Goal: Task Accomplishment & Management: Use online tool/utility

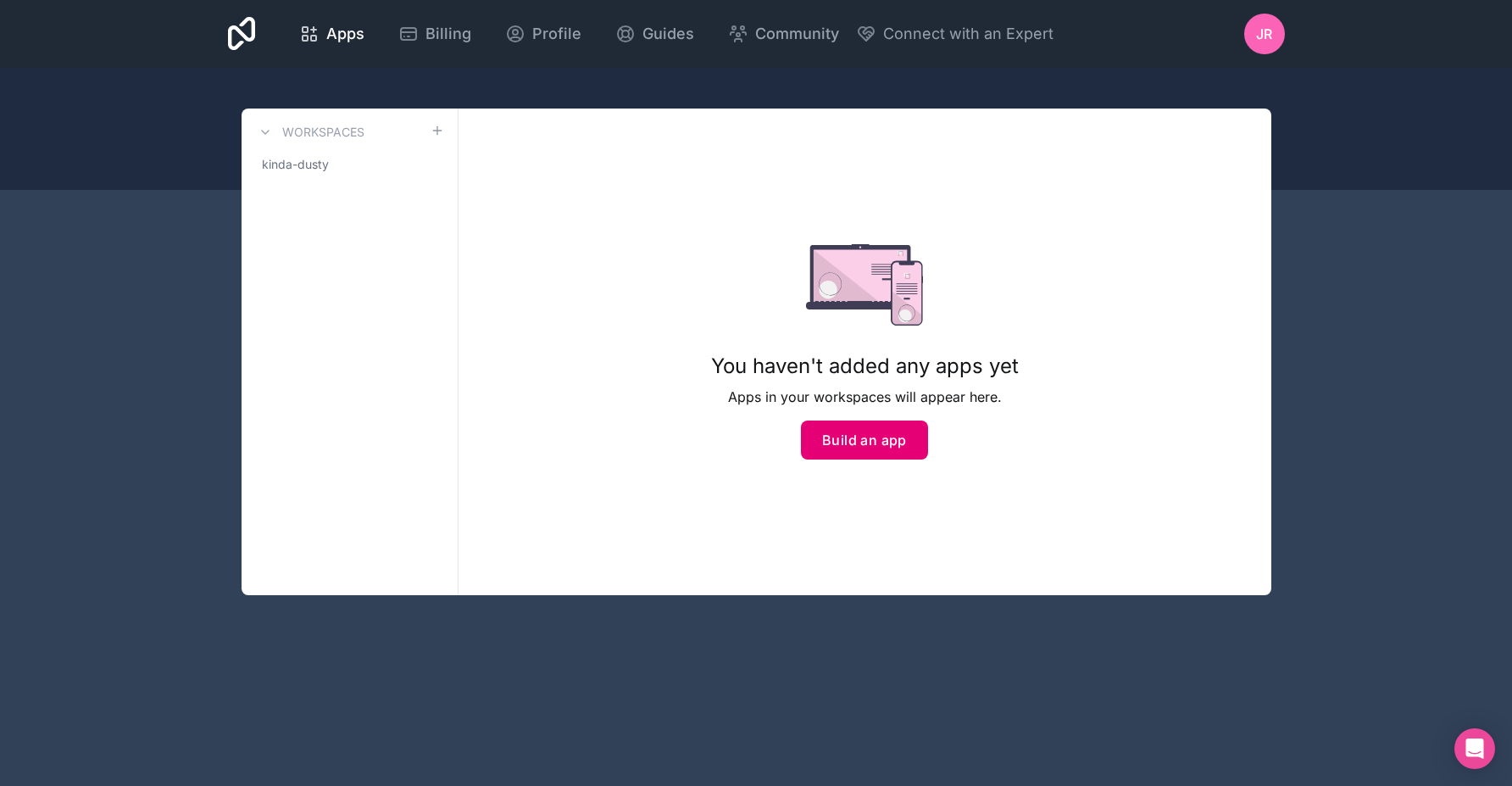
click at [846, 423] on button "Build an app" at bounding box center [864, 440] width 127 height 39
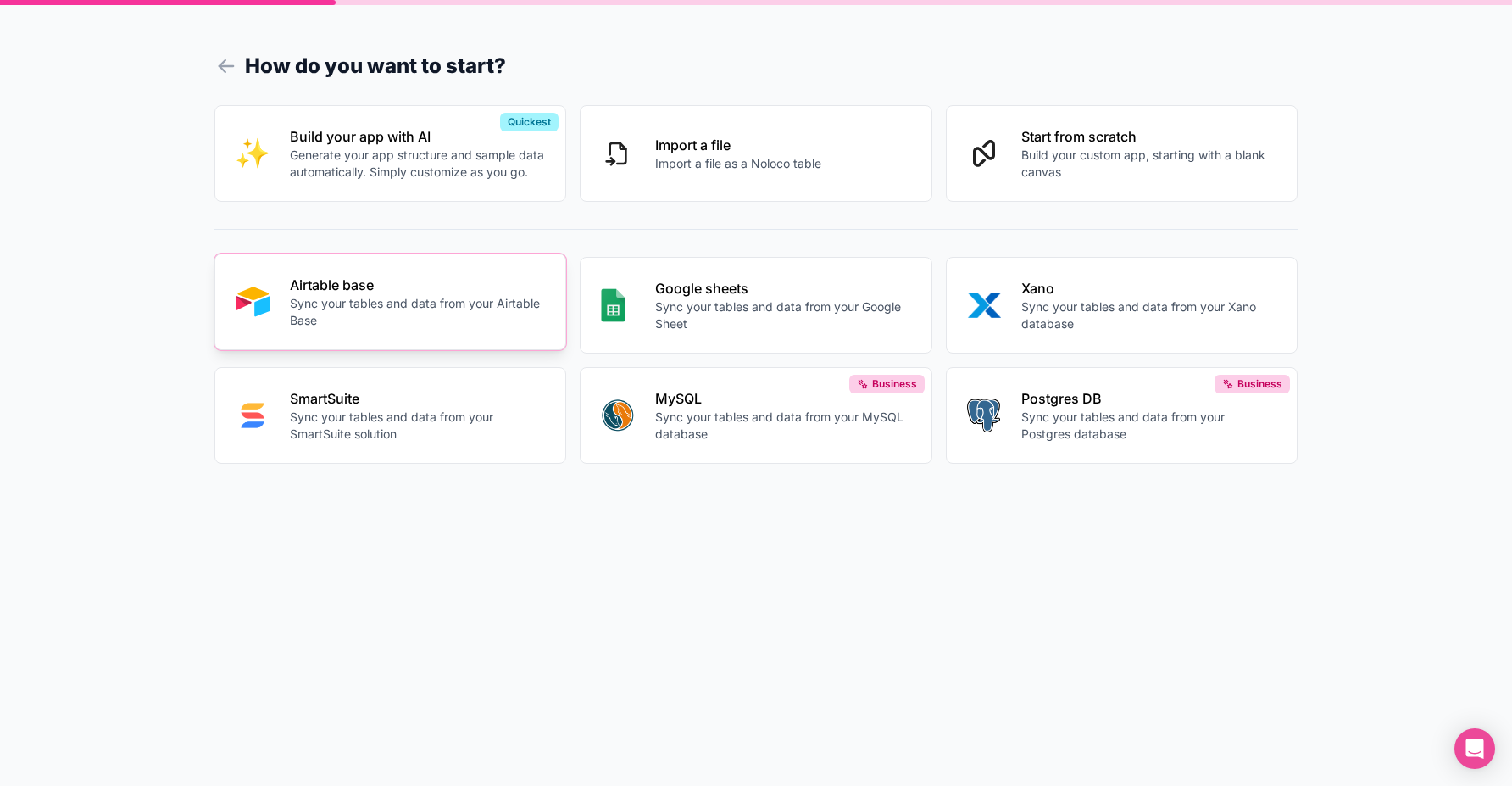
click at [422, 265] on button "Airtable base Sync your tables and data from your Airtable Base" at bounding box center [390, 302] width 352 height 97
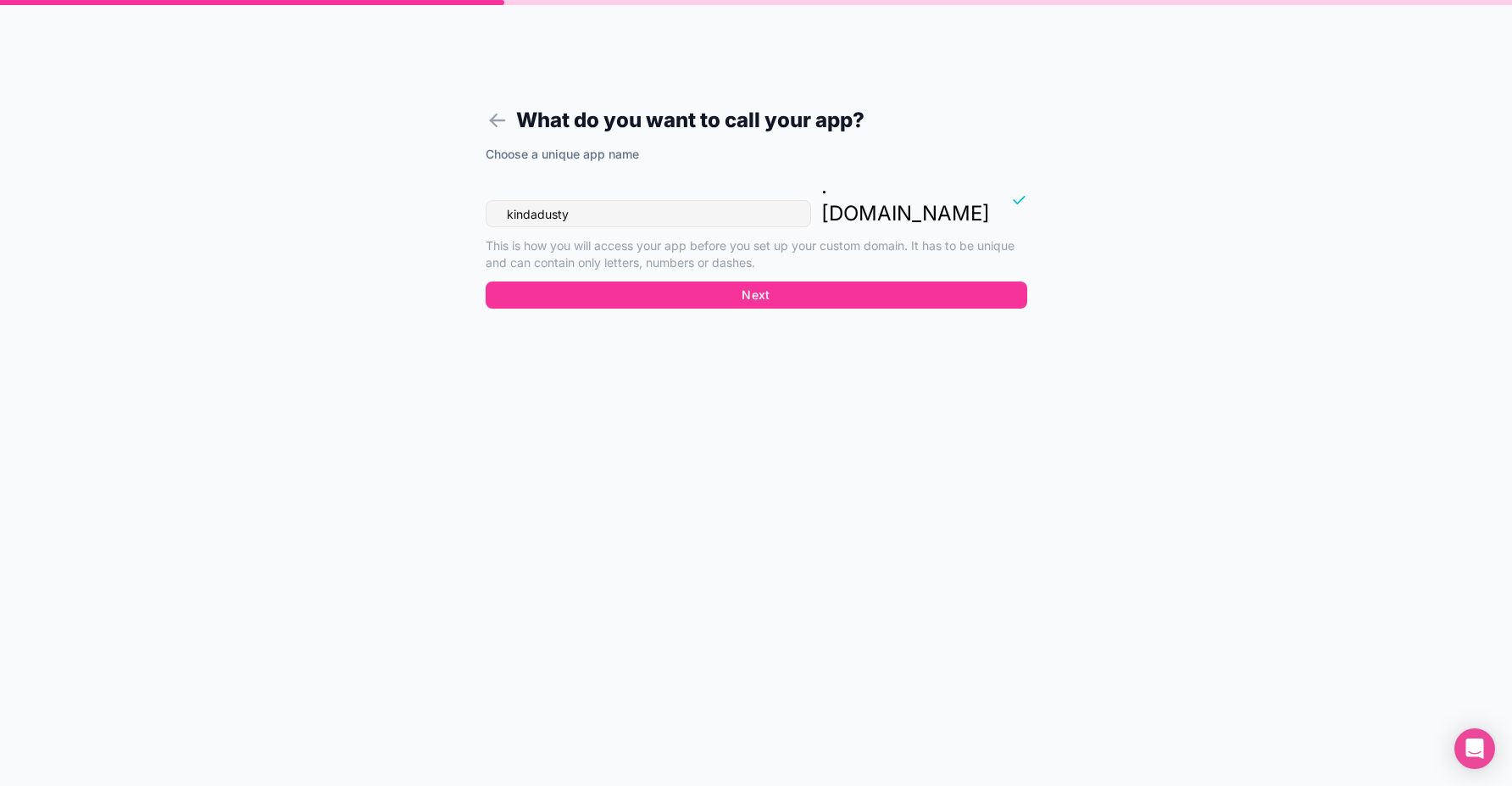
drag, startPoint x: 403, startPoint y: 177, endPoint x: 326, endPoint y: 160, distance: 78.9
click at [332, 162] on div "What do you want to call your app? Choose a unique app name kindadusty . [DOMAI…" at bounding box center [756, 393] width 1512 height 786
type input "concertsbycandlelight"
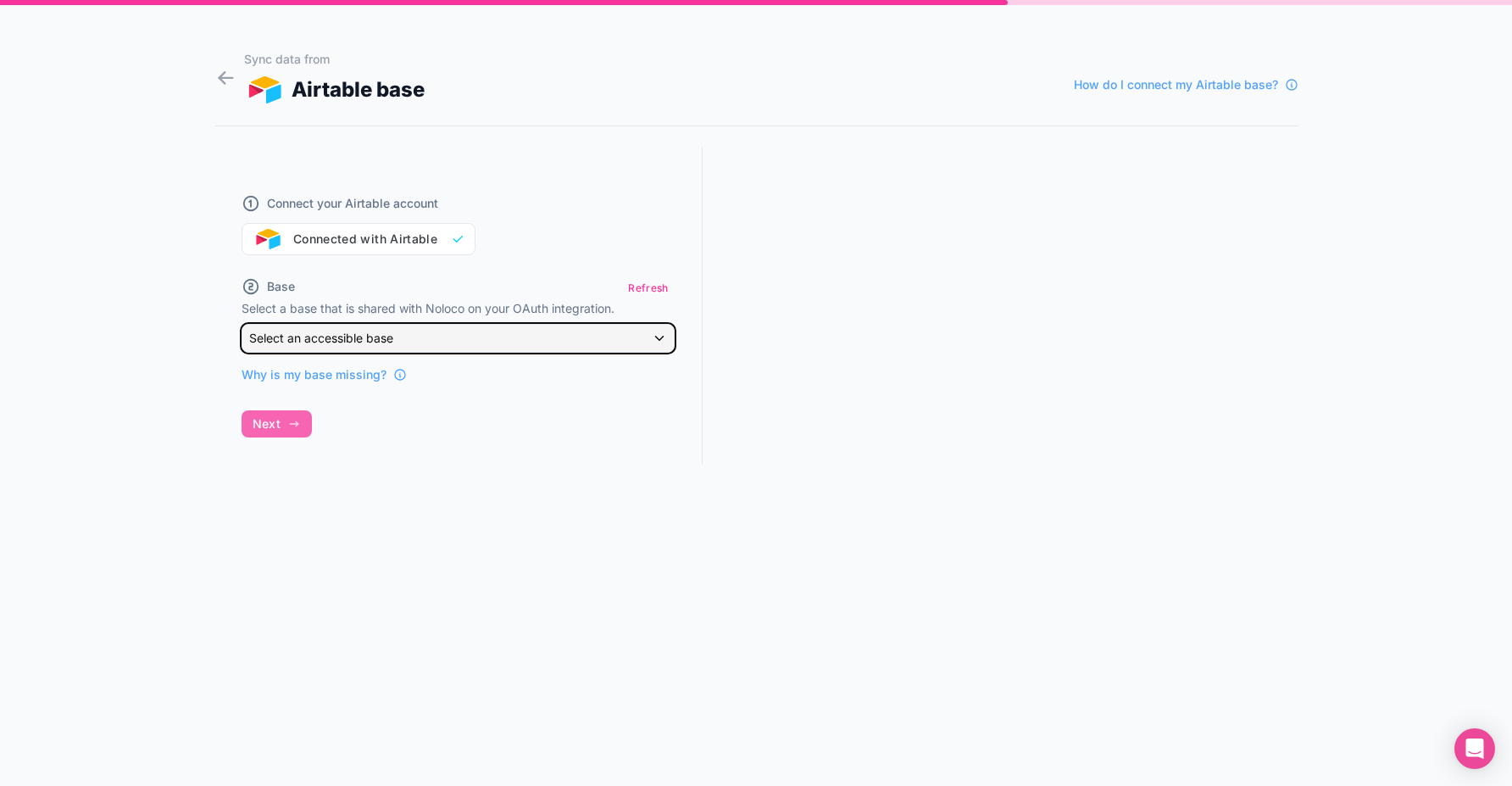
click at [368, 335] on span "Select an accessible base" at bounding box center [321, 338] width 144 height 15
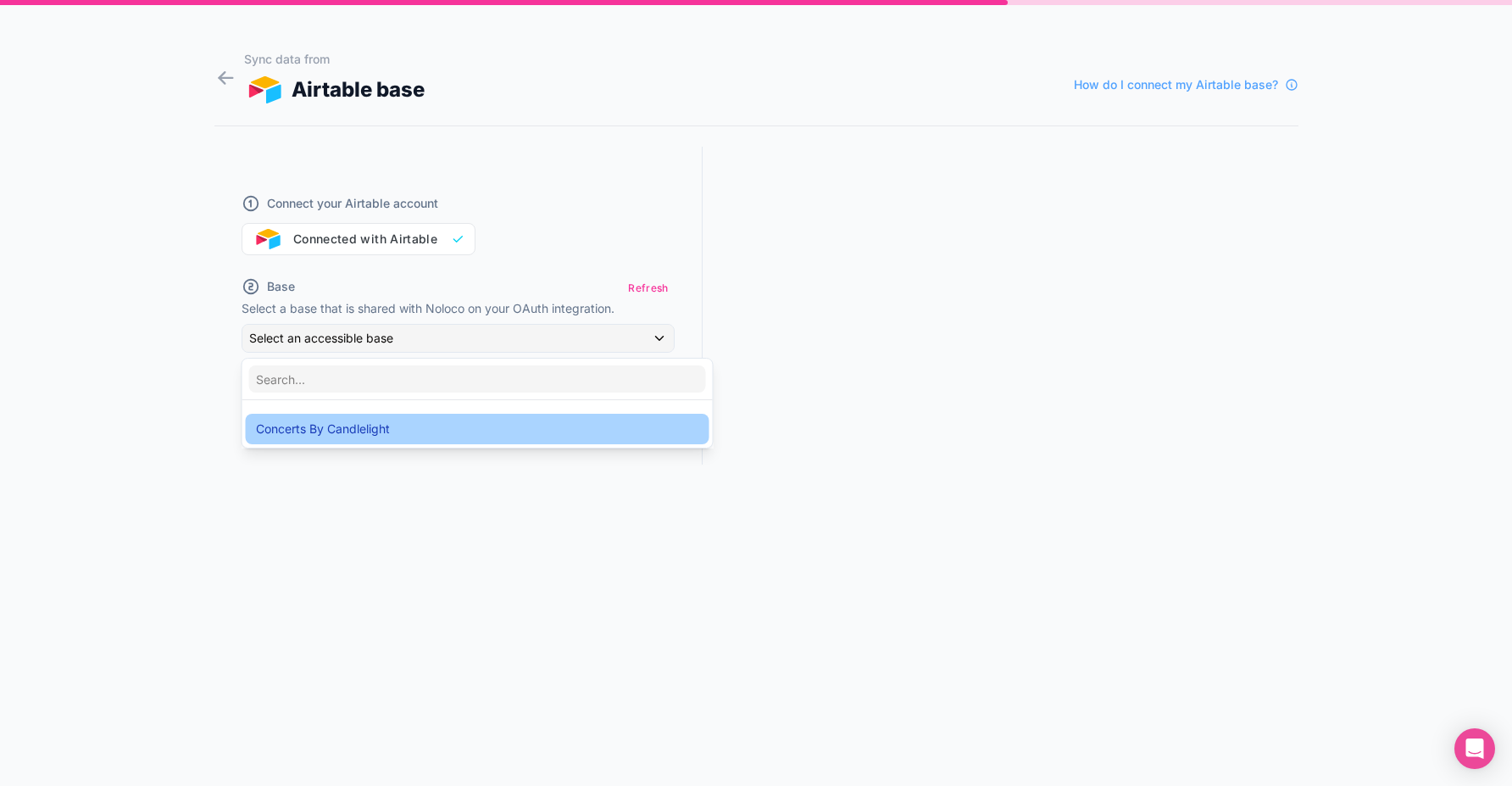
click at [354, 428] on span "Concerts By Candlelight" at bounding box center [323, 429] width 134 height 20
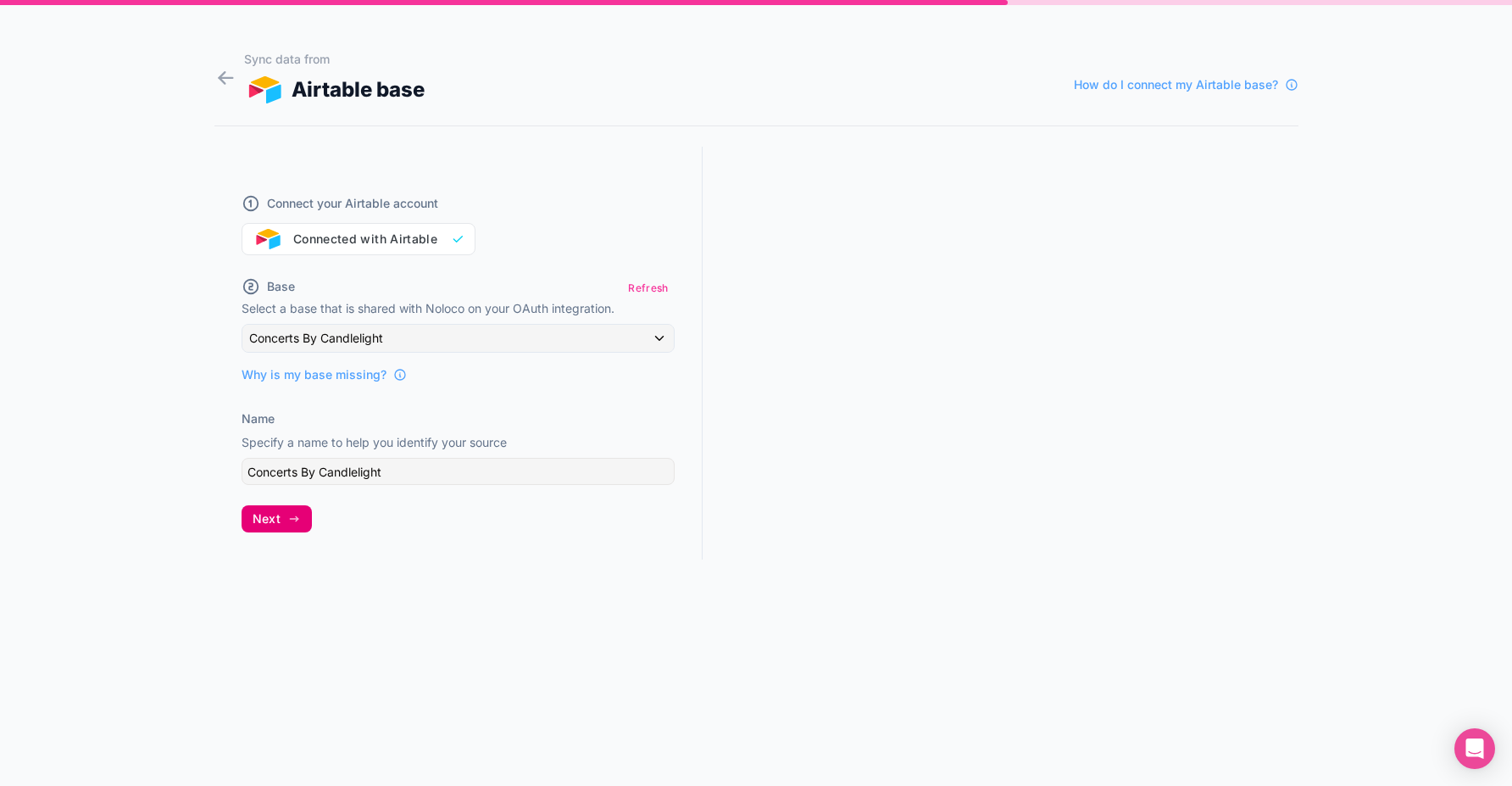
click at [291, 525] on icon "button" at bounding box center [294, 519] width 14 height 14
click at [438, 471] on div "Concerts By Candlelight" at bounding box center [458, 472] width 433 height 27
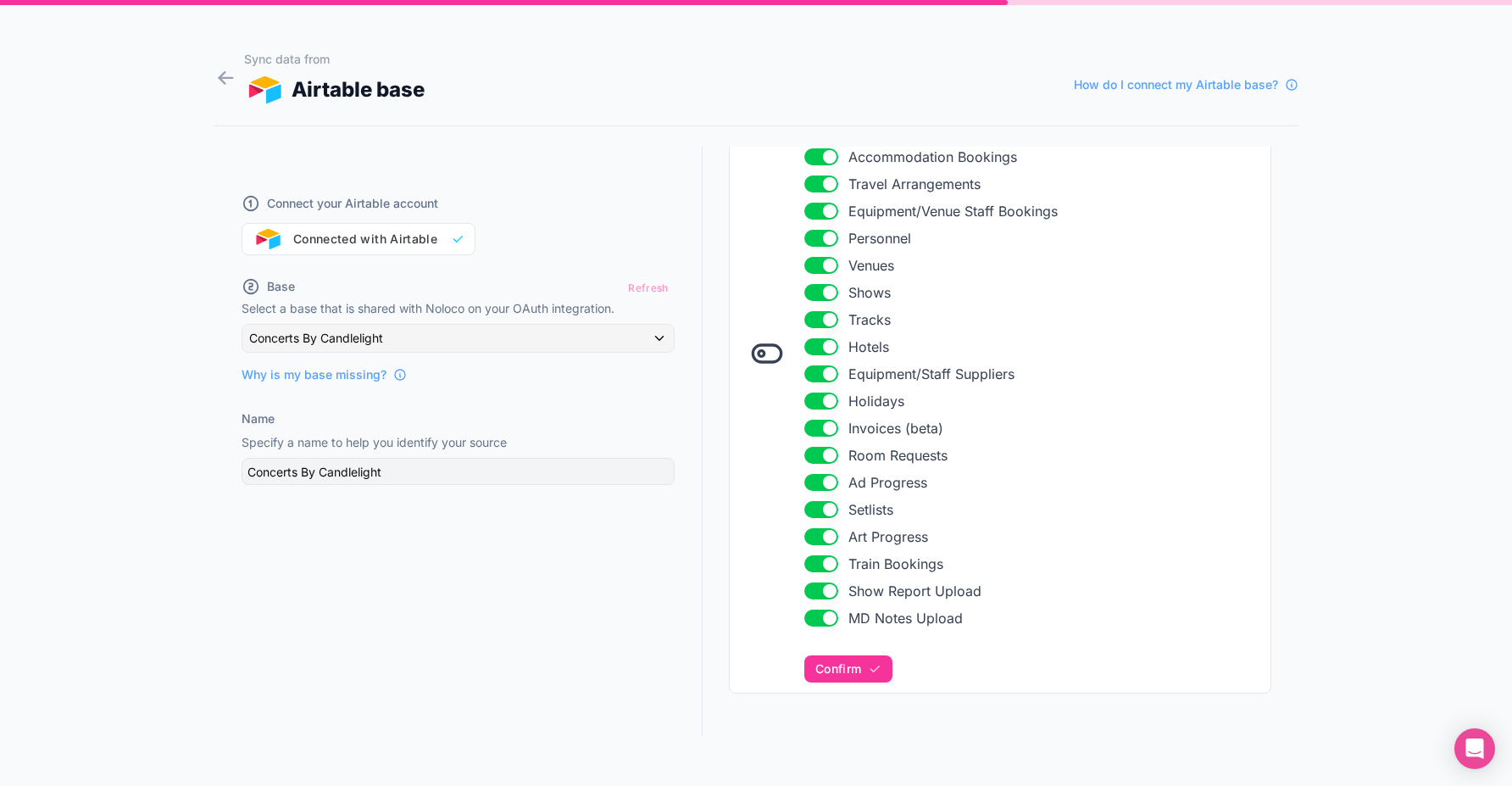
scroll to position [358, 0]
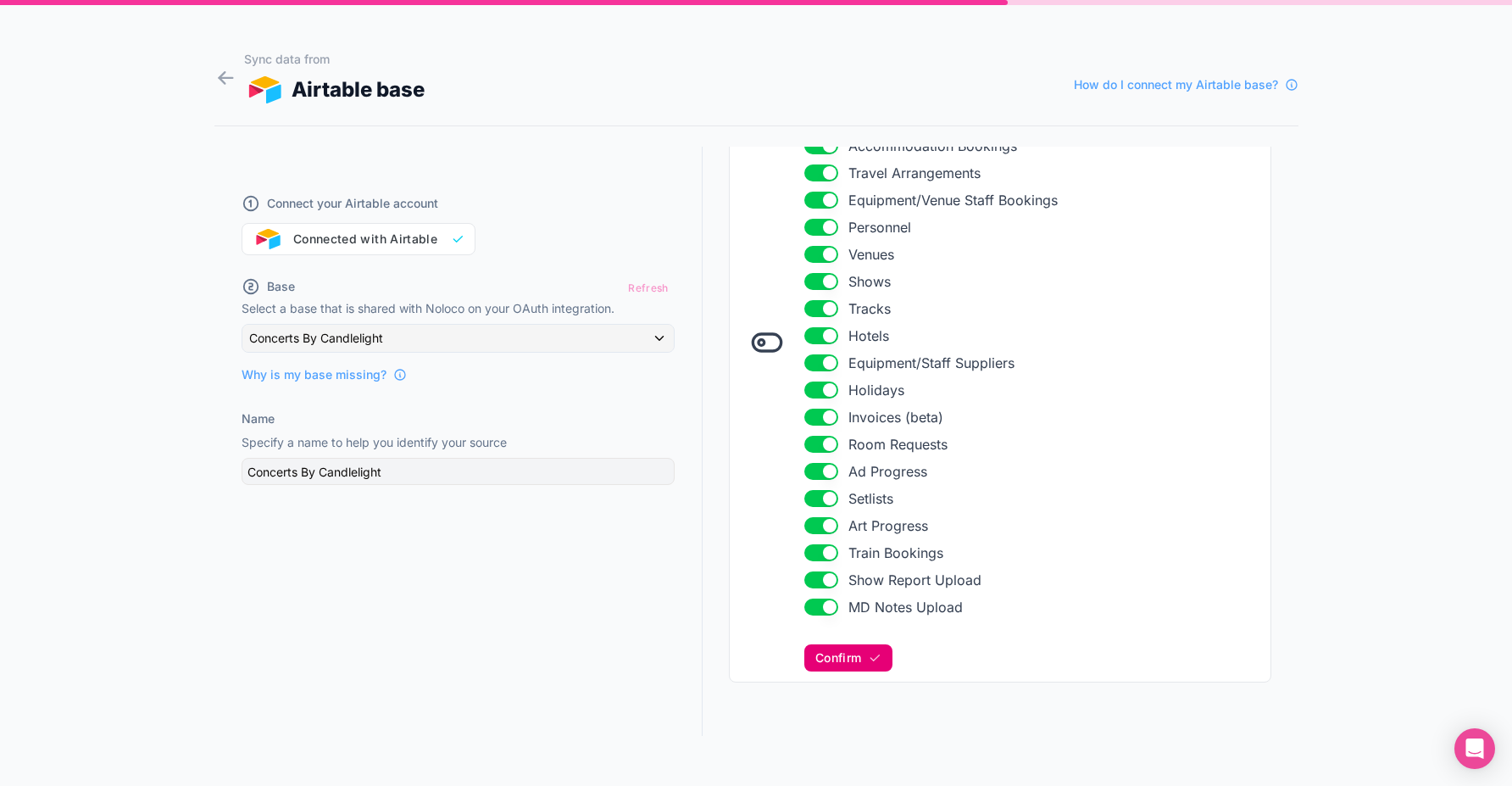
click at [828, 650] on span "Confirm" at bounding box center [838, 658] width 46 height 16
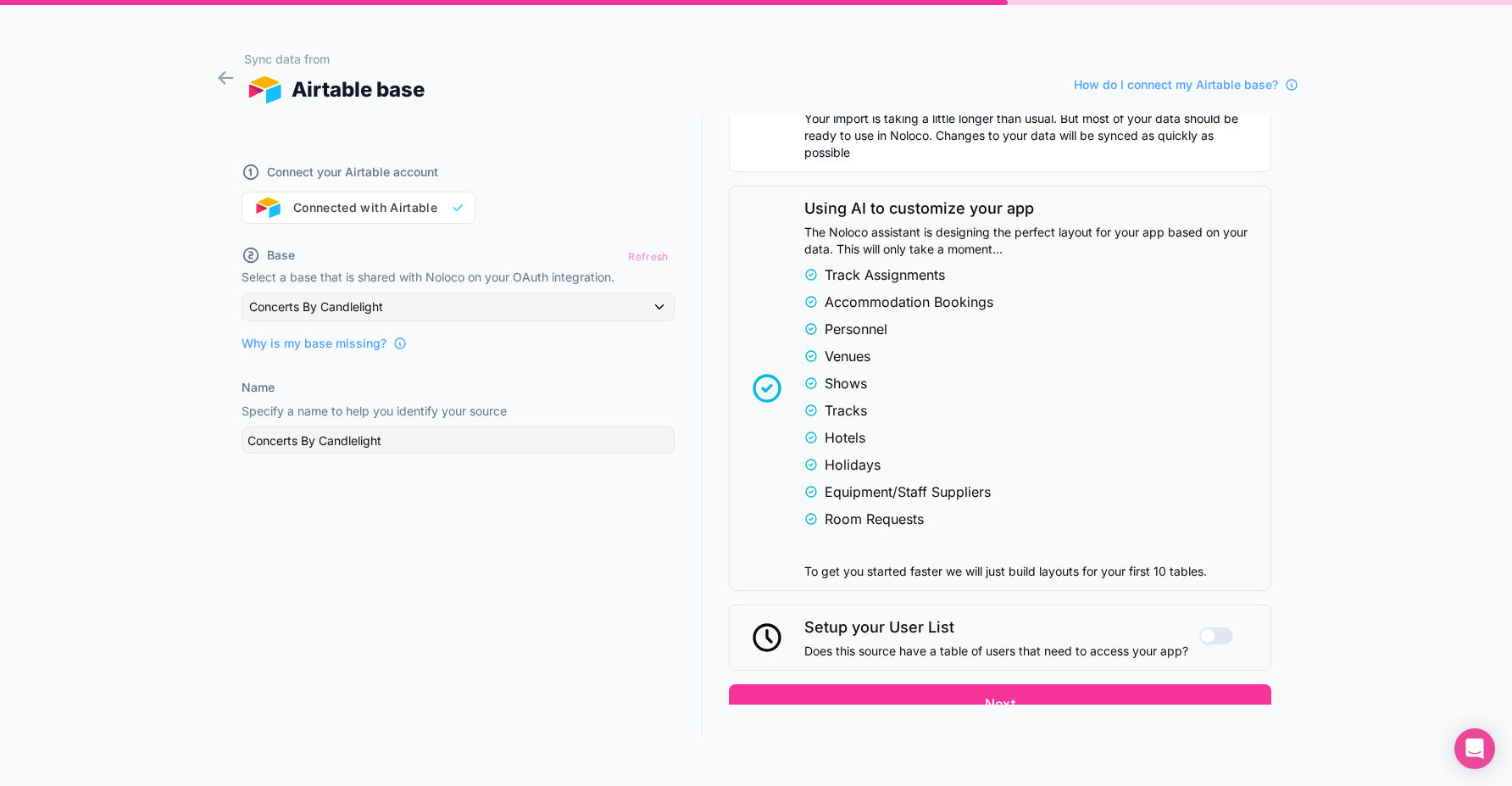
scroll to position [1102, 0]
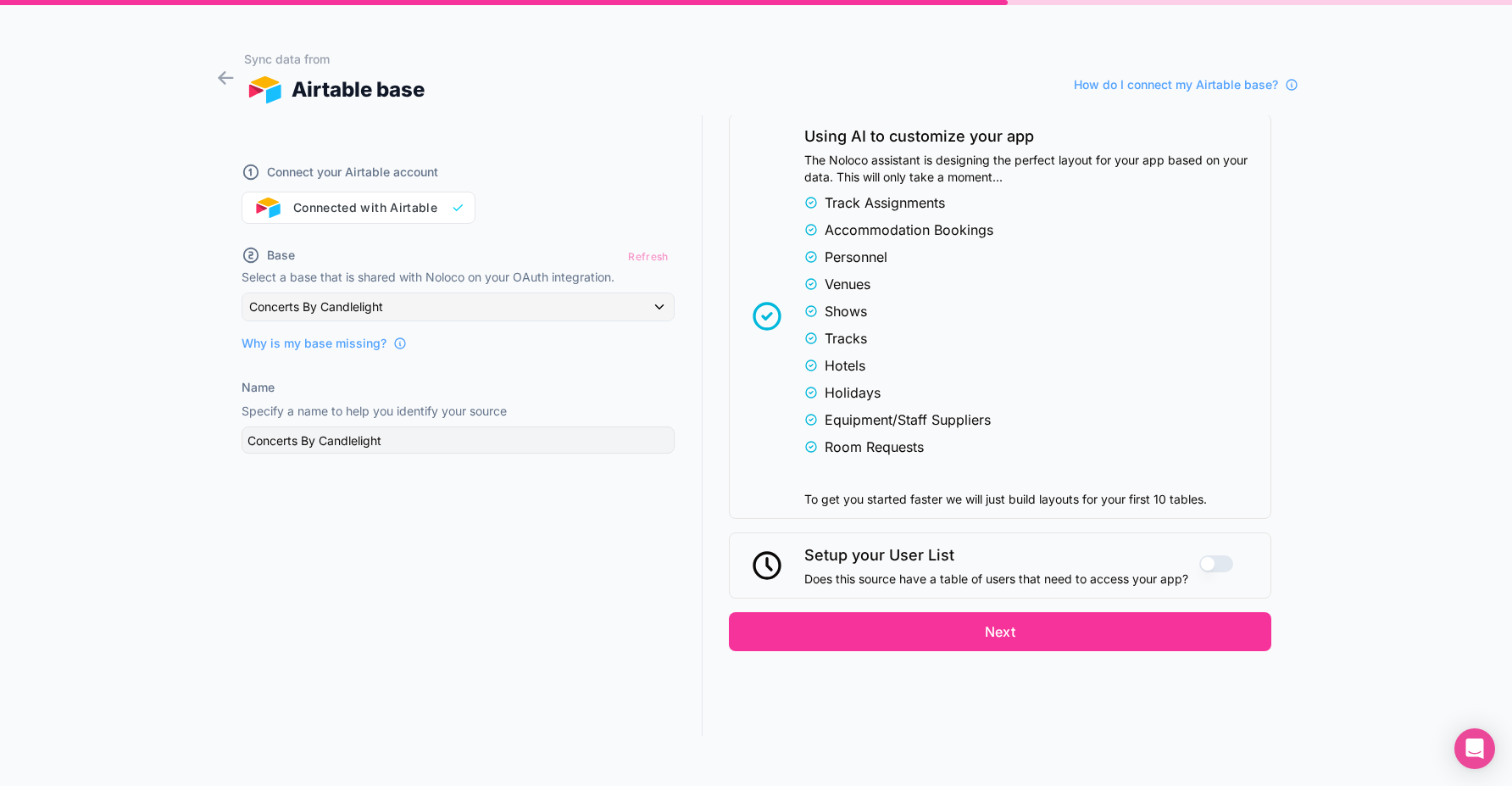
click at [1200, 561] on button "Use setting" at bounding box center [1216, 563] width 34 height 16
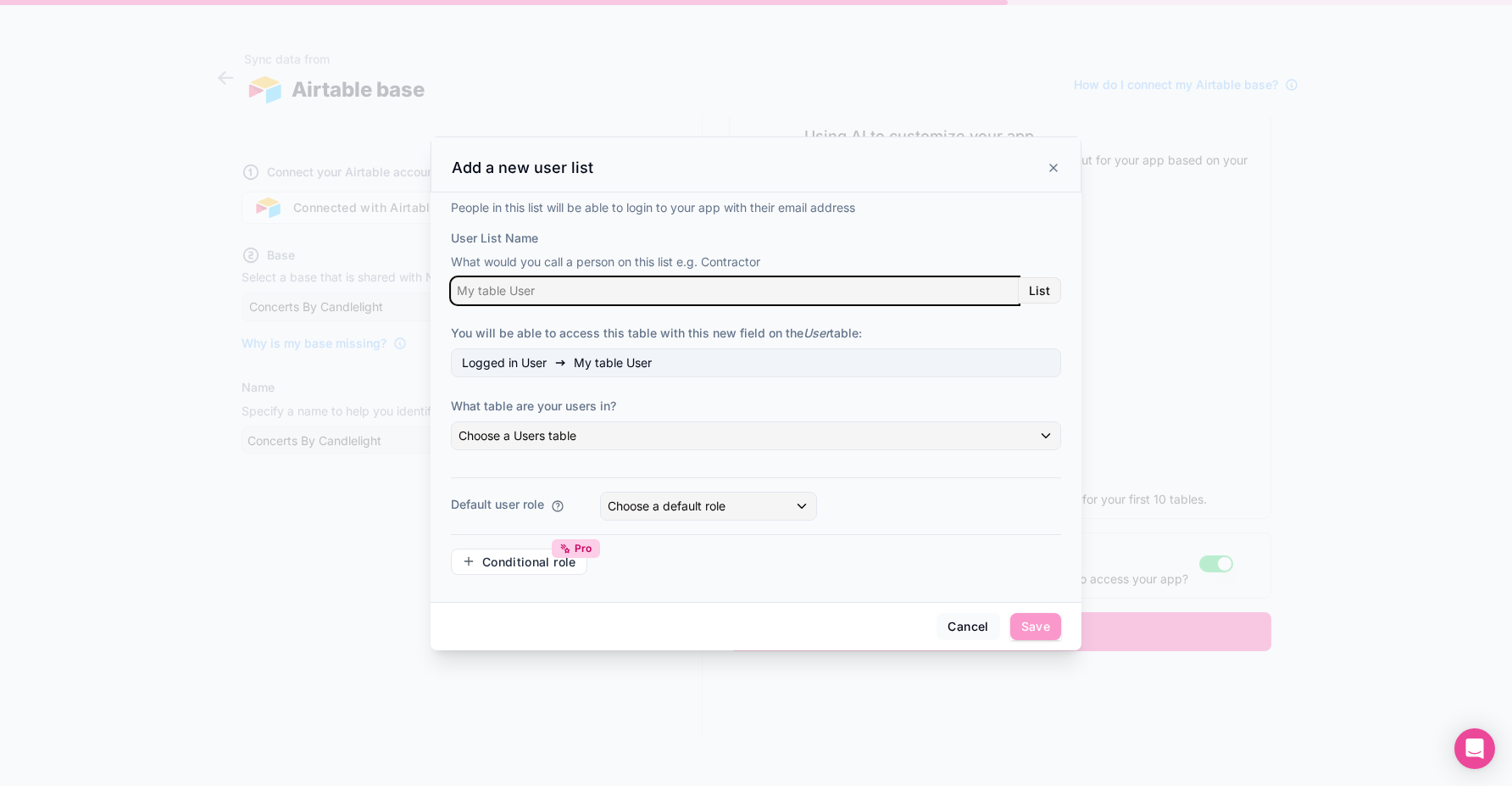
click at [673, 305] on div "People in this list will be able to login to your app with their email address …" at bounding box center [756, 394] width 610 height 390
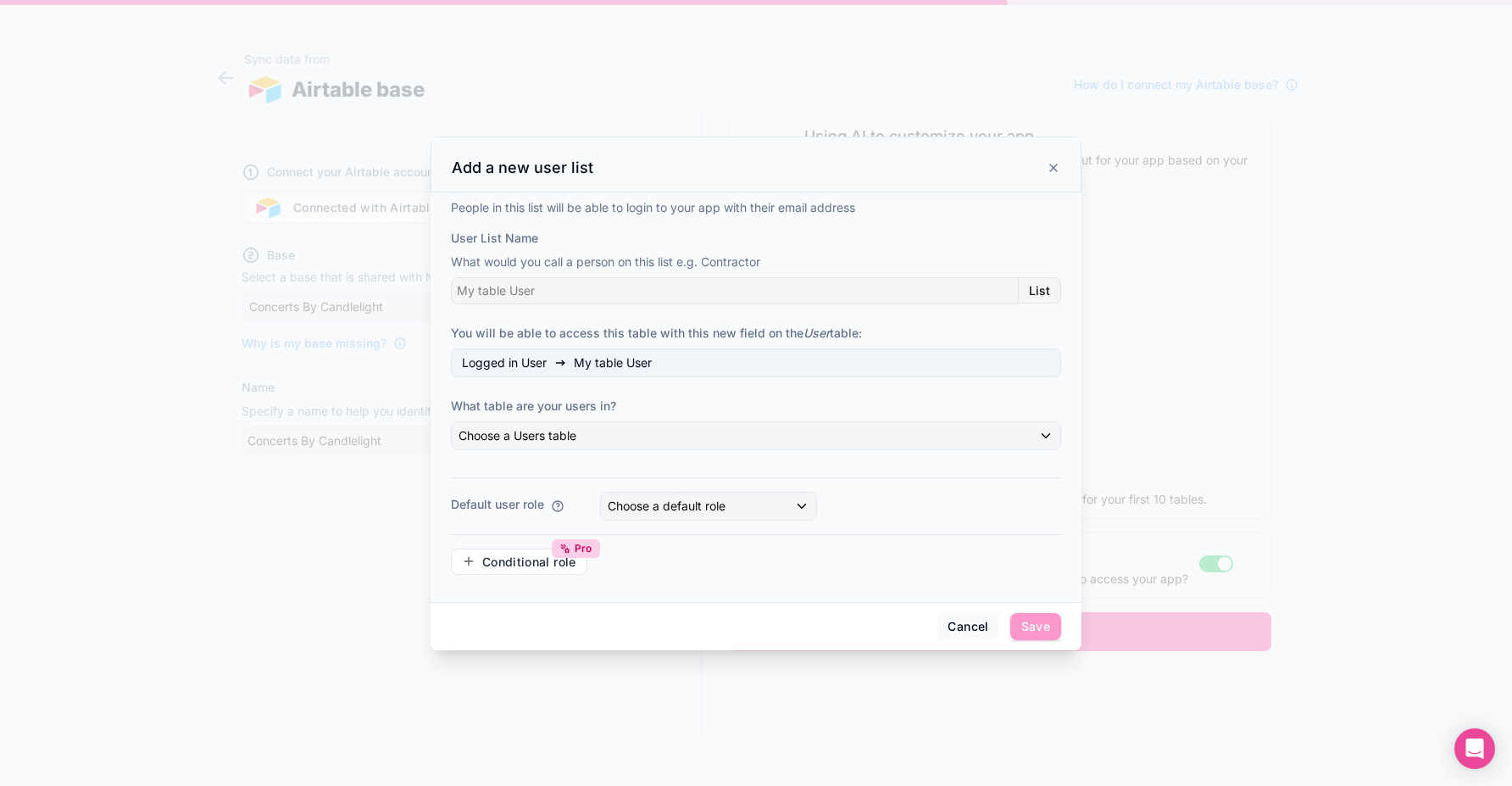
click at [650, 268] on p "What would you call a person on this list e.g. Contractor" at bounding box center [756, 261] width 610 height 16
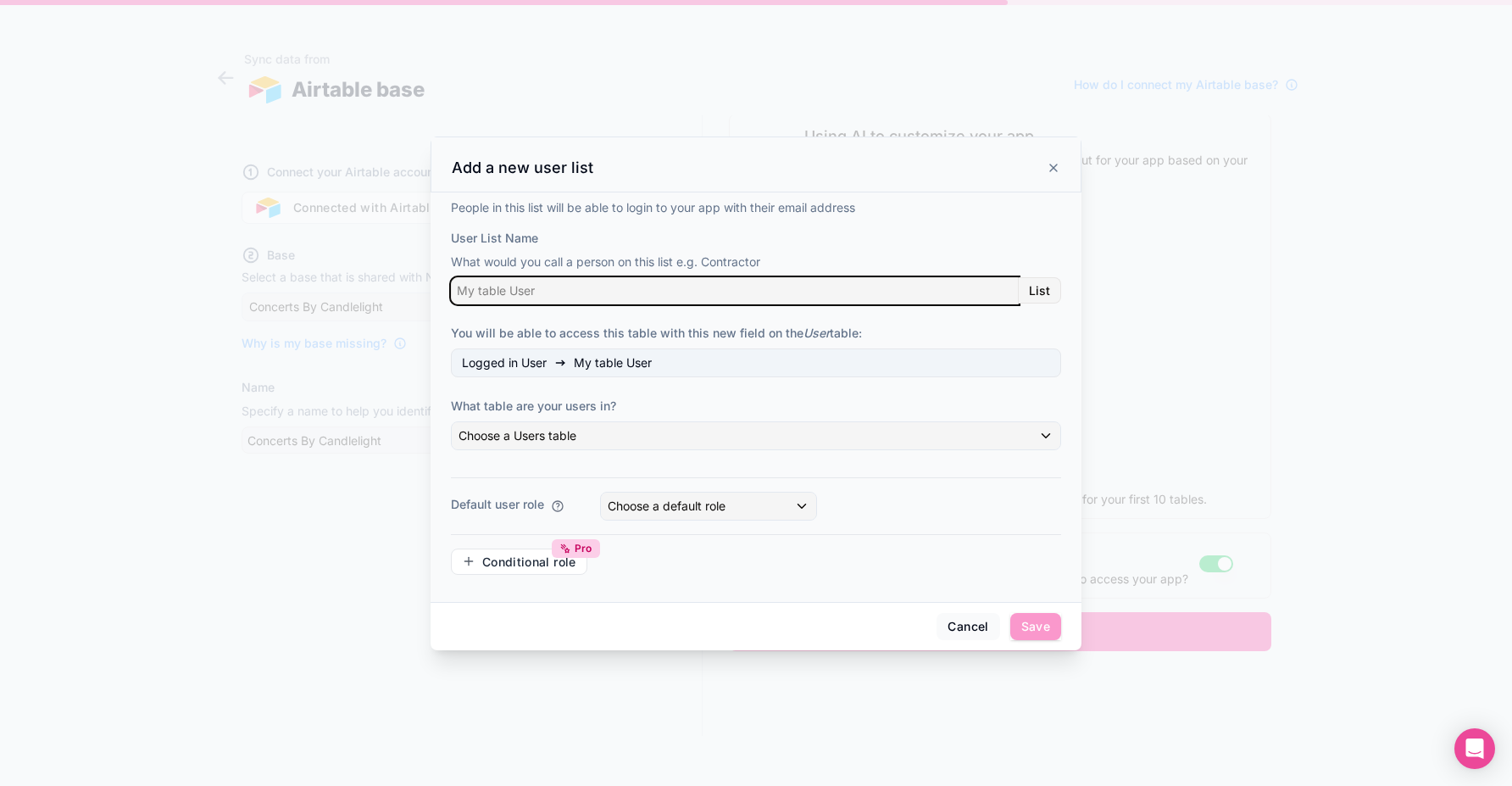
click at [653, 290] on input "User List Name" at bounding box center [735, 291] width 568 height 27
type input "Personnel"
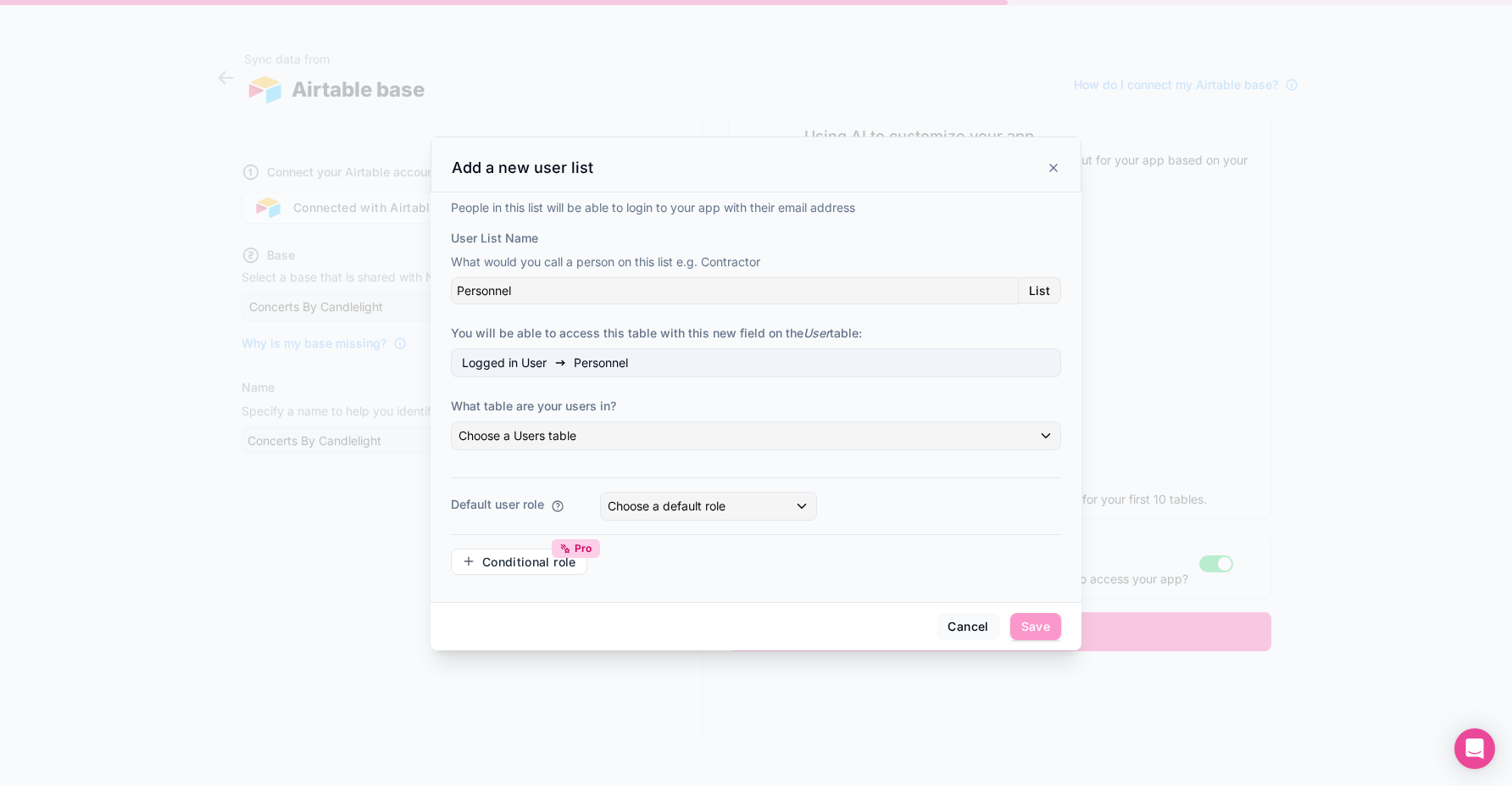
click at [793, 259] on p "What would you call a person on this list e.g. Contractor" at bounding box center [756, 261] width 610 height 16
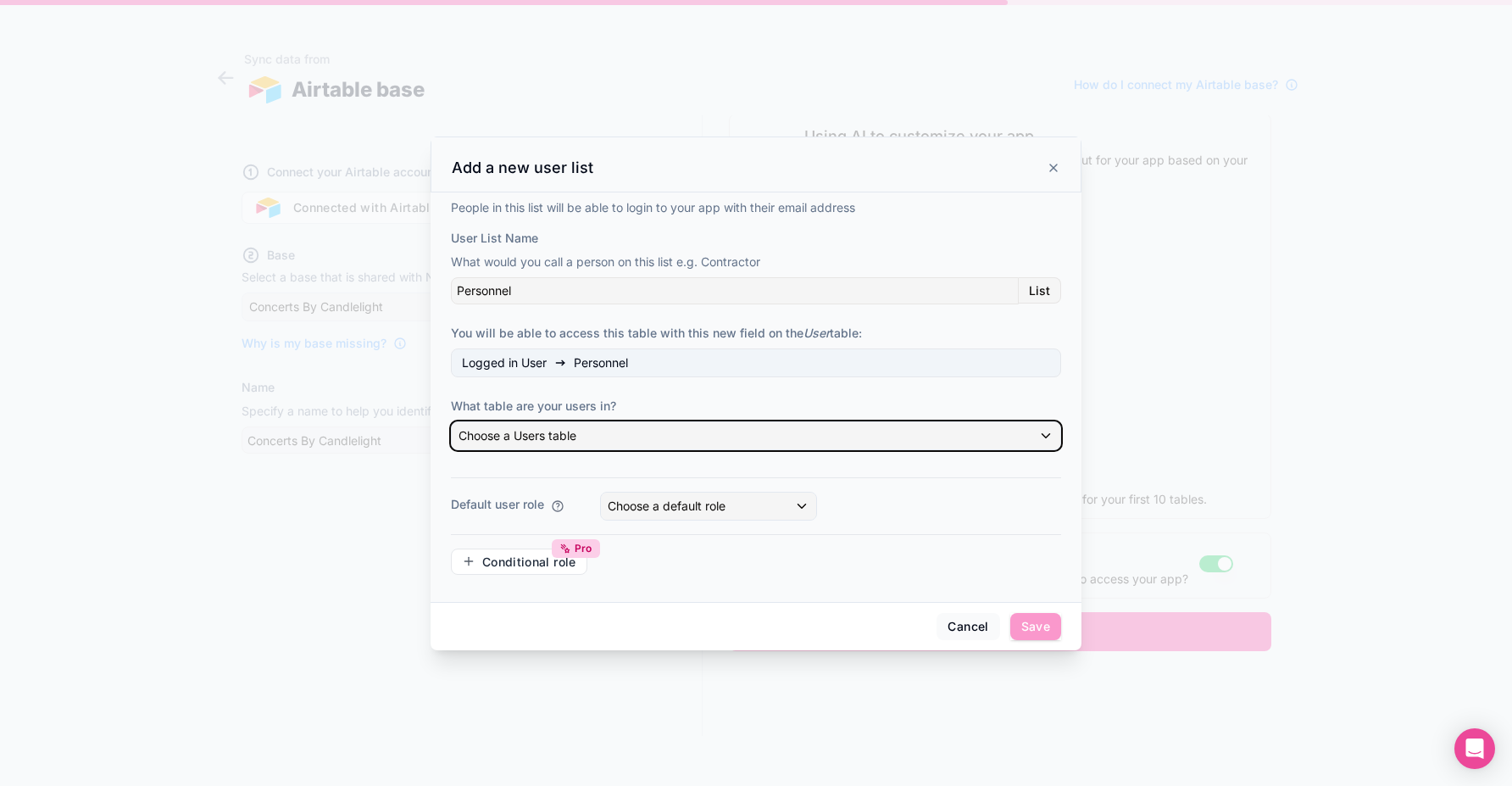
click at [633, 436] on div "Choose a Users table" at bounding box center [756, 436] width 608 height 27
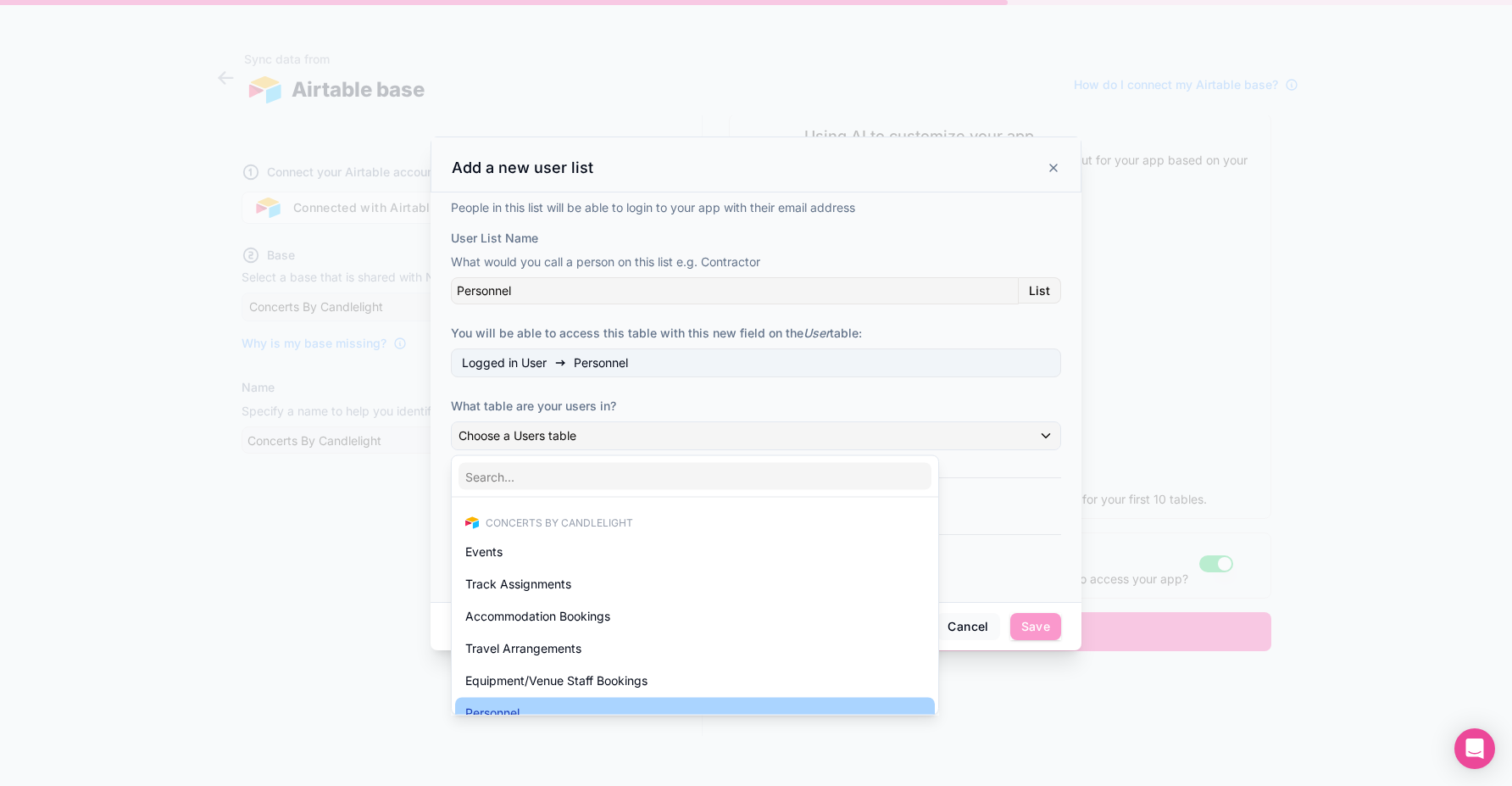
click at [647, 699] on div "Personnel" at bounding box center [695, 712] width 479 height 30
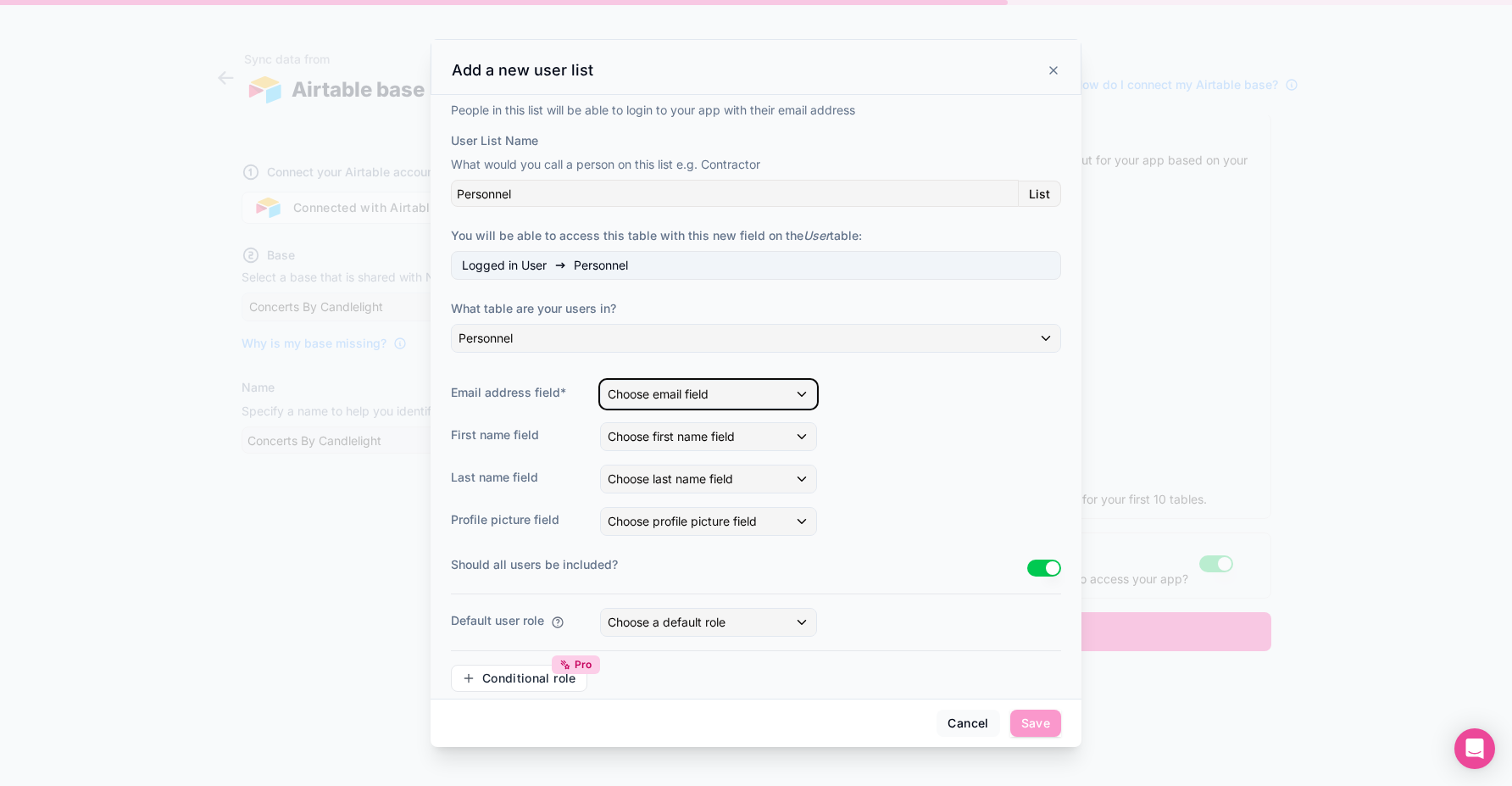
click at [739, 392] on div "Choose email field" at bounding box center [708, 394] width 215 height 27
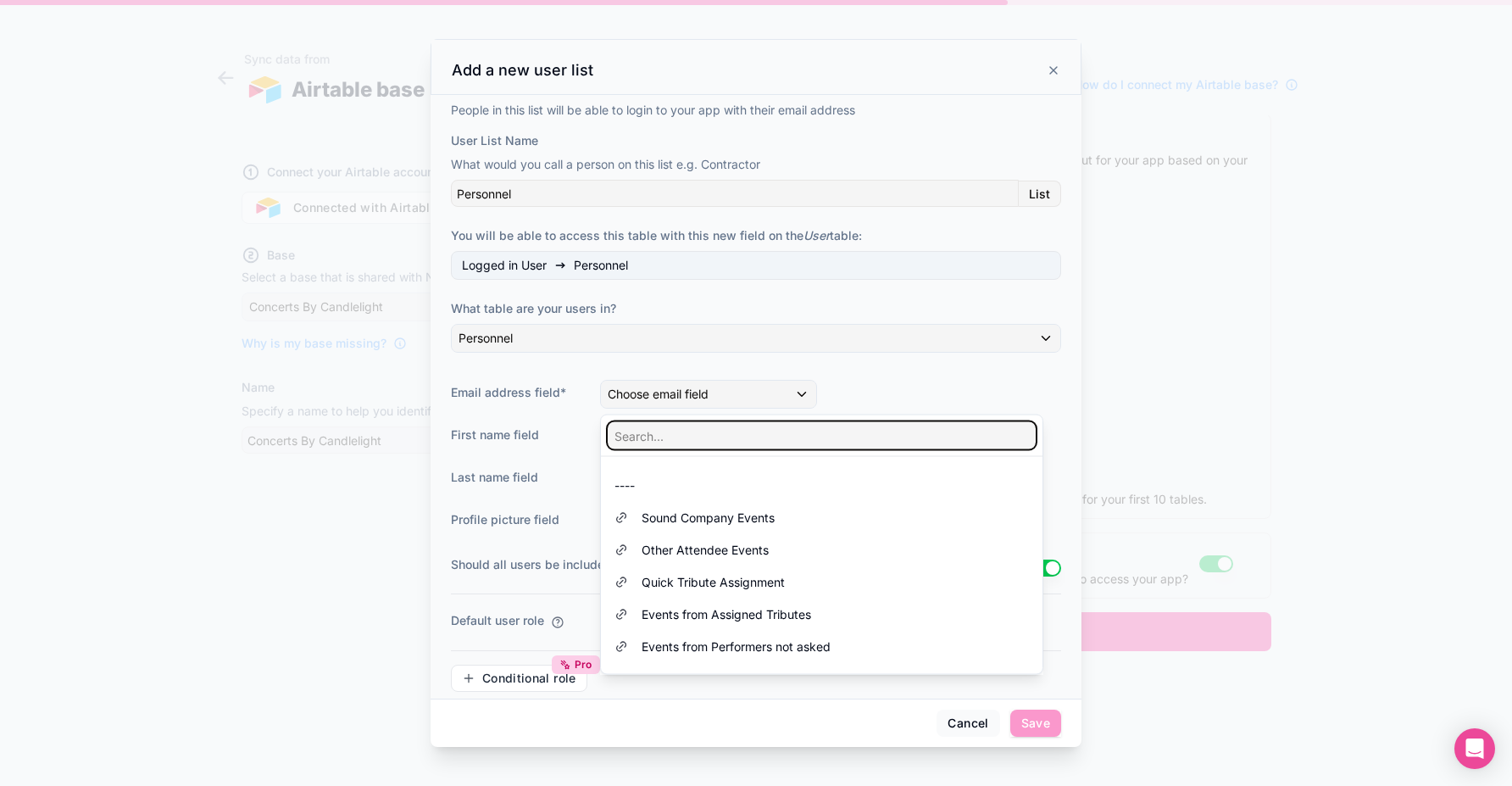
click at [731, 434] on input "text" at bounding box center [821, 436] width 428 height 27
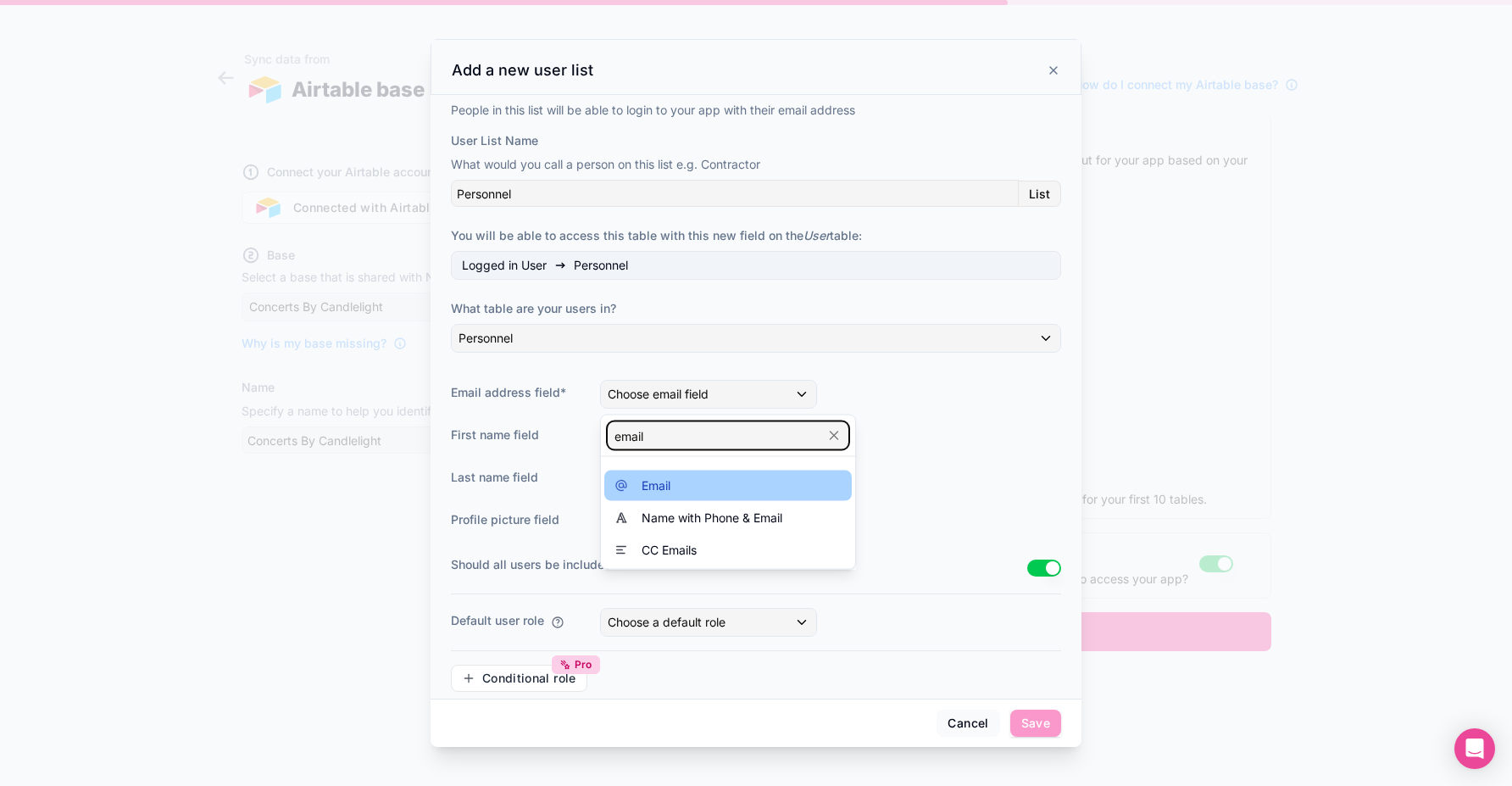
type input "email"
click at [725, 476] on div "Email" at bounding box center [728, 485] width 227 height 20
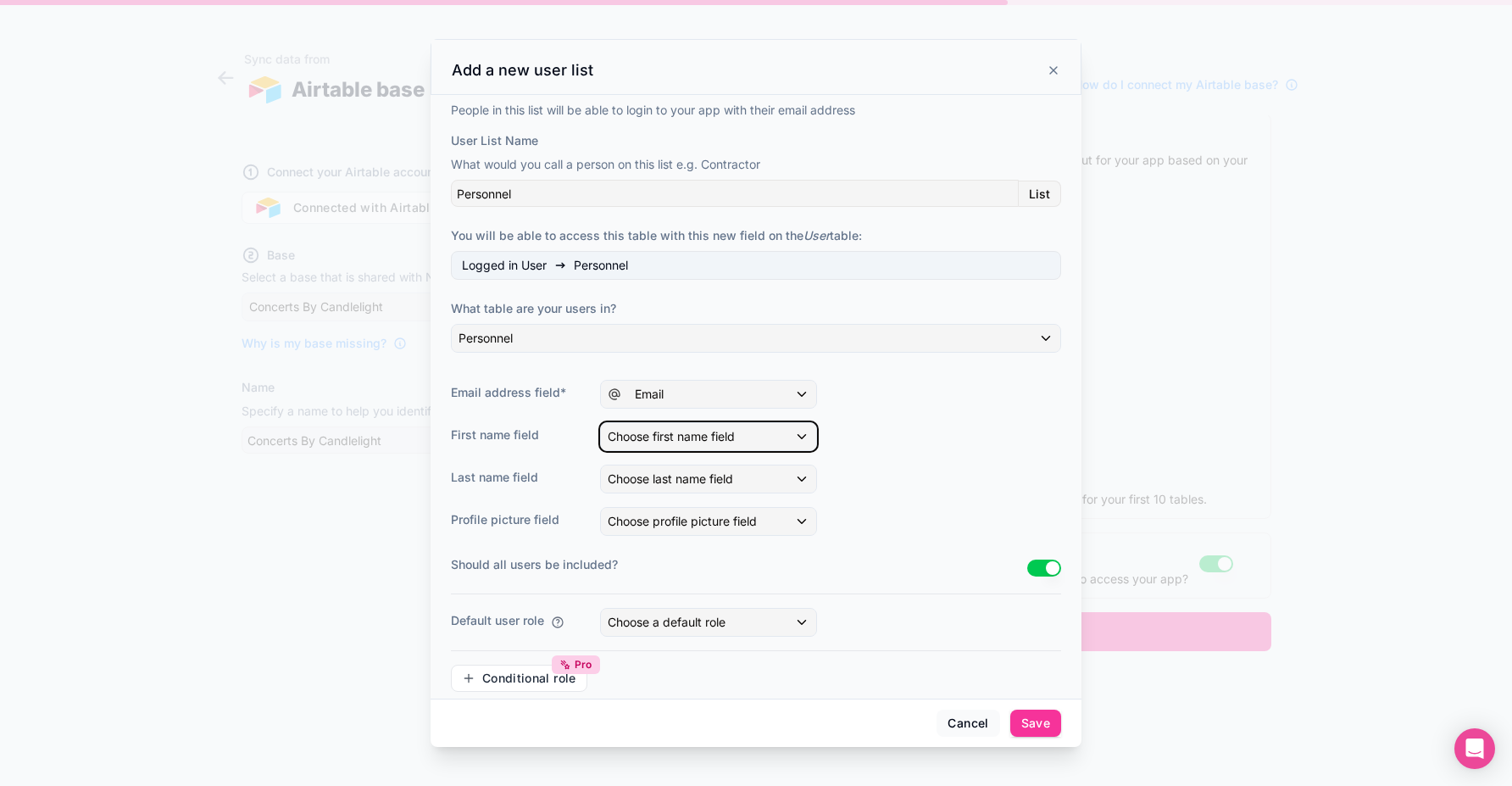
click at [663, 442] on span "Choose first name field" at bounding box center [671, 436] width 127 height 15
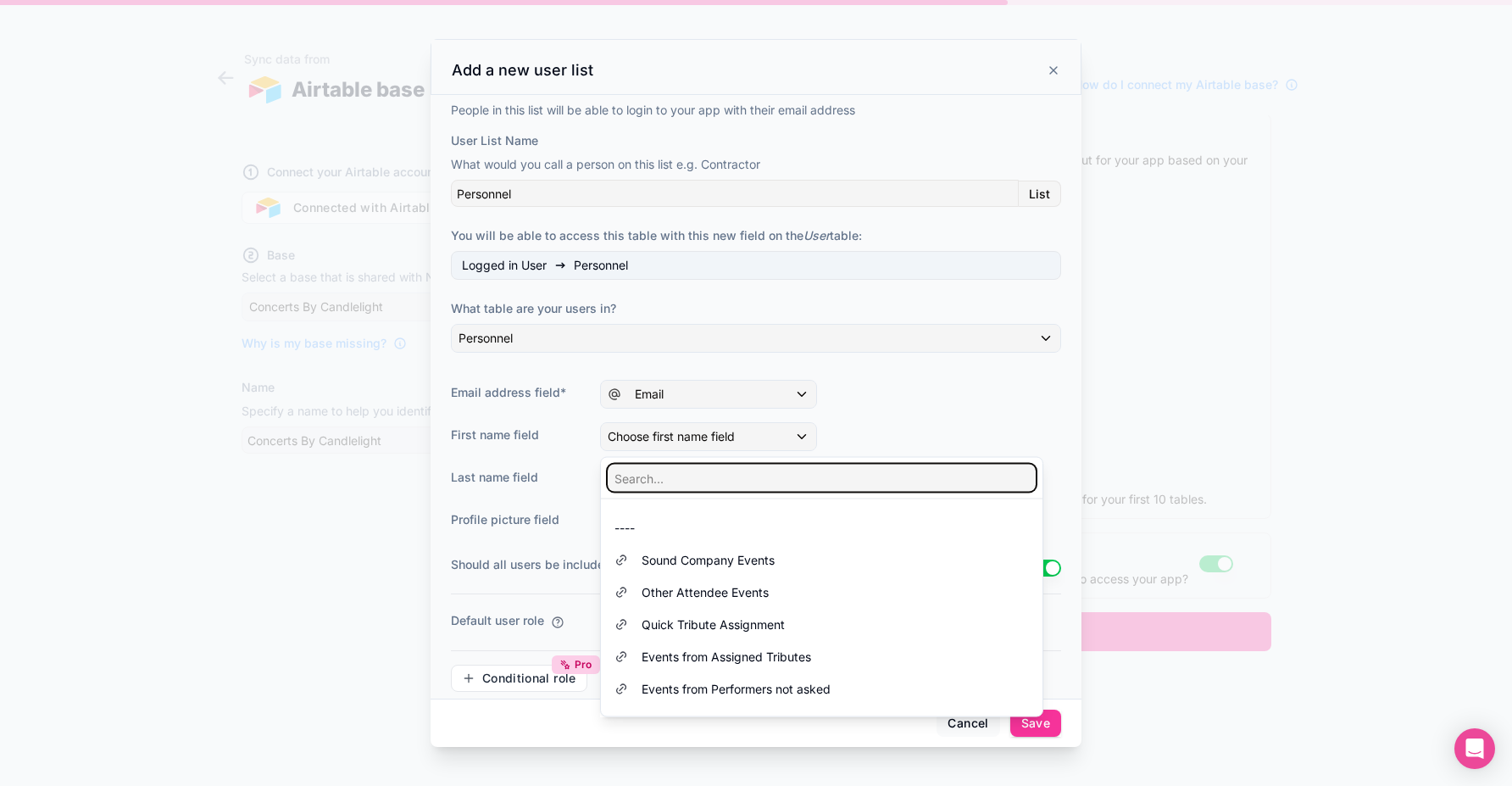
click at [647, 473] on input "text" at bounding box center [821, 478] width 428 height 27
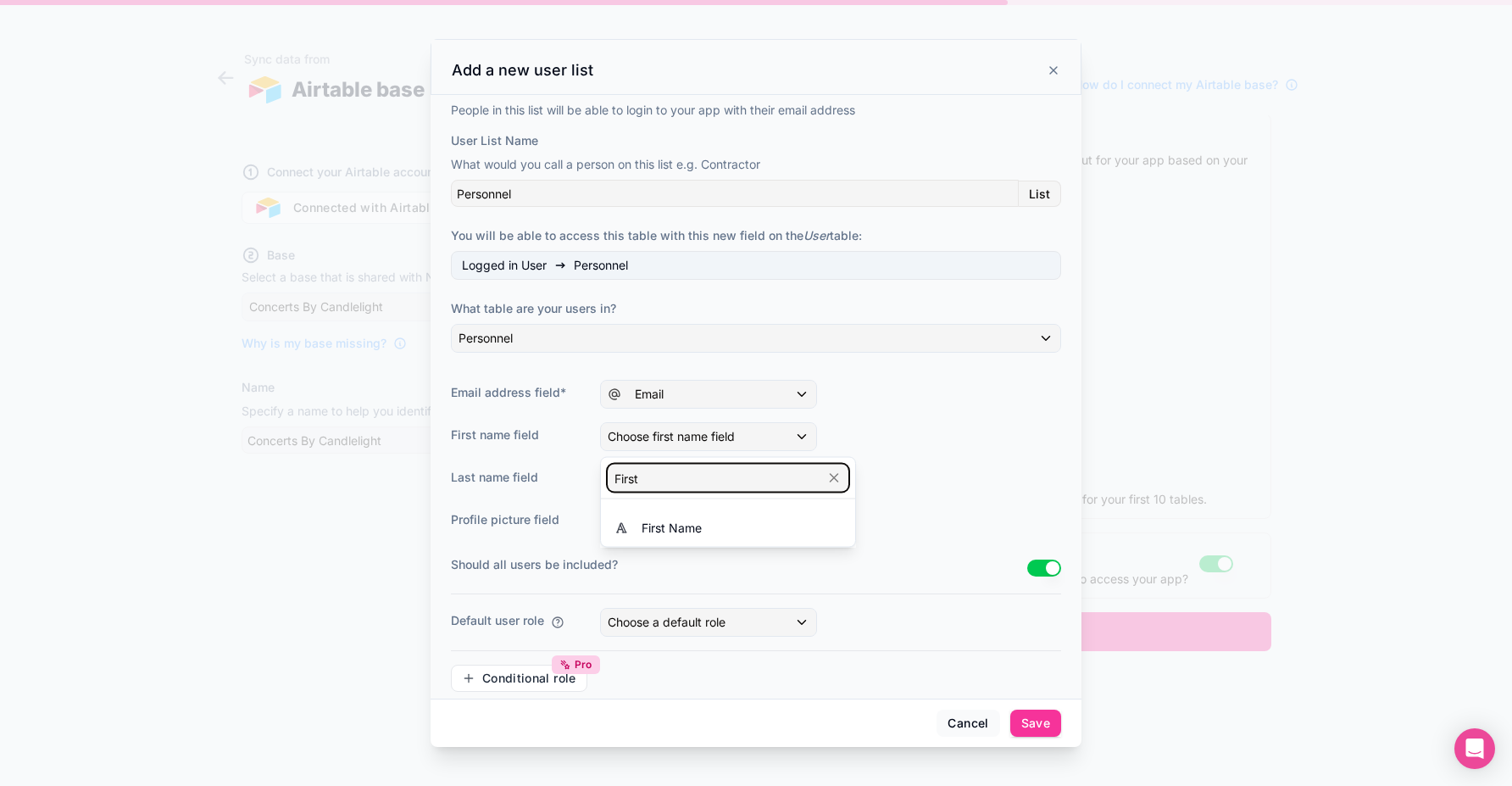
type input "First"
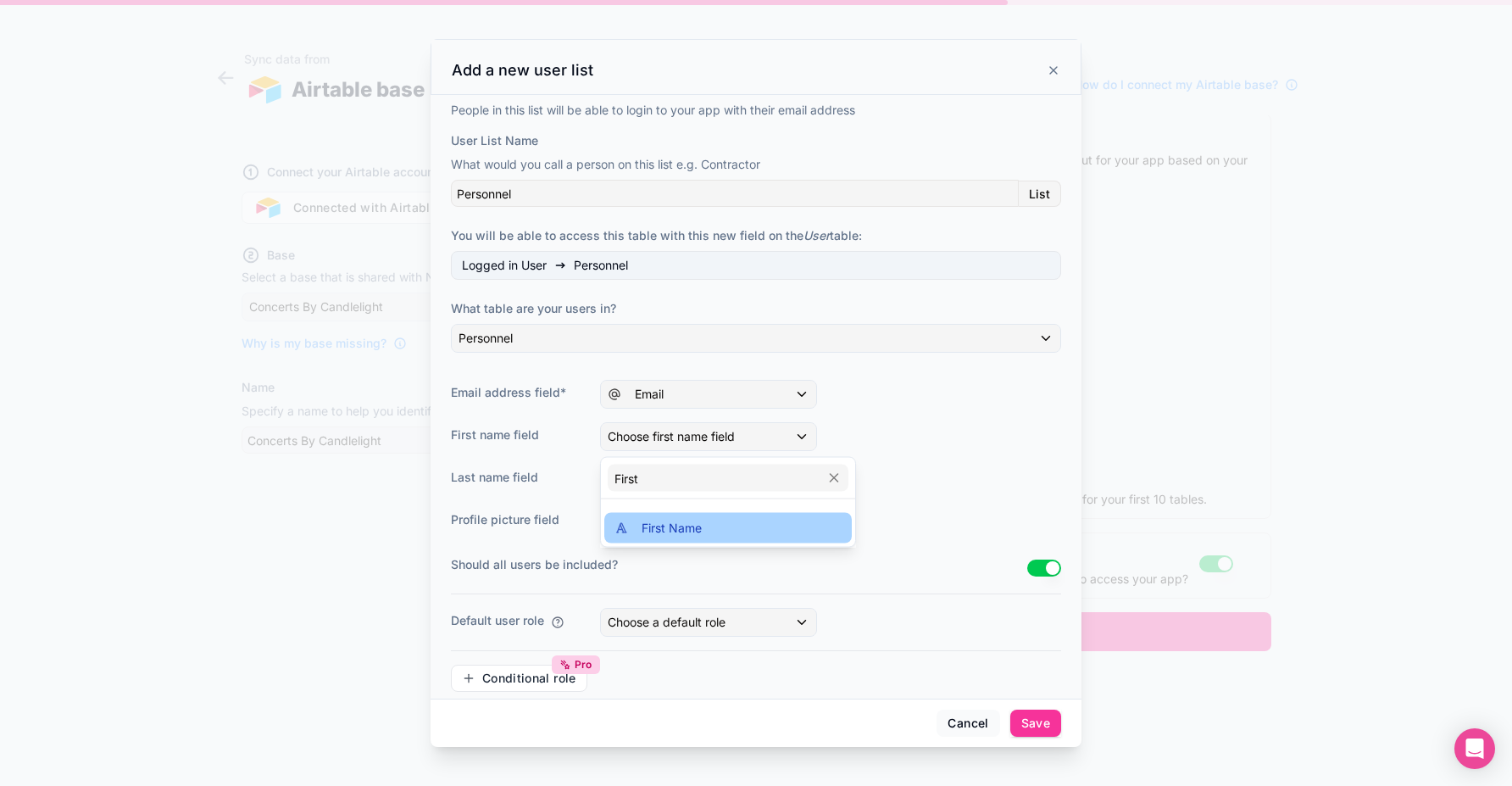
drag, startPoint x: 730, startPoint y: 508, endPoint x: 729, endPoint y: 522, distance: 14.0
click at [730, 509] on ul "First Name" at bounding box center [728, 523] width 254 height 48
click at [729, 523] on div "First Name" at bounding box center [728, 528] width 227 height 20
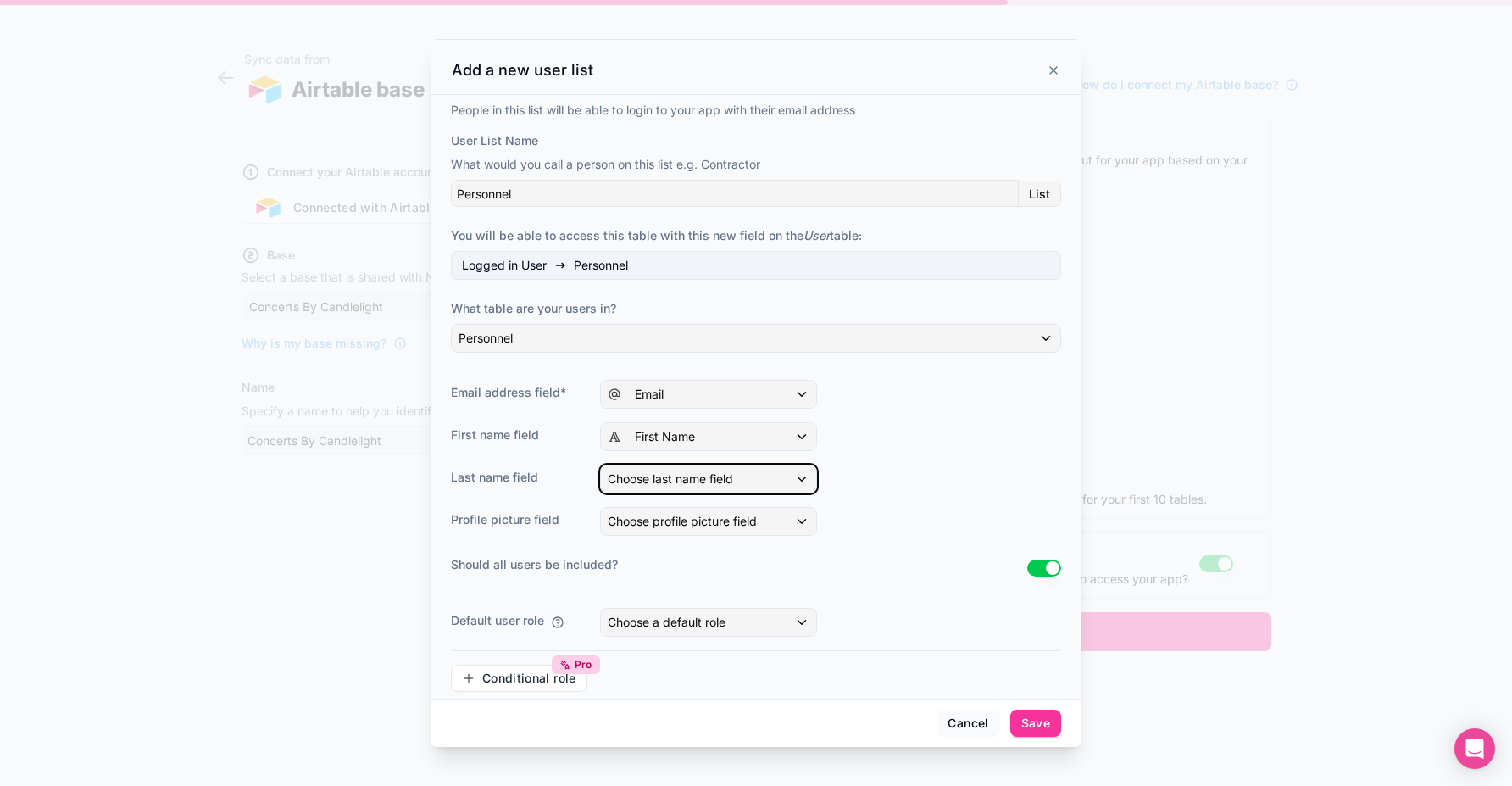
click at [670, 481] on span "Choose last name field" at bounding box center [670, 478] width 125 height 15
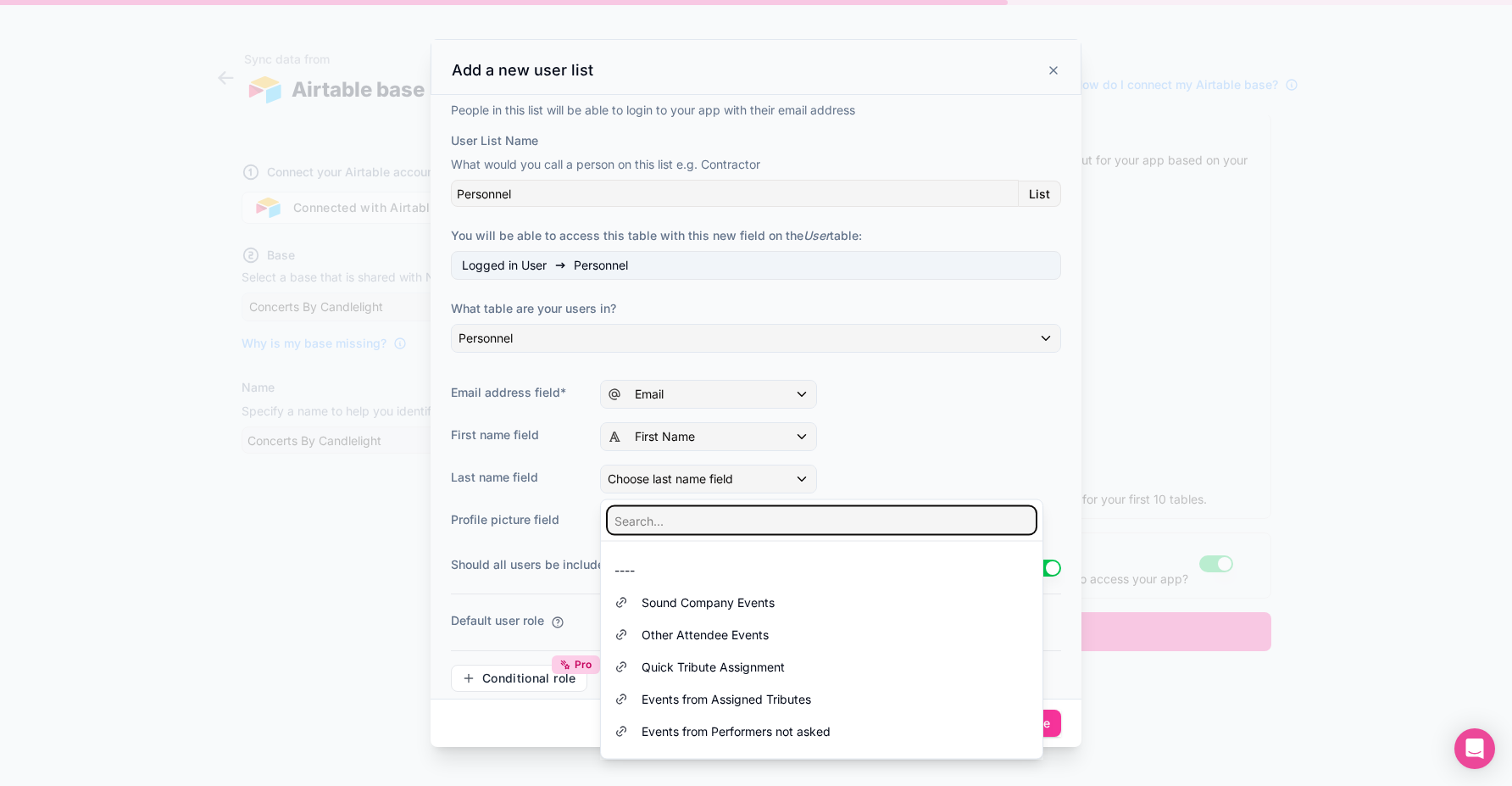
click at [680, 512] on input "text" at bounding box center [821, 520] width 428 height 27
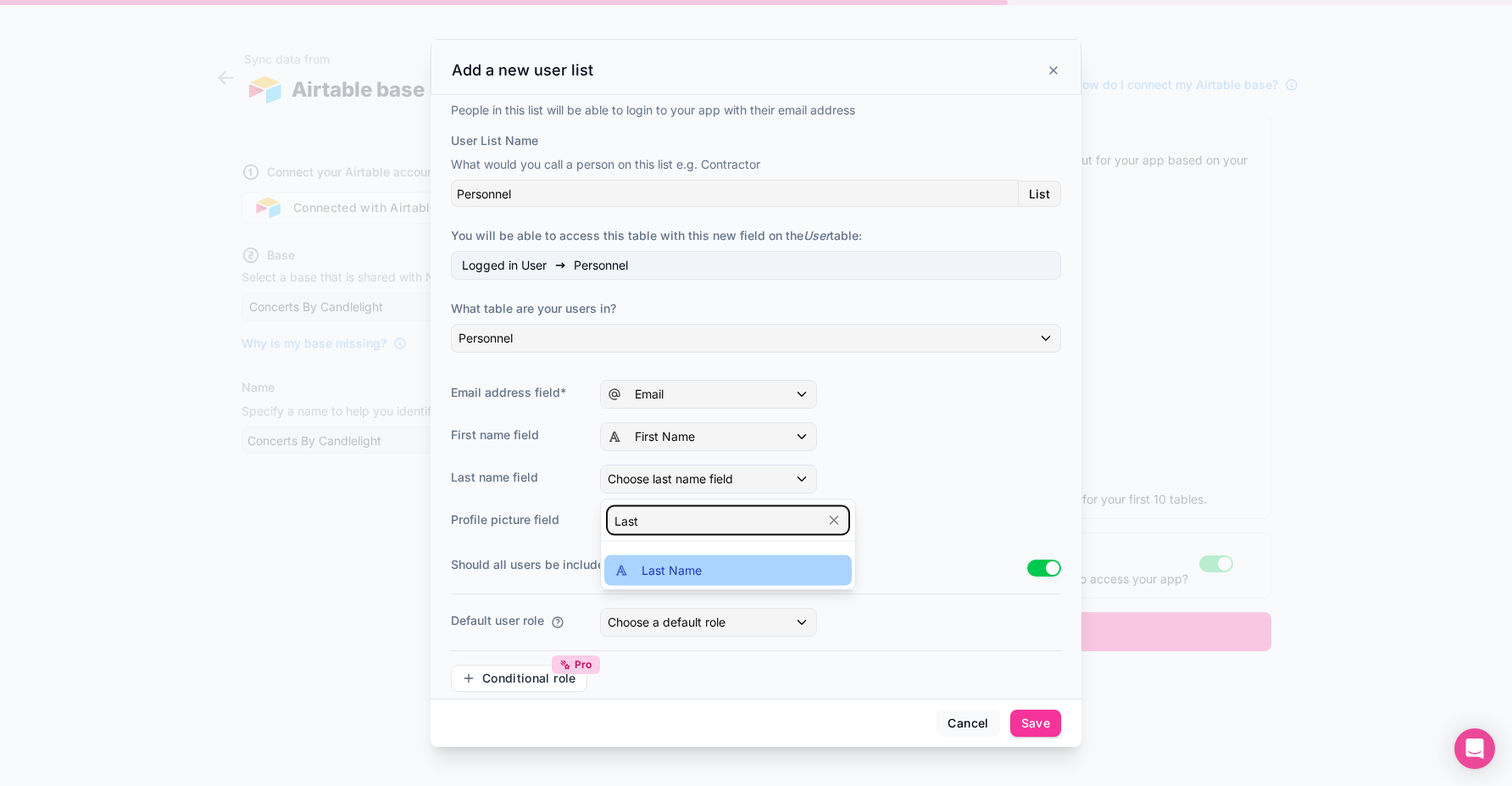
type input "Last"
click at [793, 558] on div "Last Name" at bounding box center [728, 570] width 247 height 30
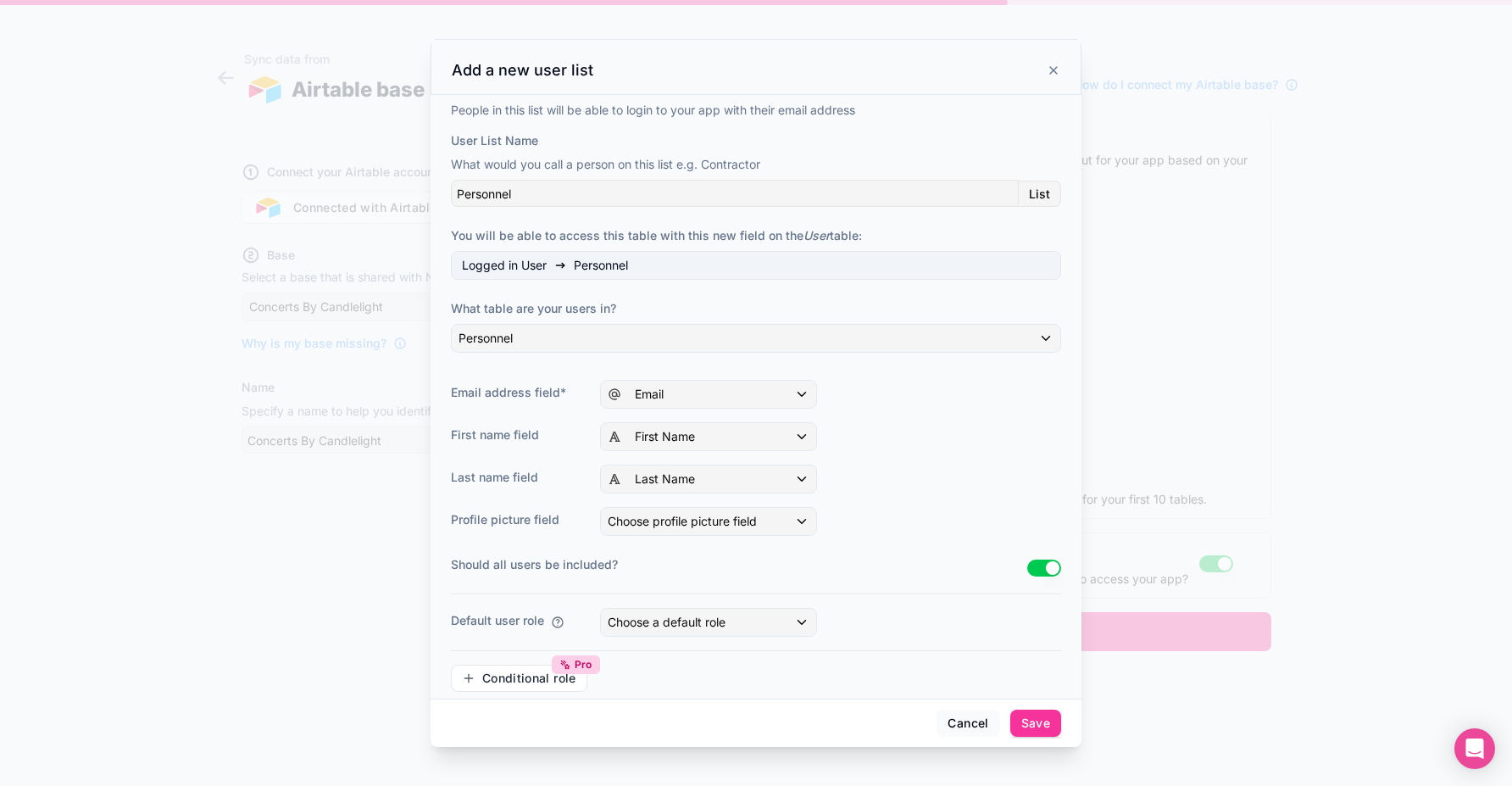
click at [927, 551] on div "People in this list will be able to login to your app with their email address …" at bounding box center [756, 404] width 610 height 604
click at [750, 612] on div "Choose a default role" at bounding box center [708, 622] width 215 height 27
click at [943, 556] on div at bounding box center [756, 393] width 1512 height 786
click at [509, 677] on span "Conditional role" at bounding box center [529, 678] width 94 height 16
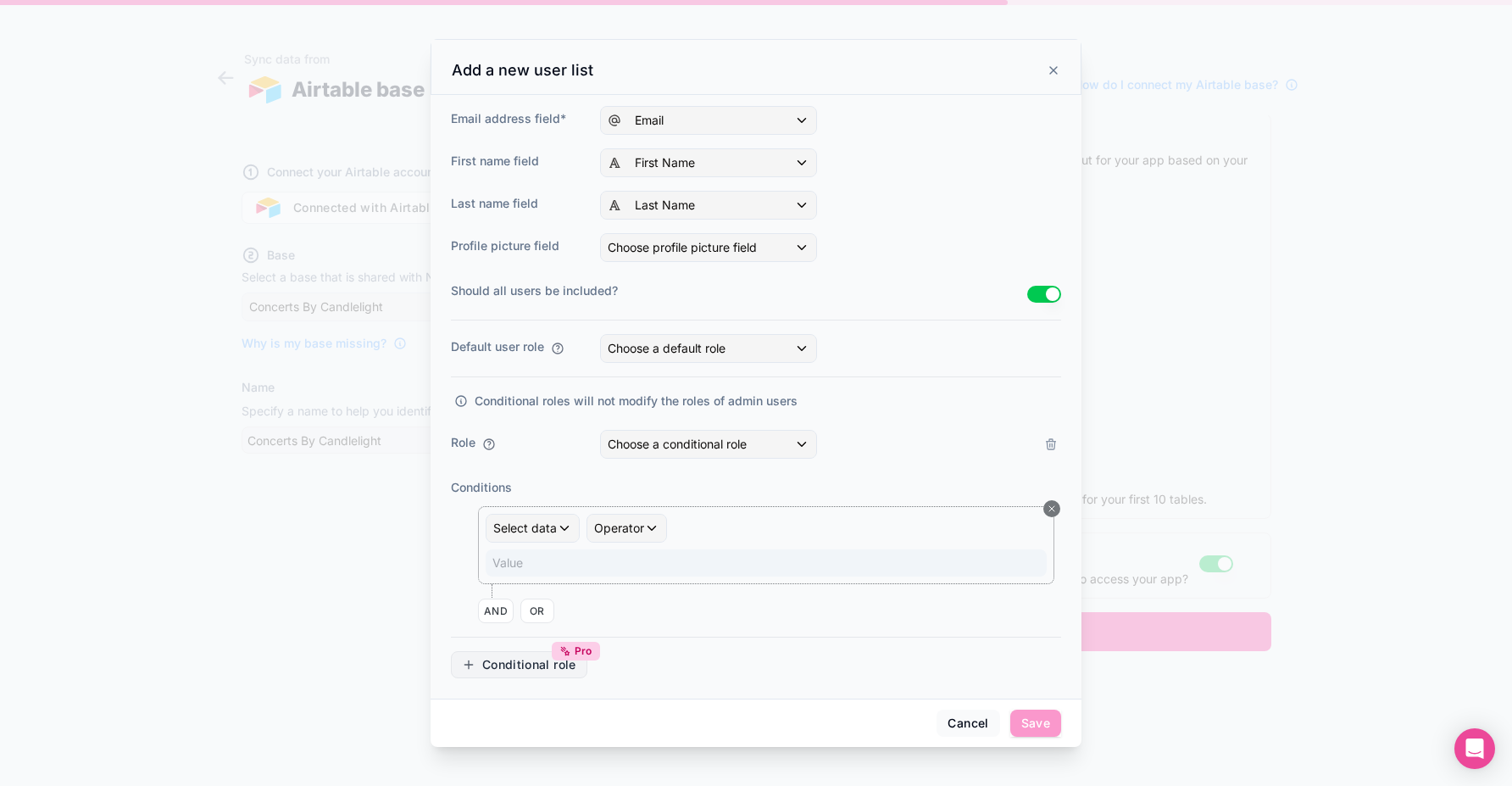
scroll to position [279, 0]
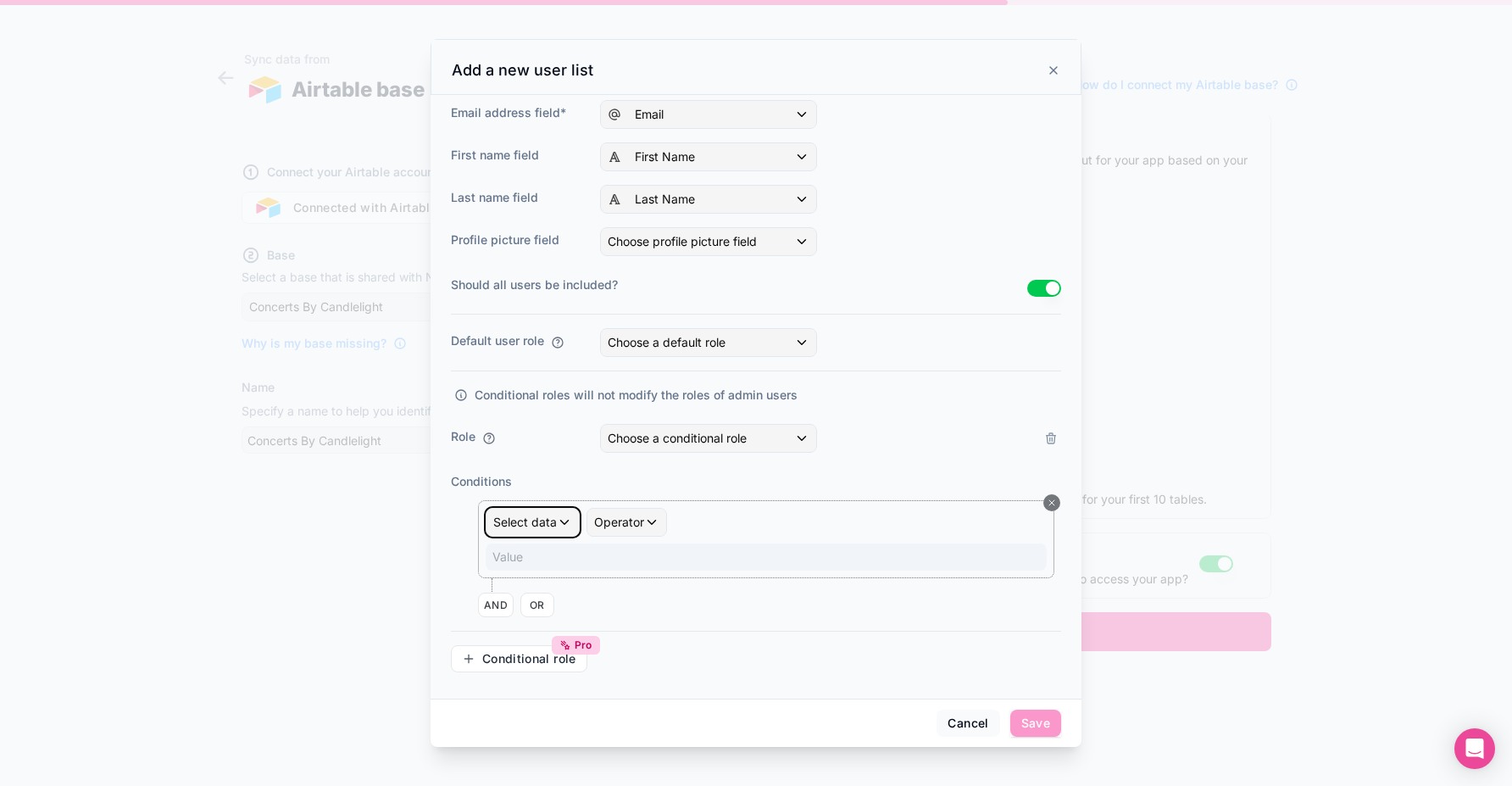
click at [558, 524] on div "Select data" at bounding box center [532, 522] width 92 height 27
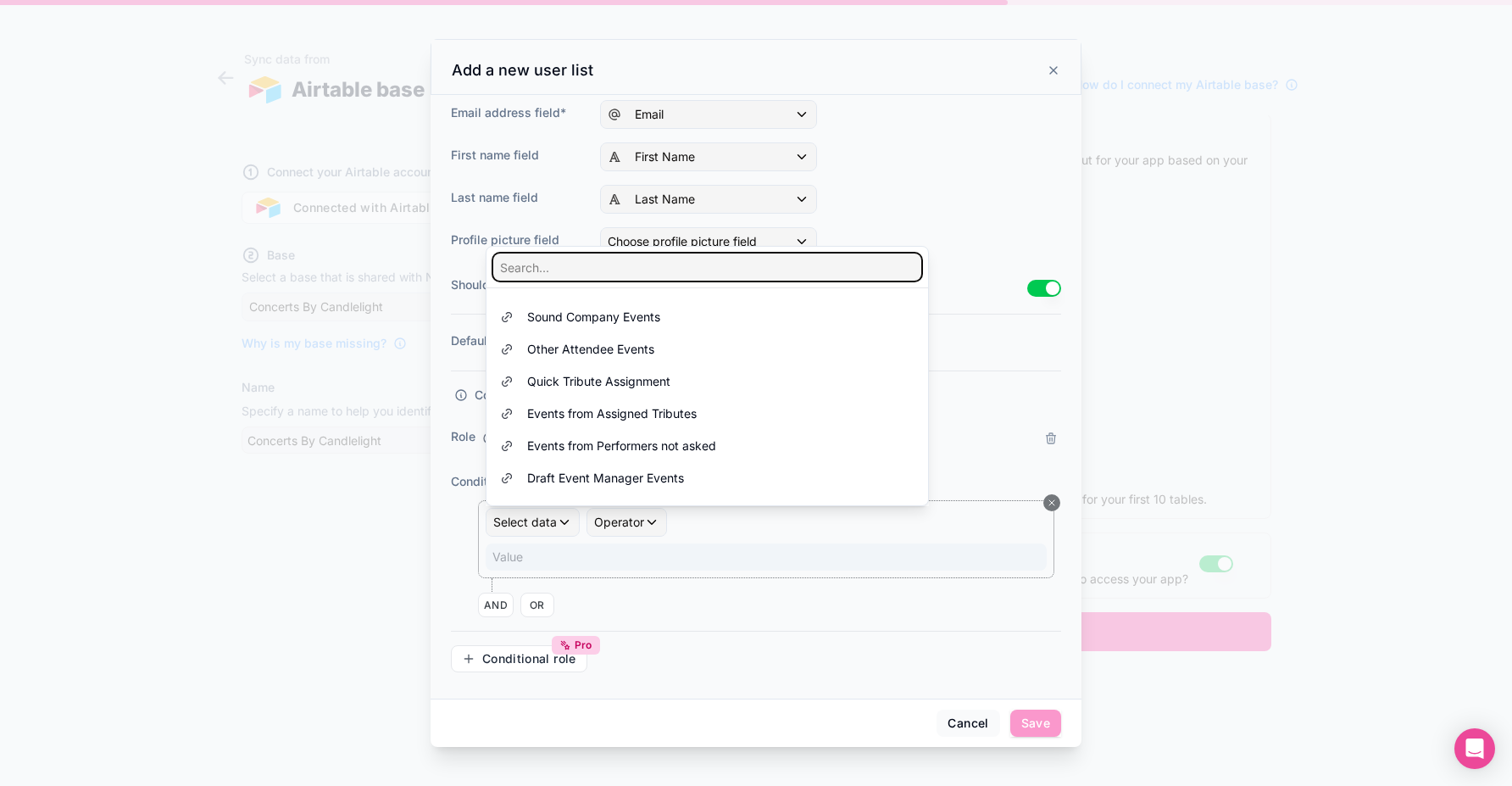
click at [561, 267] on input "text" at bounding box center [707, 267] width 428 height 27
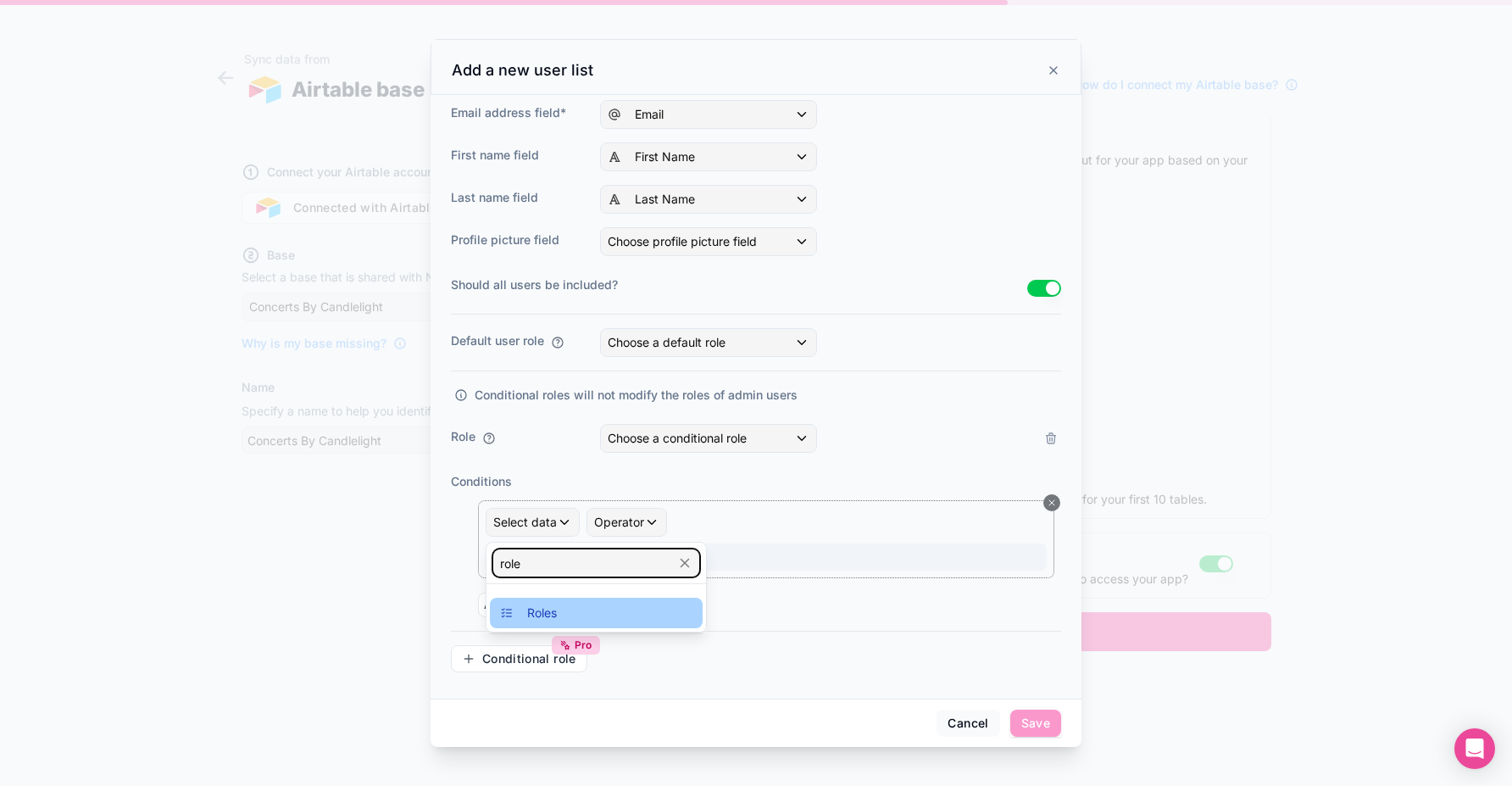
type input "role"
click at [573, 610] on div "Roles" at bounding box center [596, 612] width 192 height 20
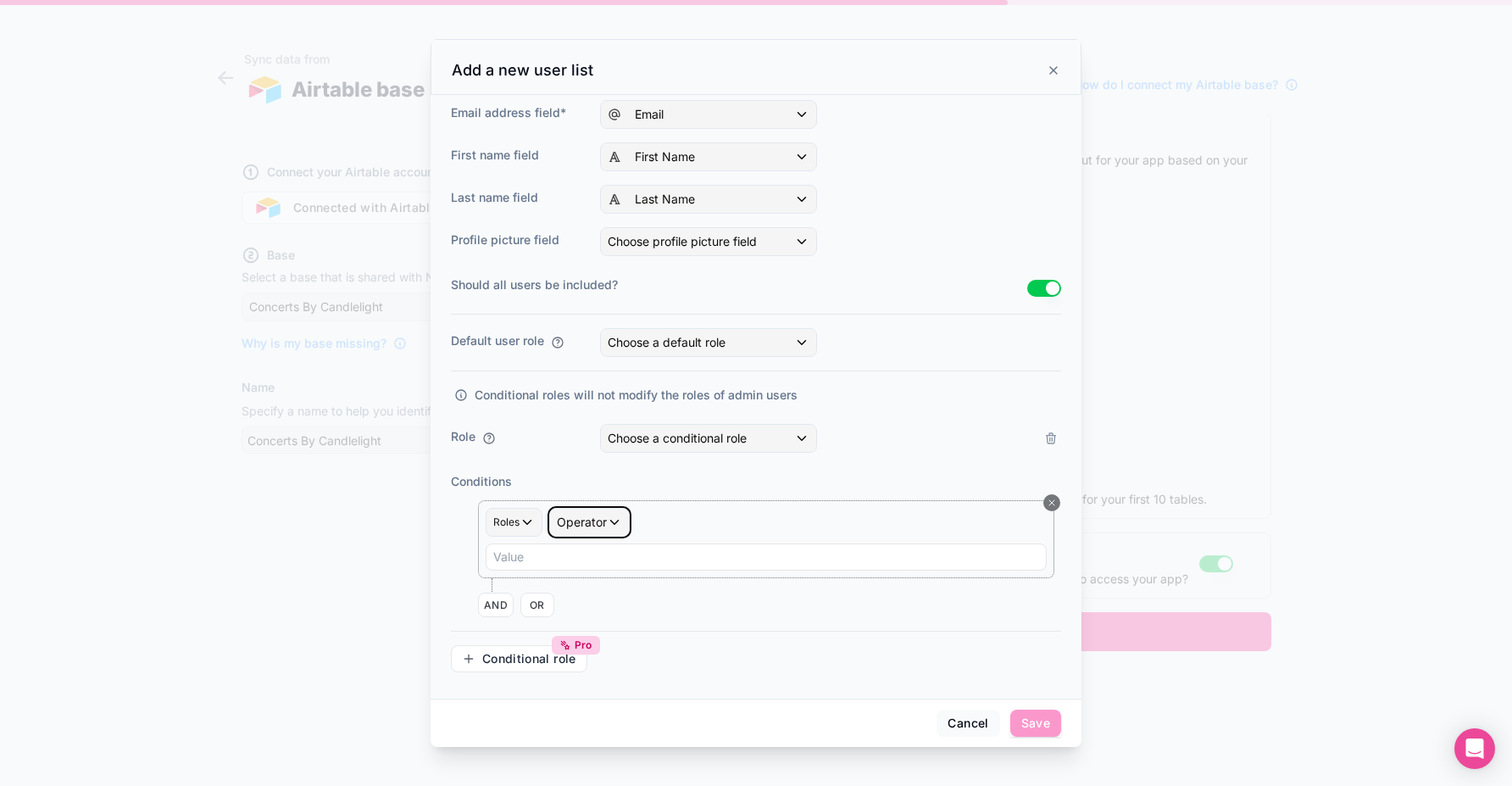
click at [594, 526] on span "Operator" at bounding box center [582, 521] width 50 height 15
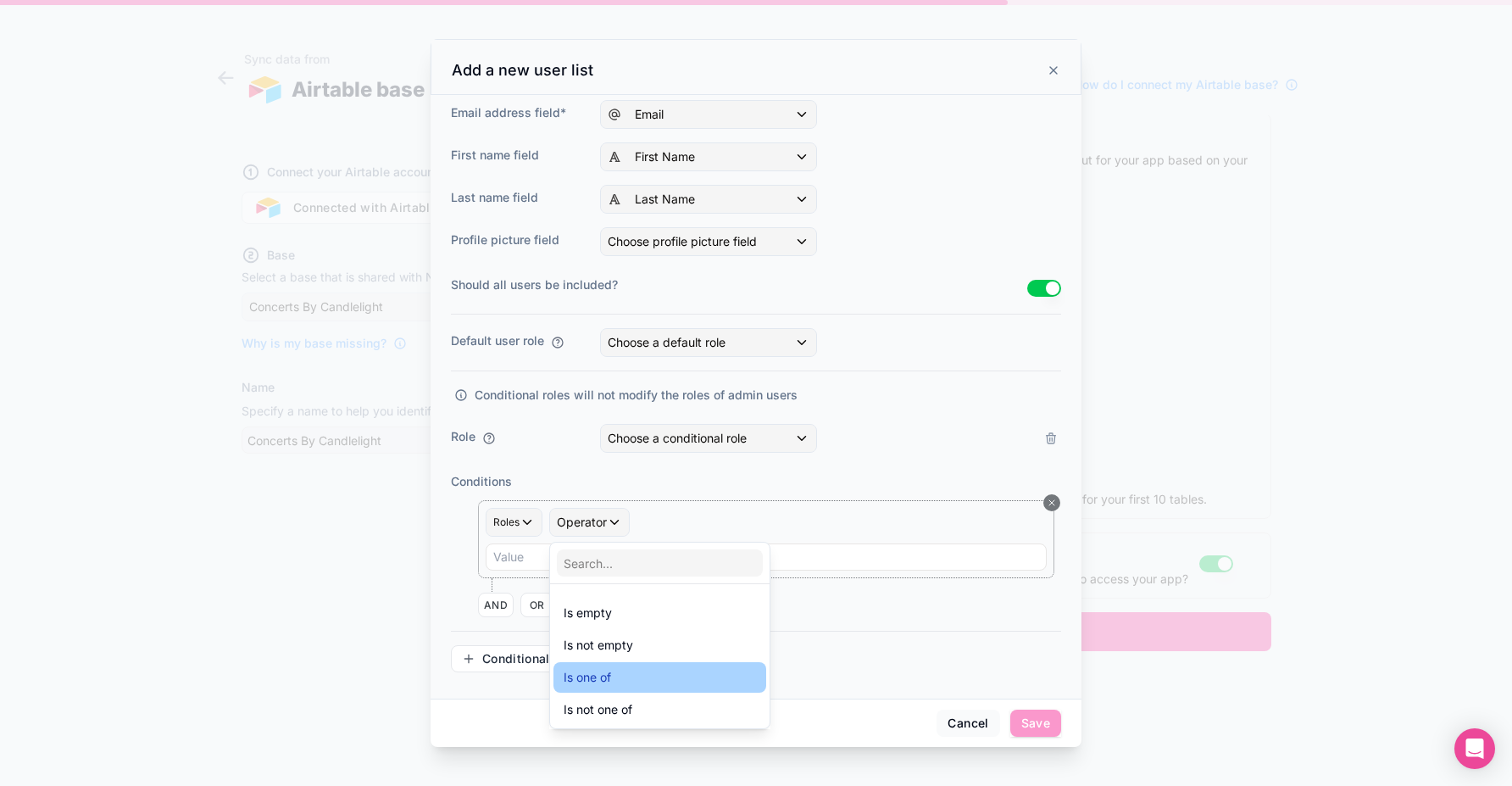
click at [672, 670] on div "Is one of" at bounding box center [660, 676] width 192 height 20
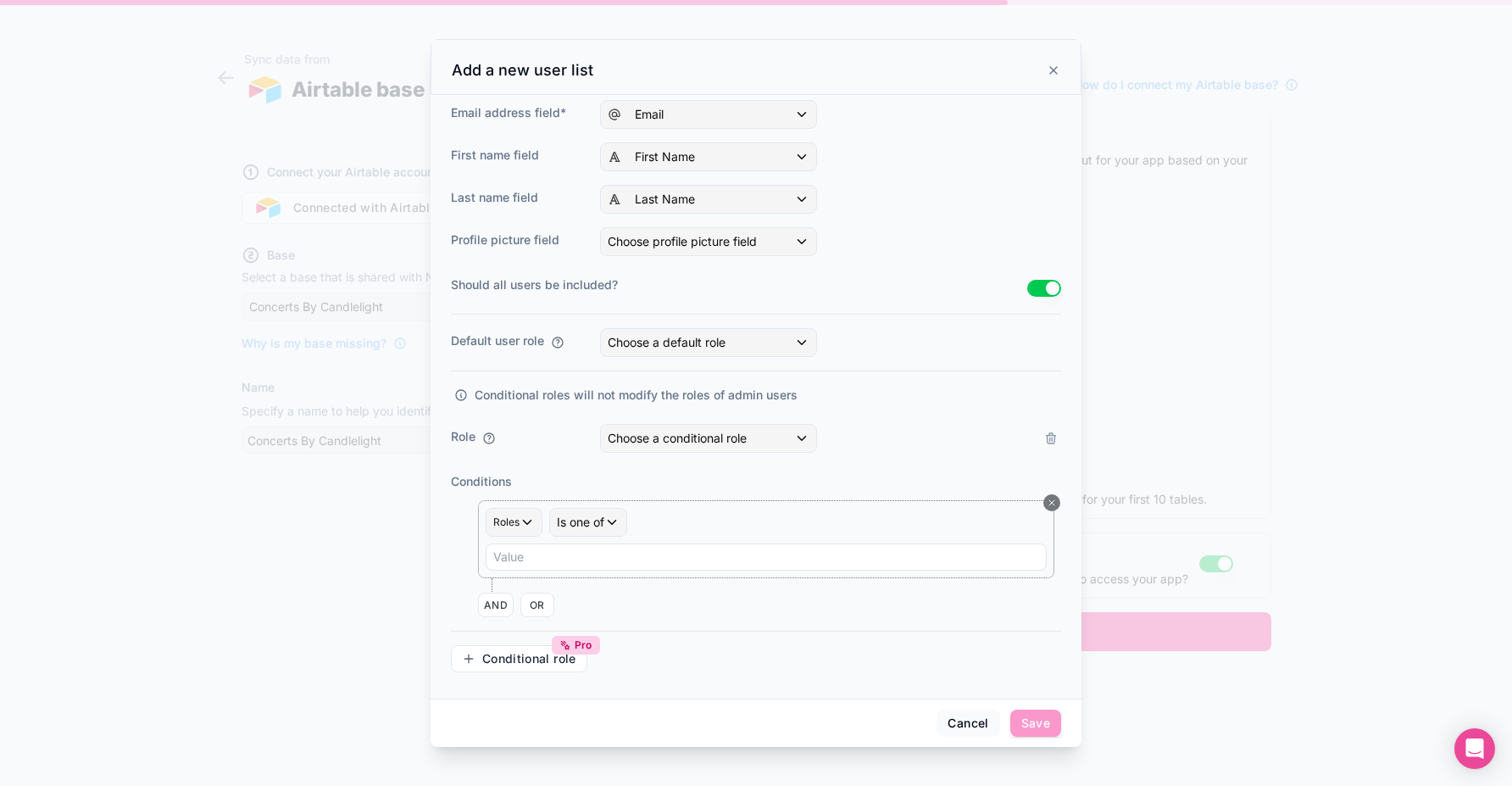
click at [576, 564] on div "Value" at bounding box center [767, 557] width 561 height 27
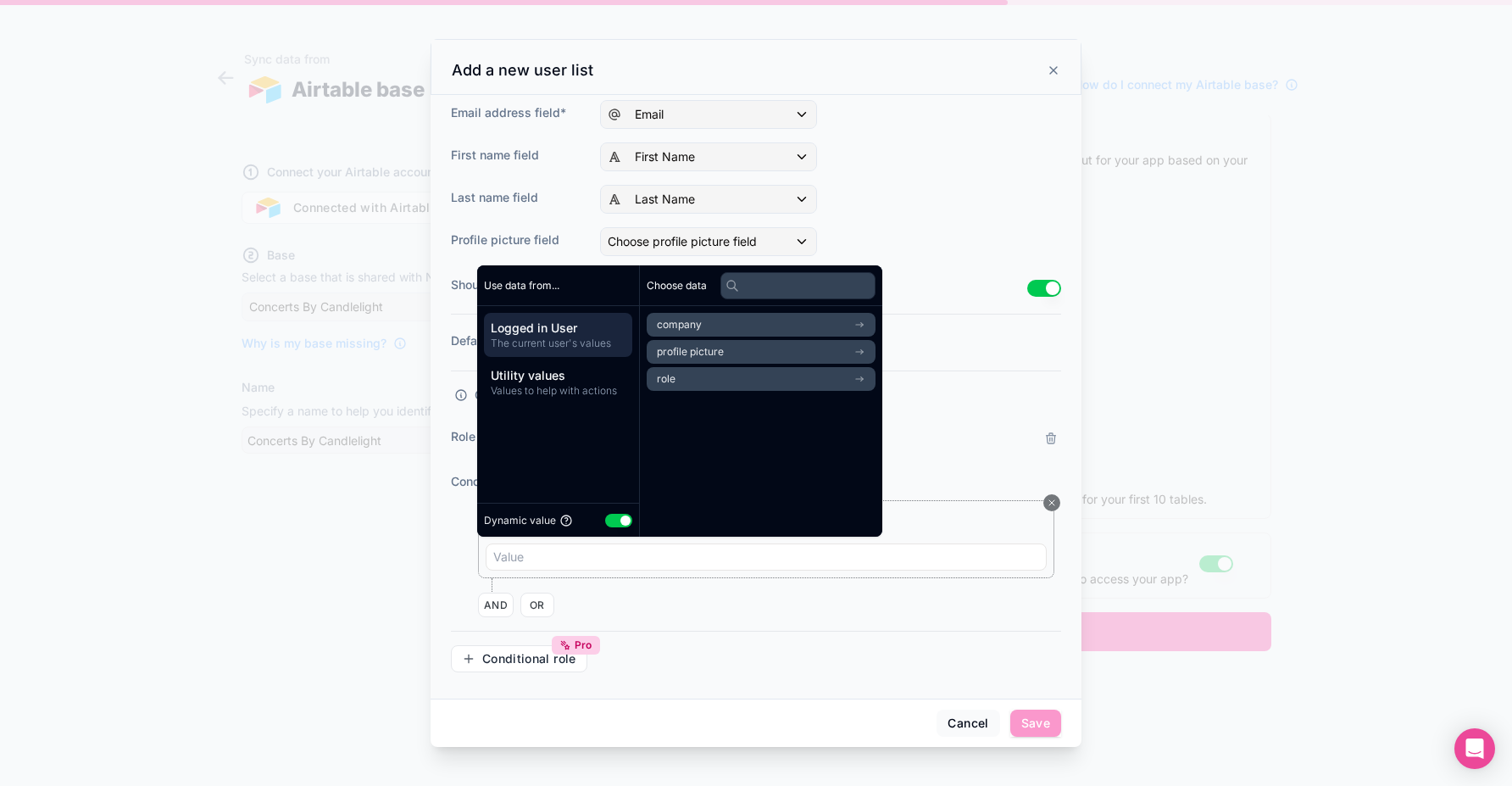
click at [578, 337] on span "The current user's values" at bounding box center [558, 344] width 135 height 14
click at [547, 337] on span "The current user's values" at bounding box center [558, 344] width 135 height 14
click at [733, 379] on li "role" at bounding box center [761, 378] width 229 height 23
click at [718, 325] on div "role" at bounding box center [761, 324] width 229 height 23
click at [689, 377] on li "role" at bounding box center [761, 378] width 229 height 23
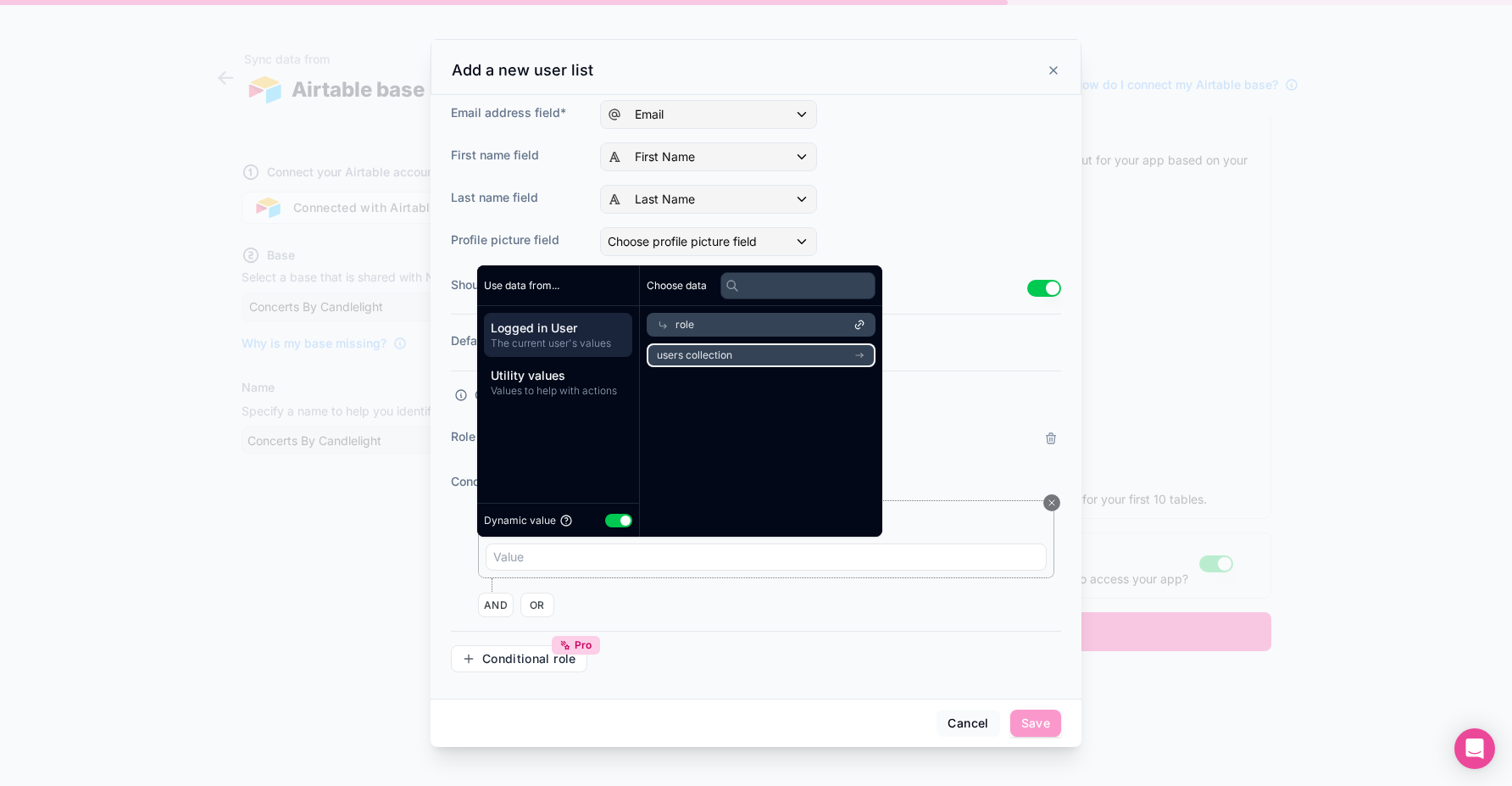
click at [714, 354] on span "users collection" at bounding box center [695, 355] width 76 height 14
click at [567, 377] on span "Utility values" at bounding box center [558, 375] width 135 height 16
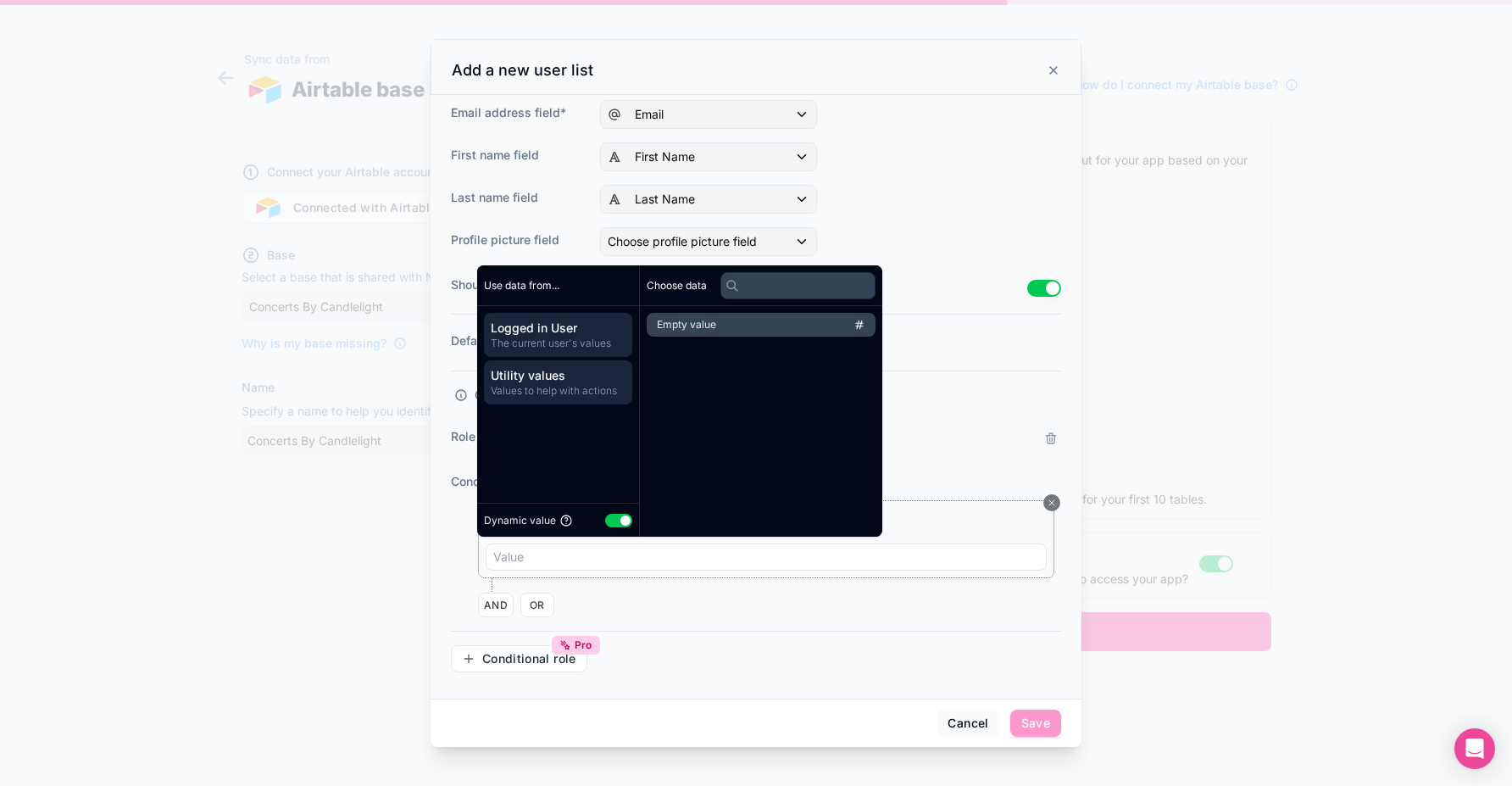
click at [595, 335] on span "Logged in User" at bounding box center [558, 327] width 135 height 16
click at [548, 390] on span "Values to help with actions" at bounding box center [558, 391] width 135 height 14
click at [552, 341] on span "The current user's values" at bounding box center [558, 344] width 135 height 14
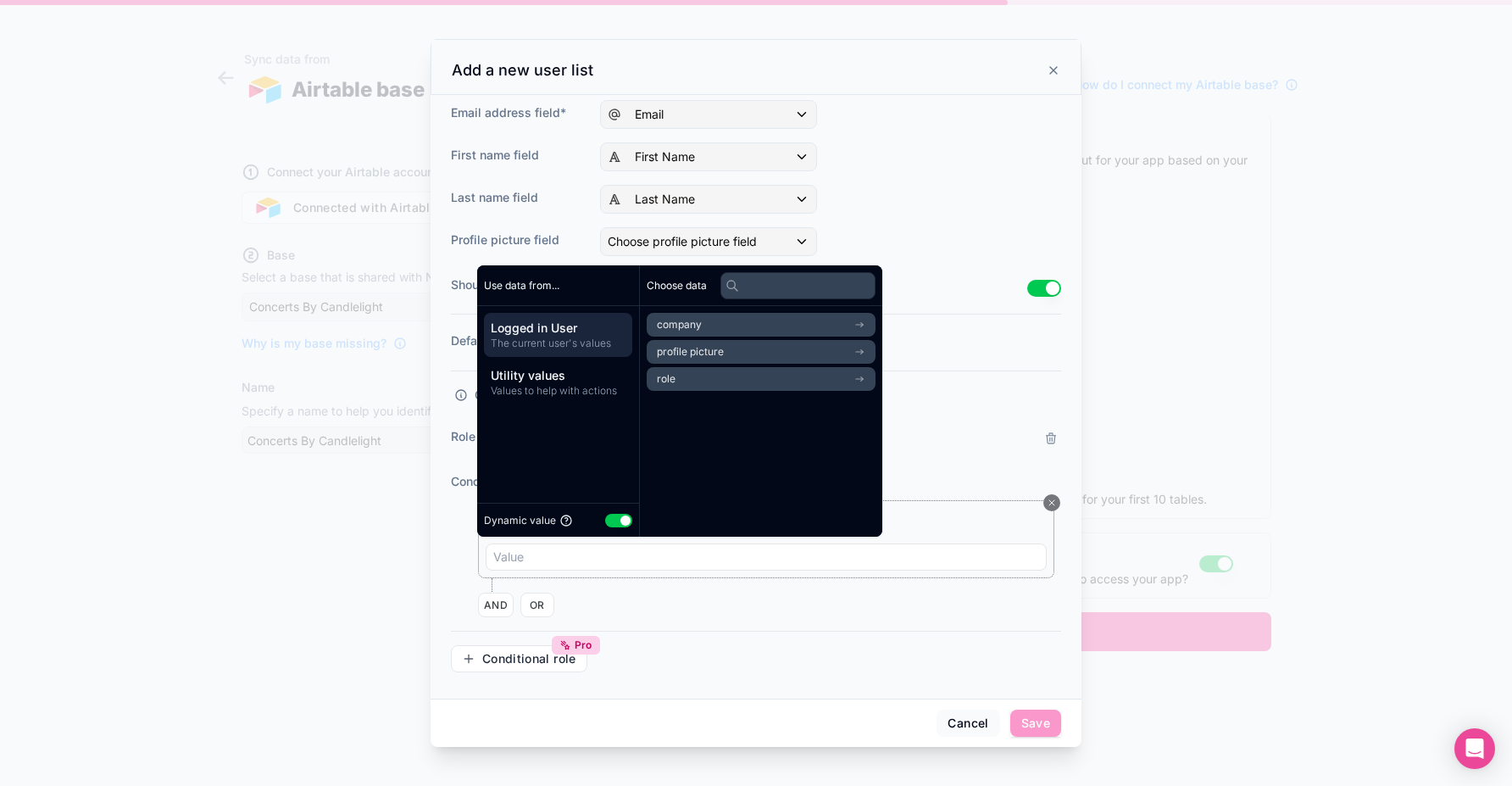
click at [578, 336] on span "Logged in User" at bounding box center [558, 327] width 135 height 16
click at [610, 516] on button "Use setting" at bounding box center [619, 520] width 27 height 14
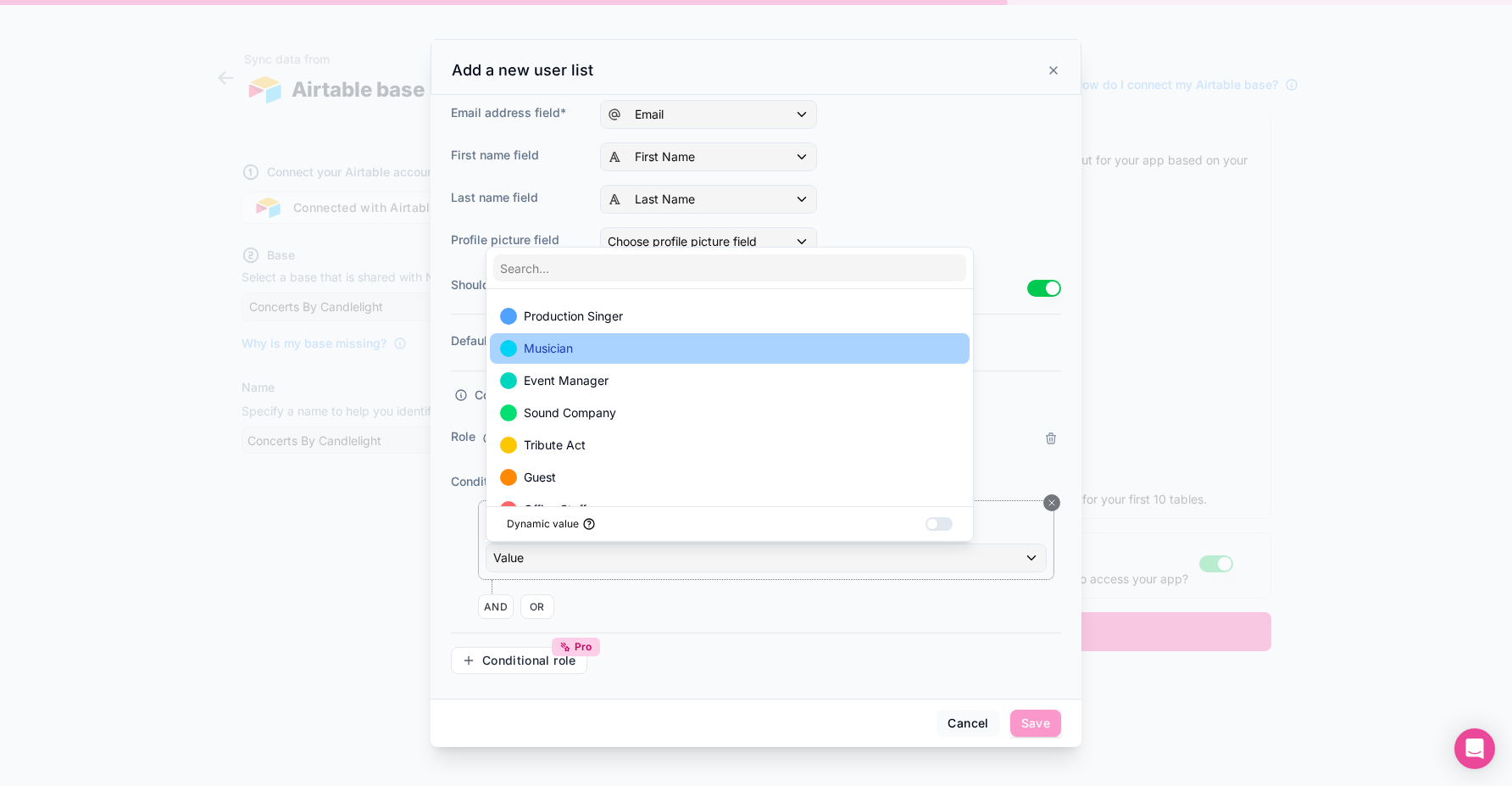
scroll to position [0, 0]
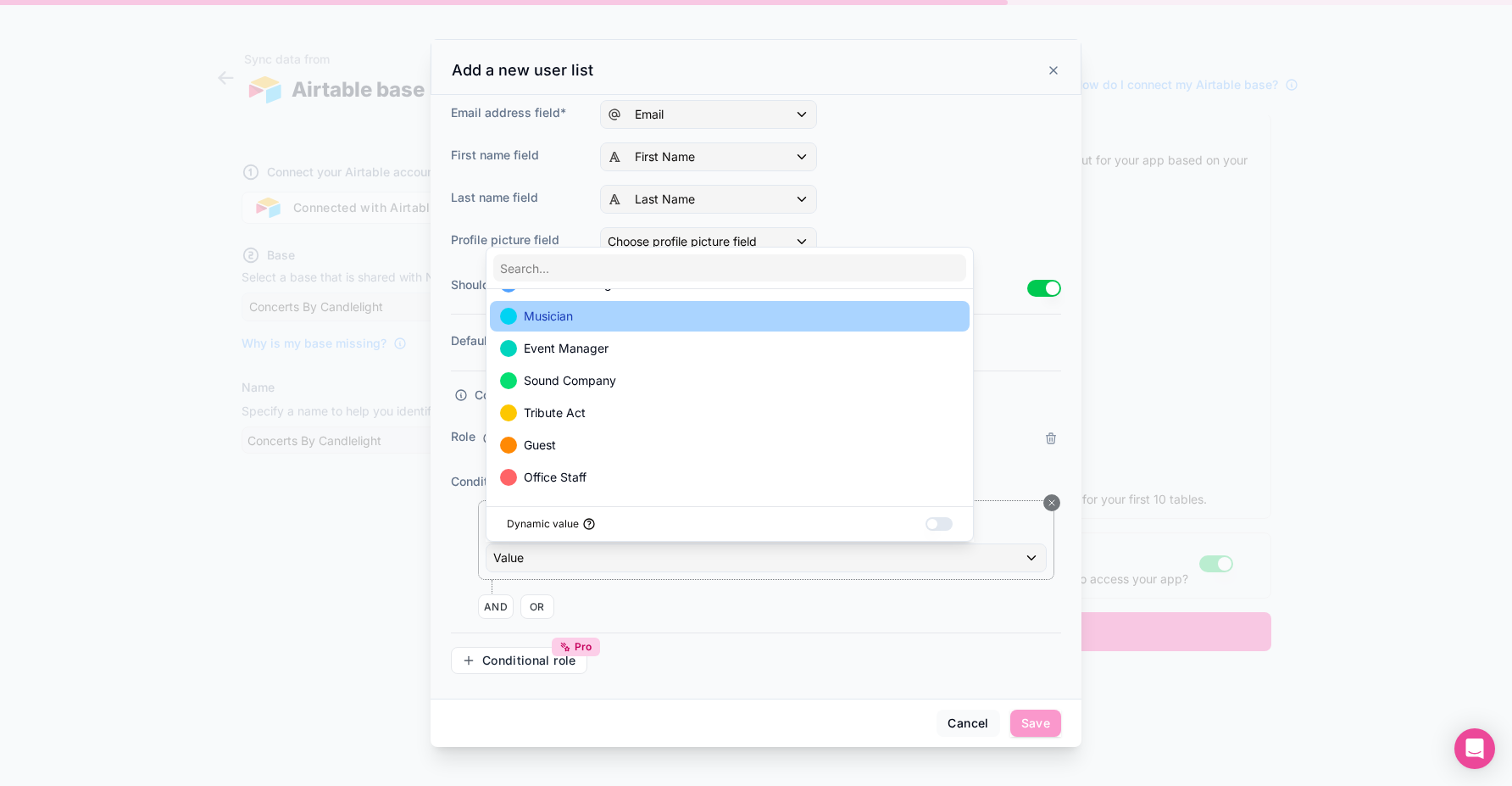
click at [574, 330] on div "Musician" at bounding box center [730, 315] width 479 height 30
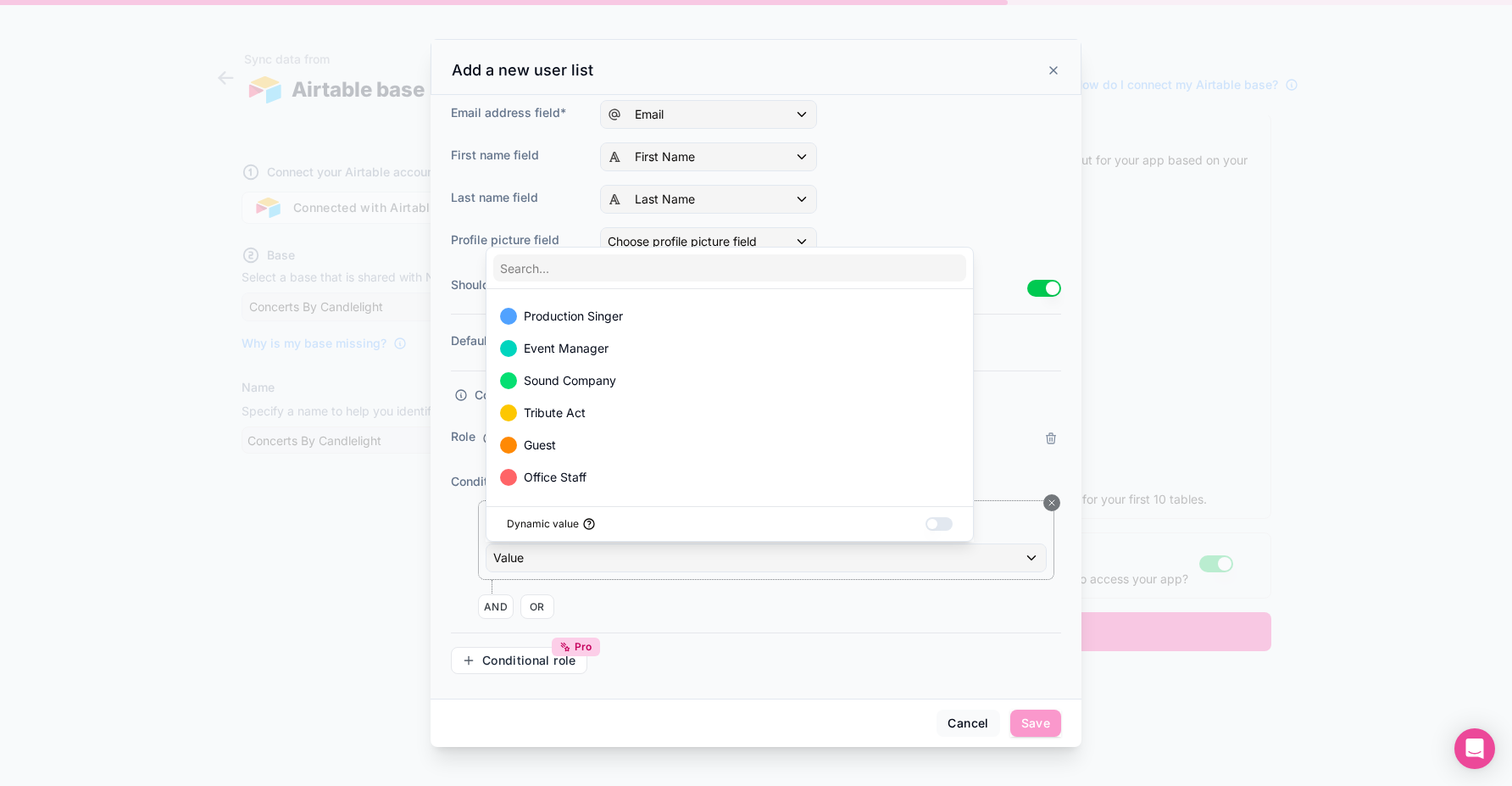
scroll to position [2, 0]
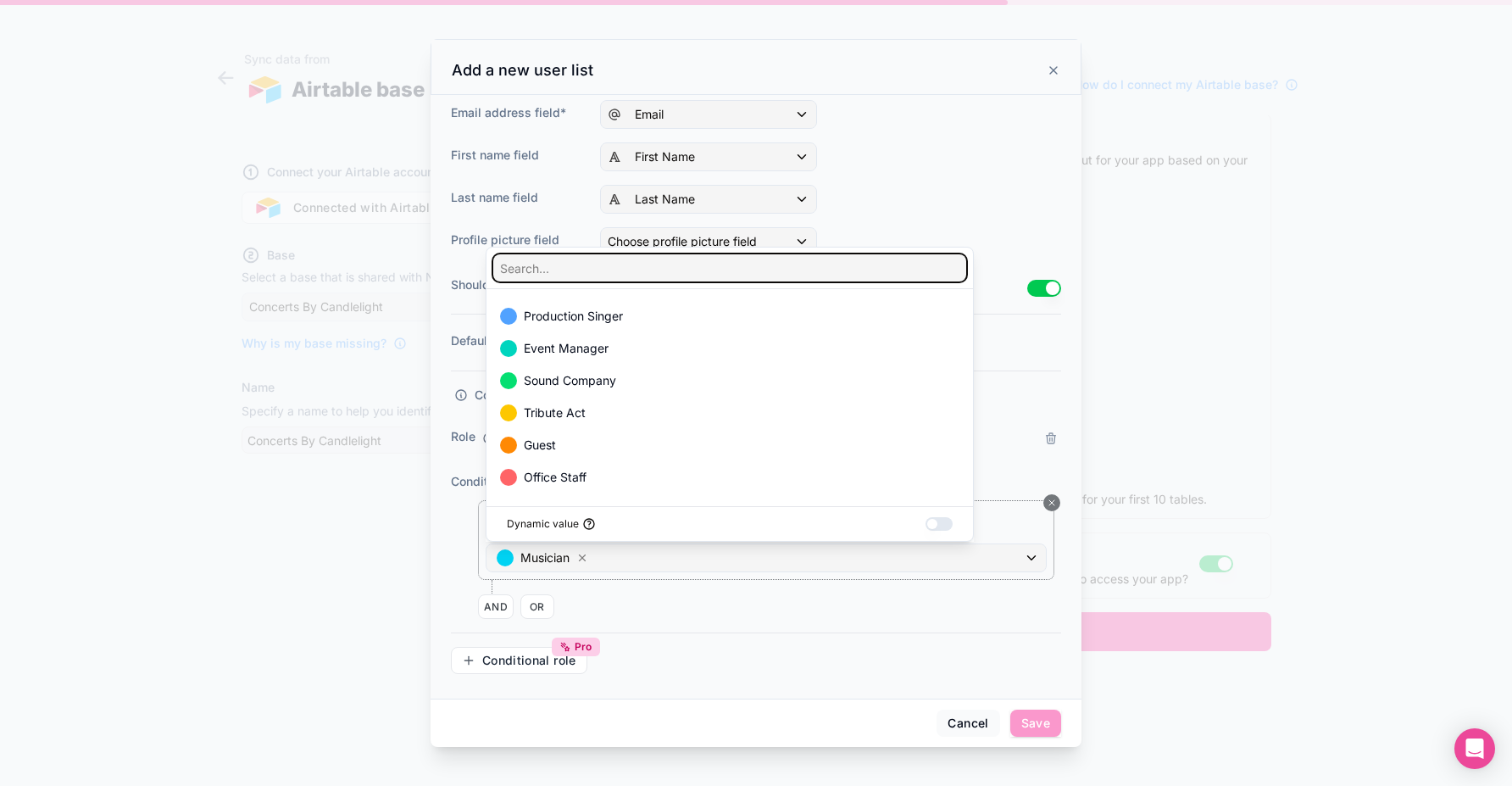
click at [614, 264] on input "text" at bounding box center [729, 268] width 473 height 27
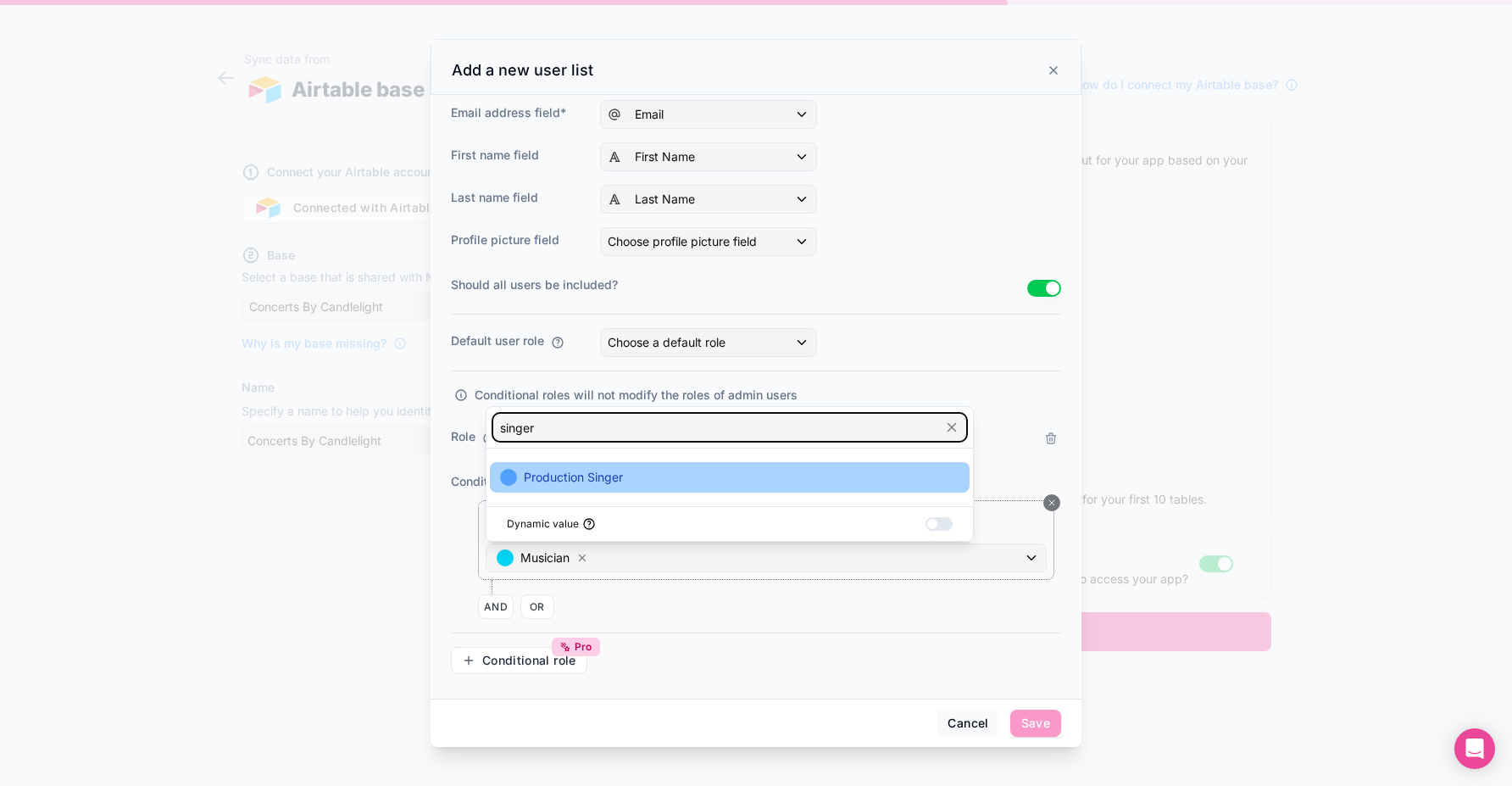
type input "singer"
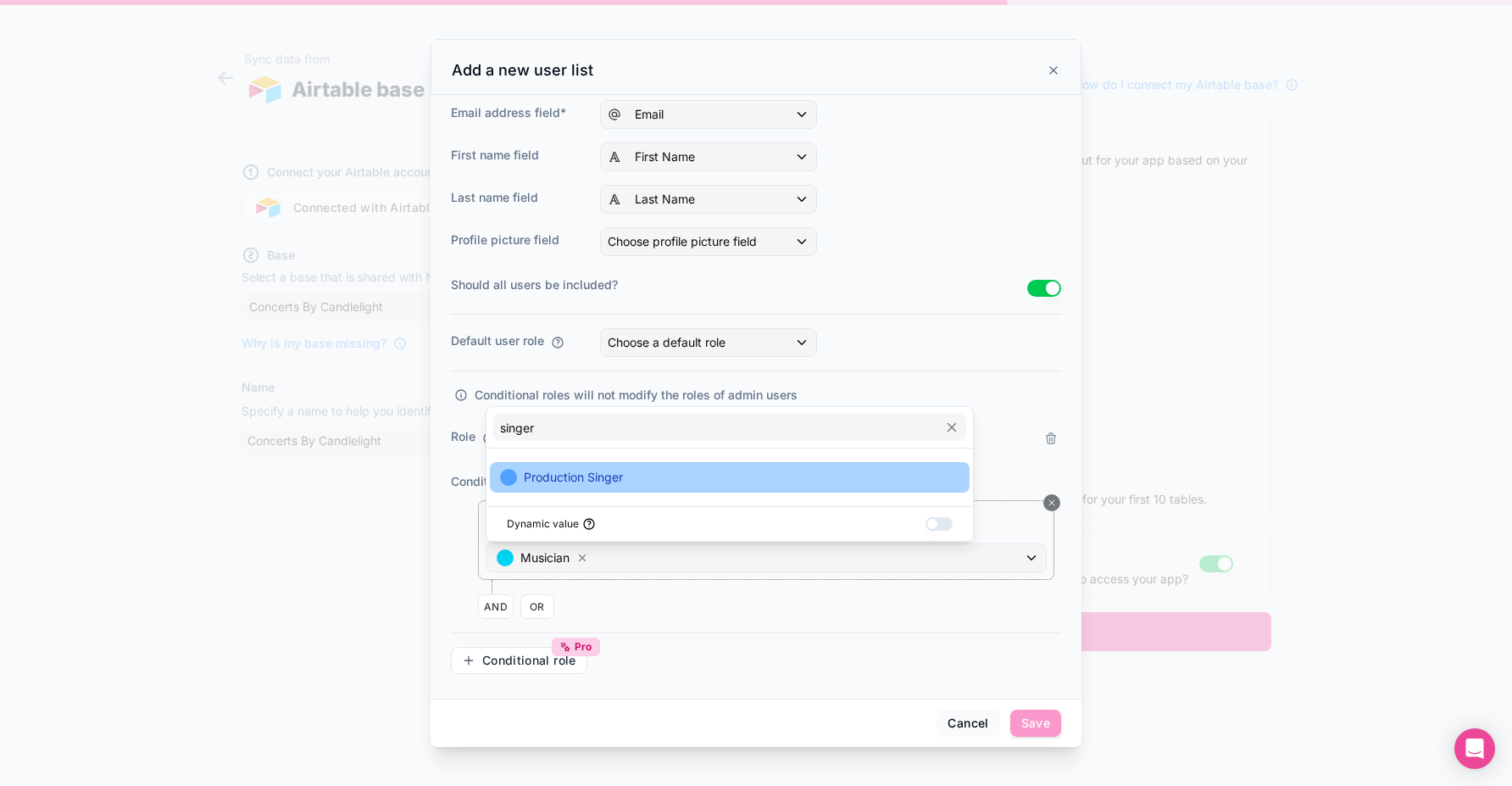
click at [596, 479] on span "Production Singer" at bounding box center [574, 476] width 99 height 20
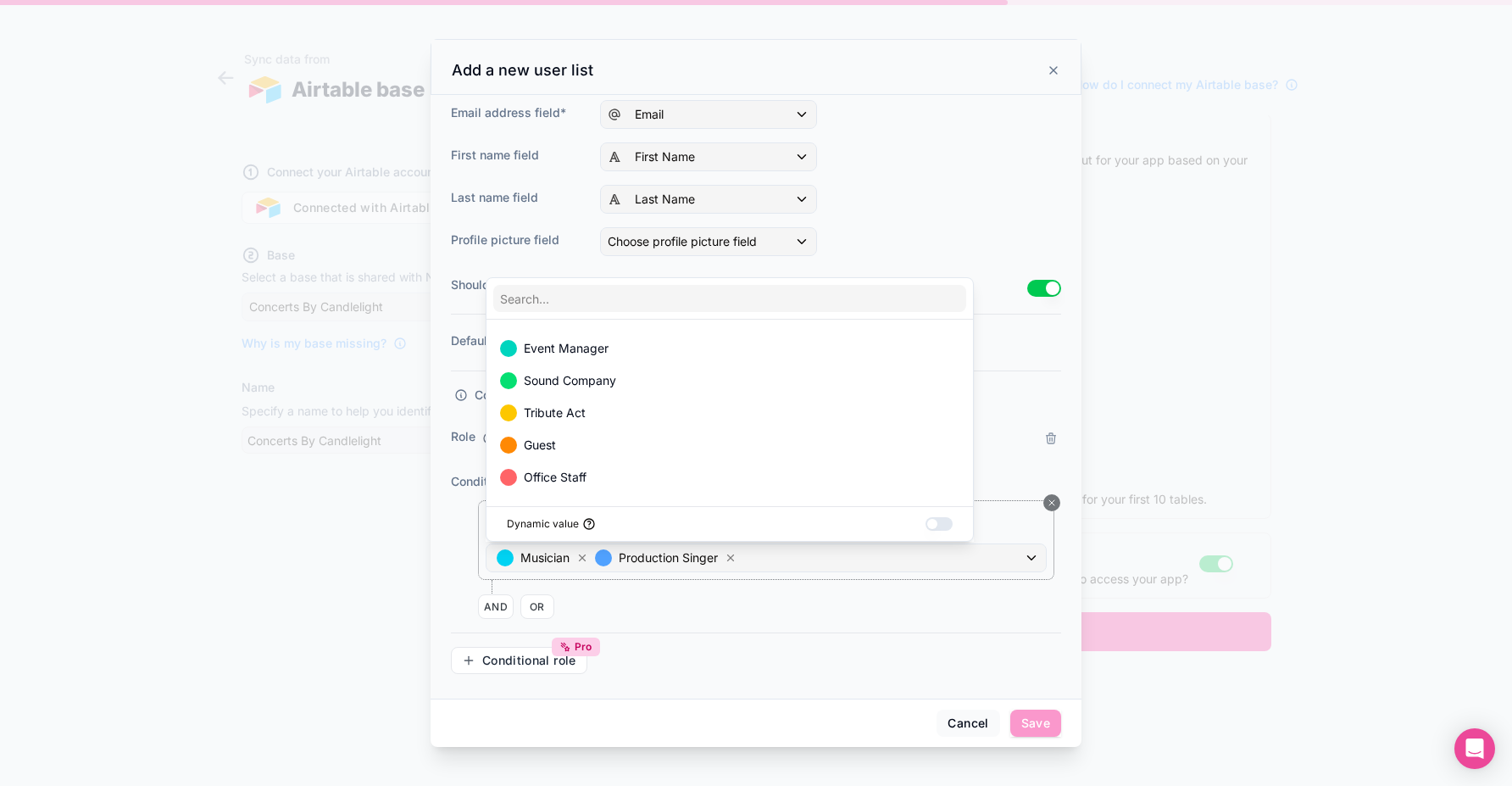
click at [755, 634] on div "People in this list will be able to login to your app with their email address …" at bounding box center [756, 255] width 610 height 866
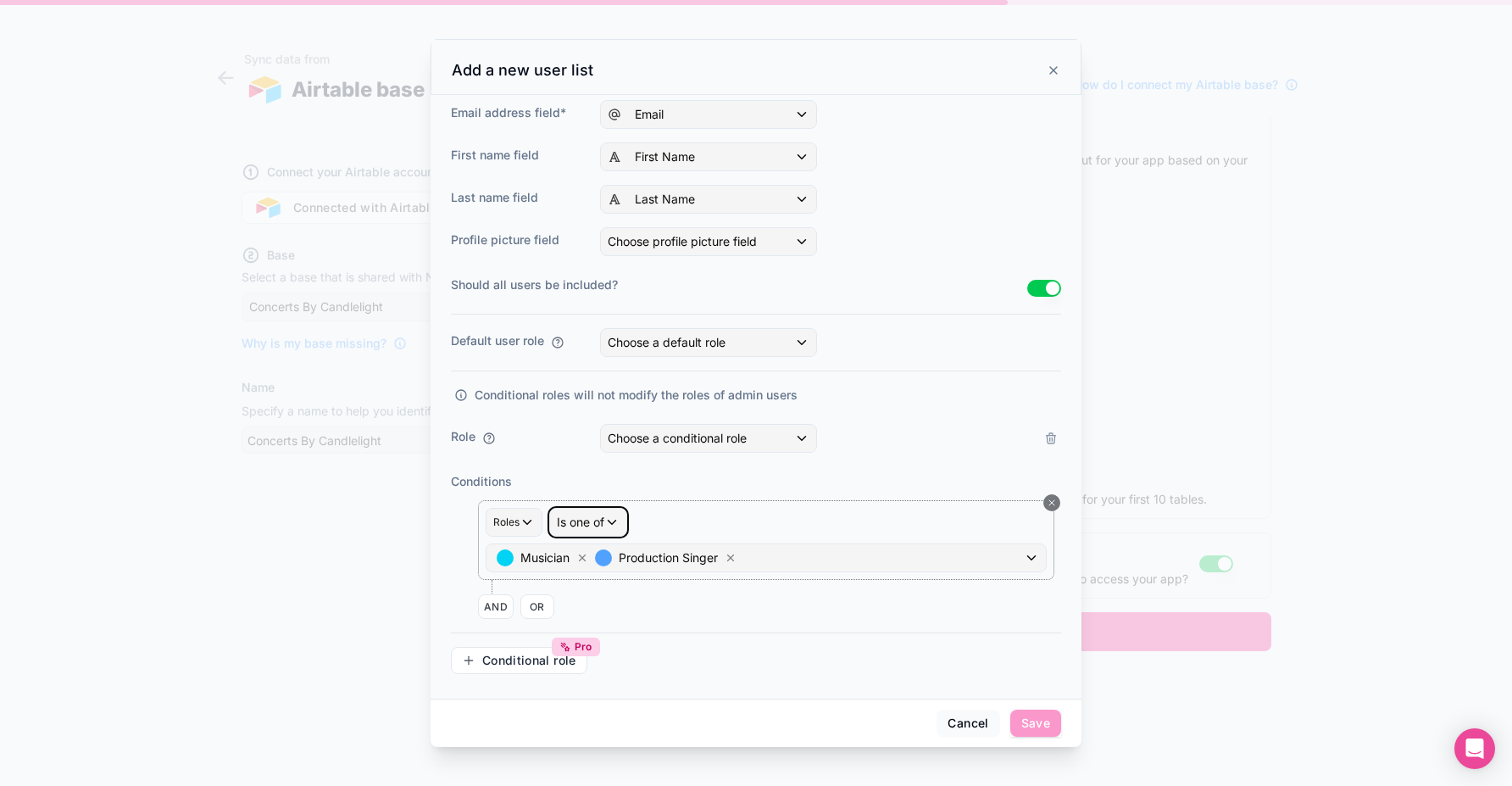
click at [608, 519] on div "Is one of" at bounding box center [588, 522] width 77 height 27
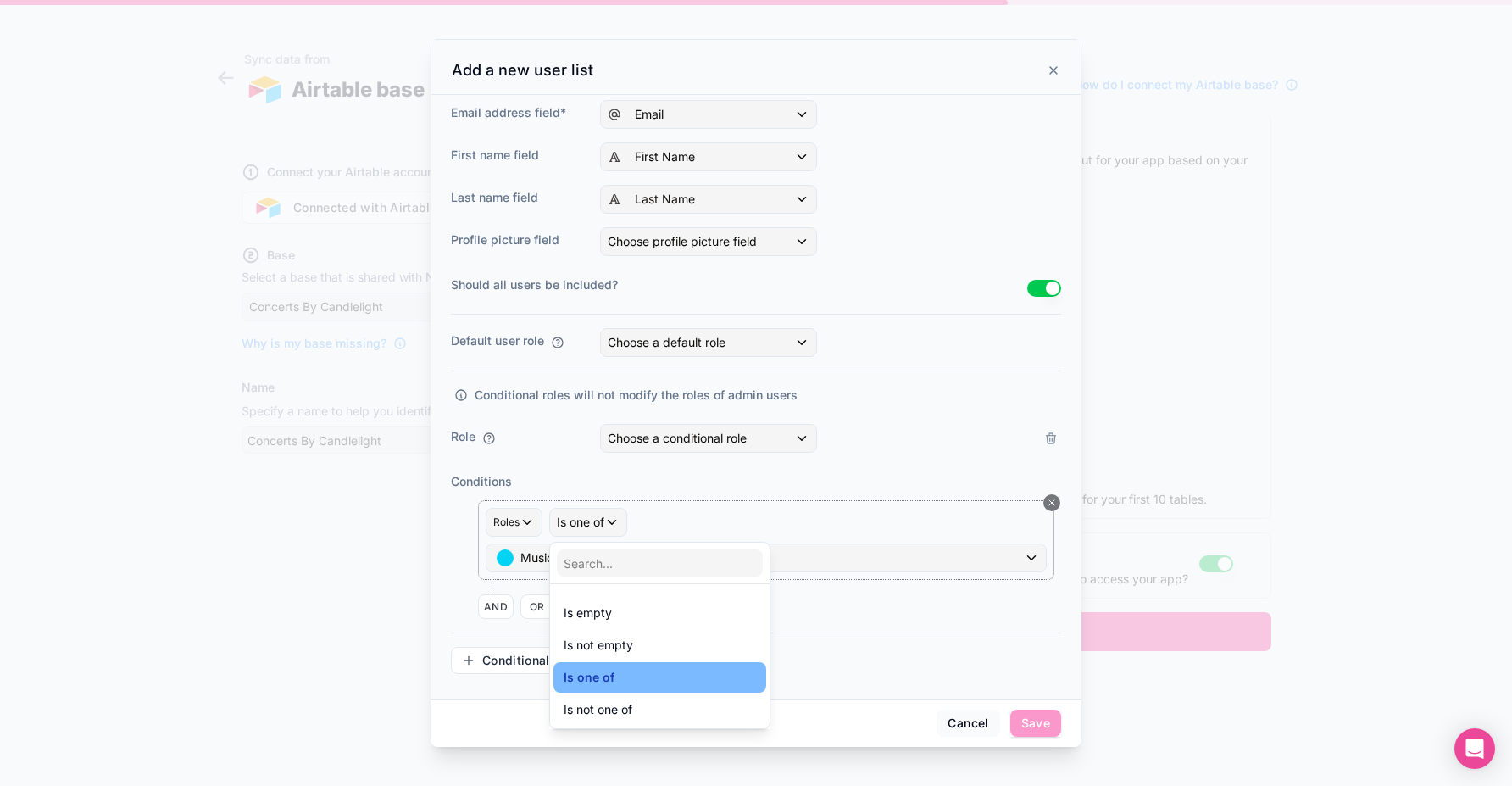
click at [612, 515] on div at bounding box center [756, 393] width 1512 height 786
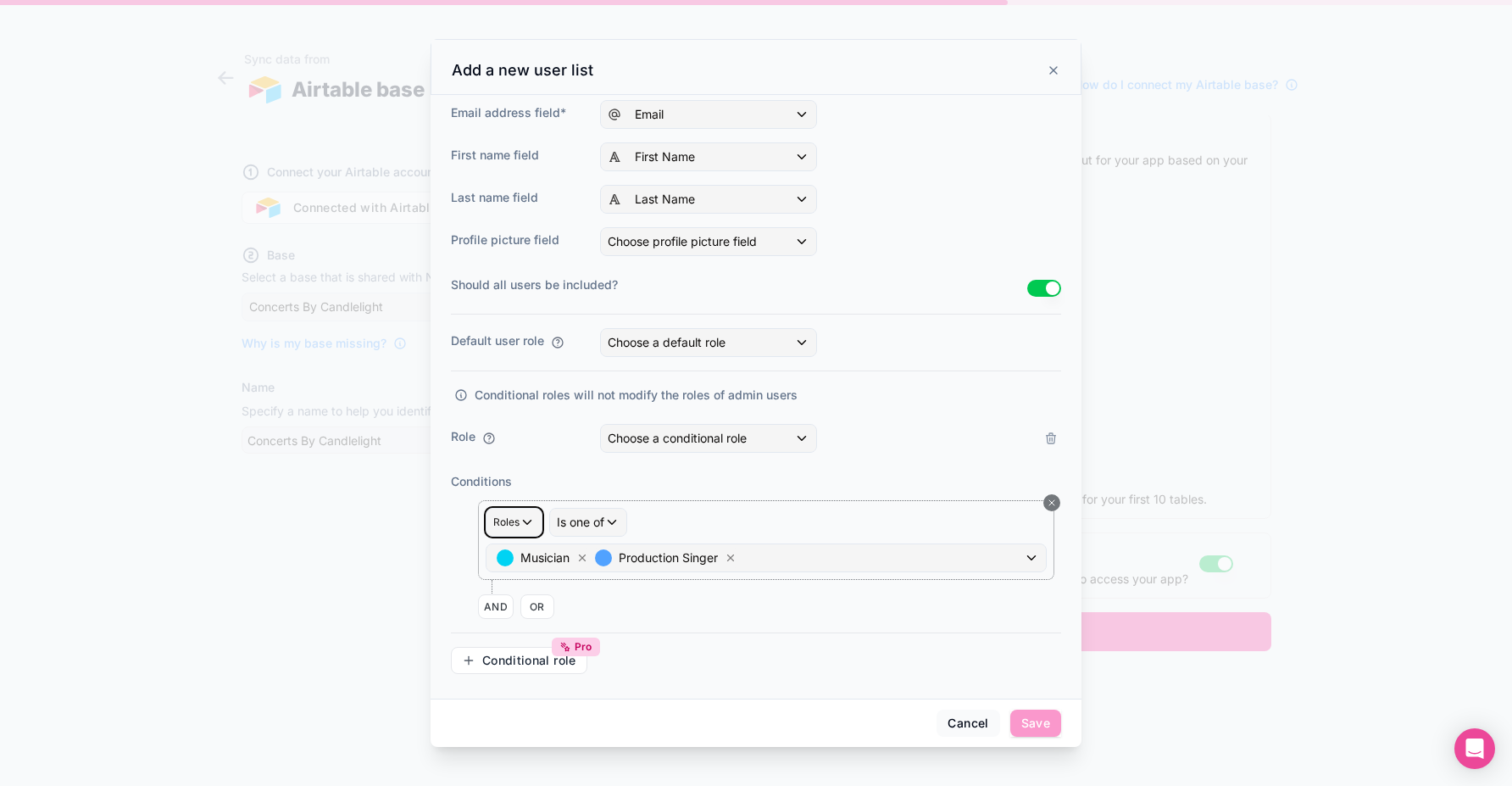
click at [524, 522] on div "Roles" at bounding box center [513, 522] width 55 height 27
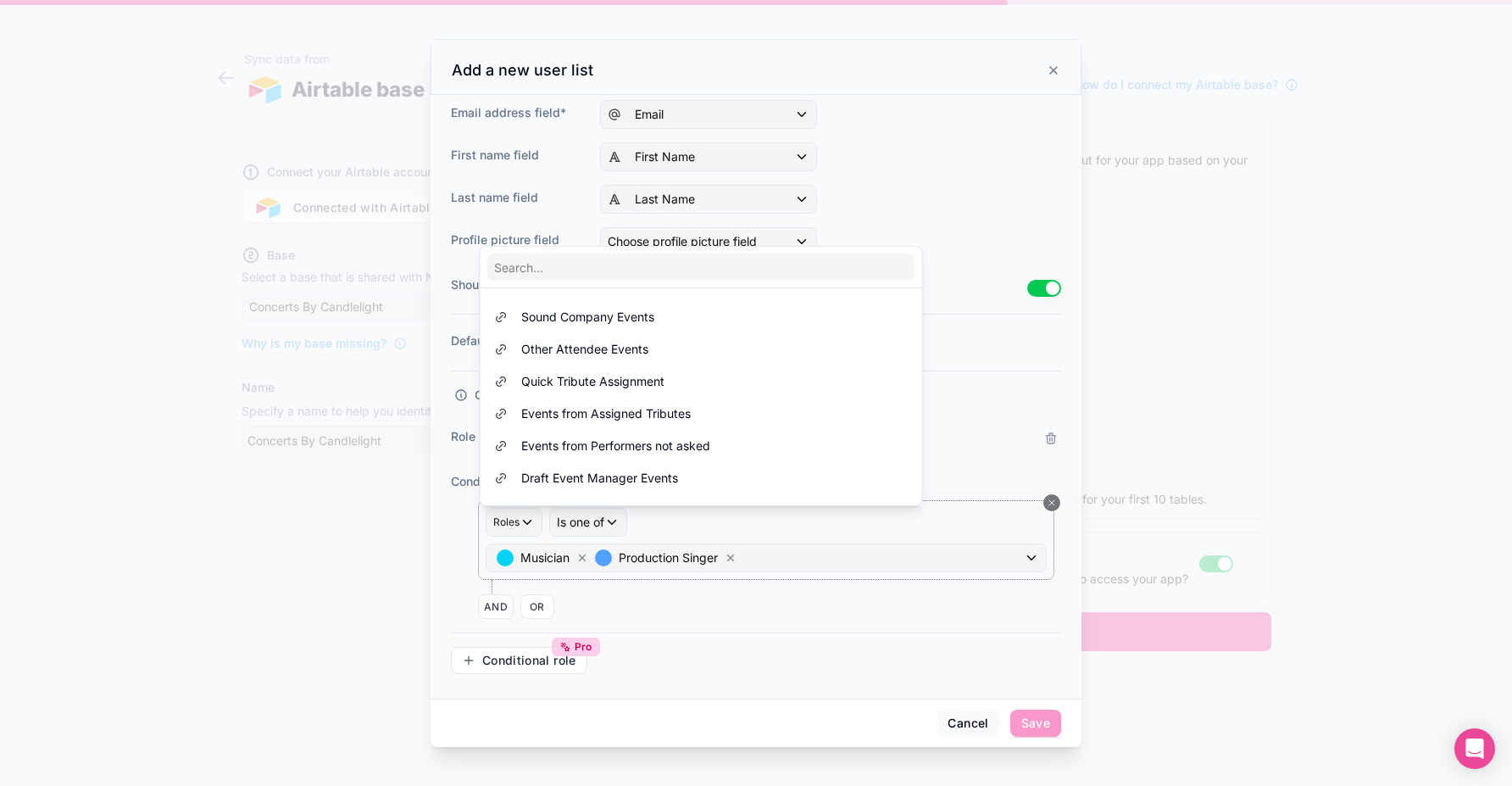
click at [687, 621] on div at bounding box center [756, 393] width 1512 height 786
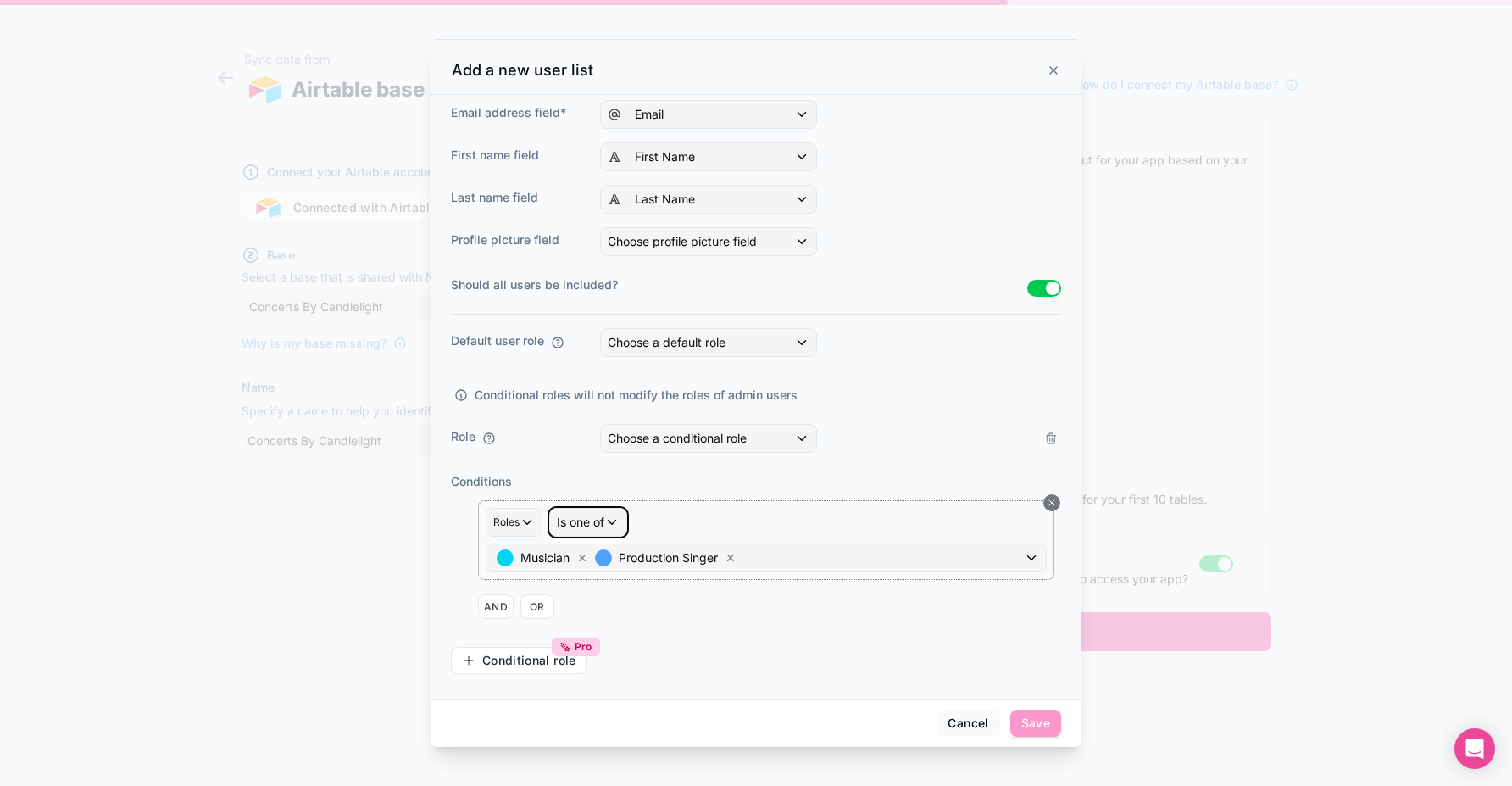
click at [620, 523] on div "Is one of" at bounding box center [588, 522] width 77 height 27
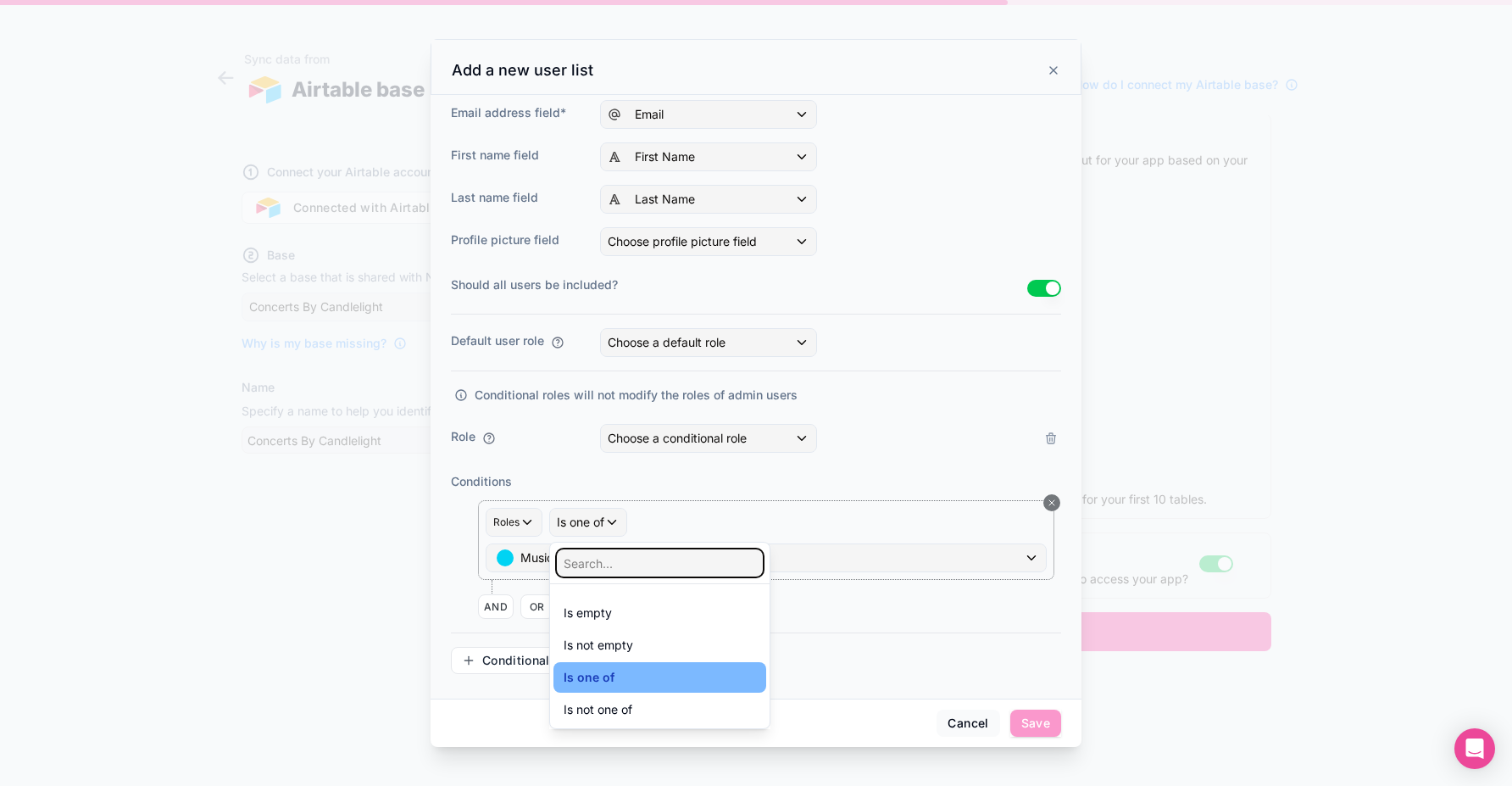
click at [656, 573] on input "text" at bounding box center [660, 563] width 206 height 27
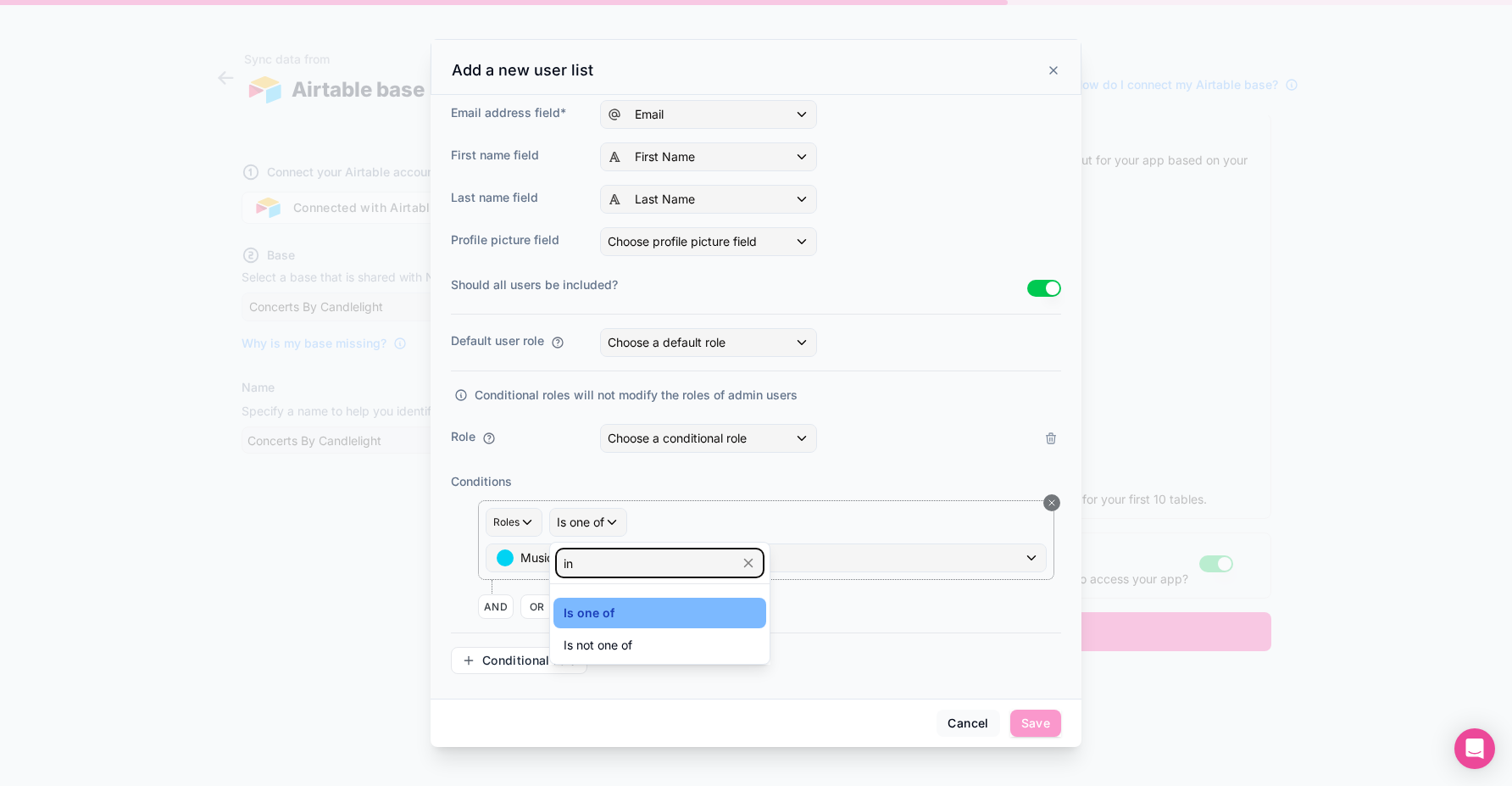
type input "in"
click at [748, 579] on div at bounding box center [756, 393] width 1512 height 786
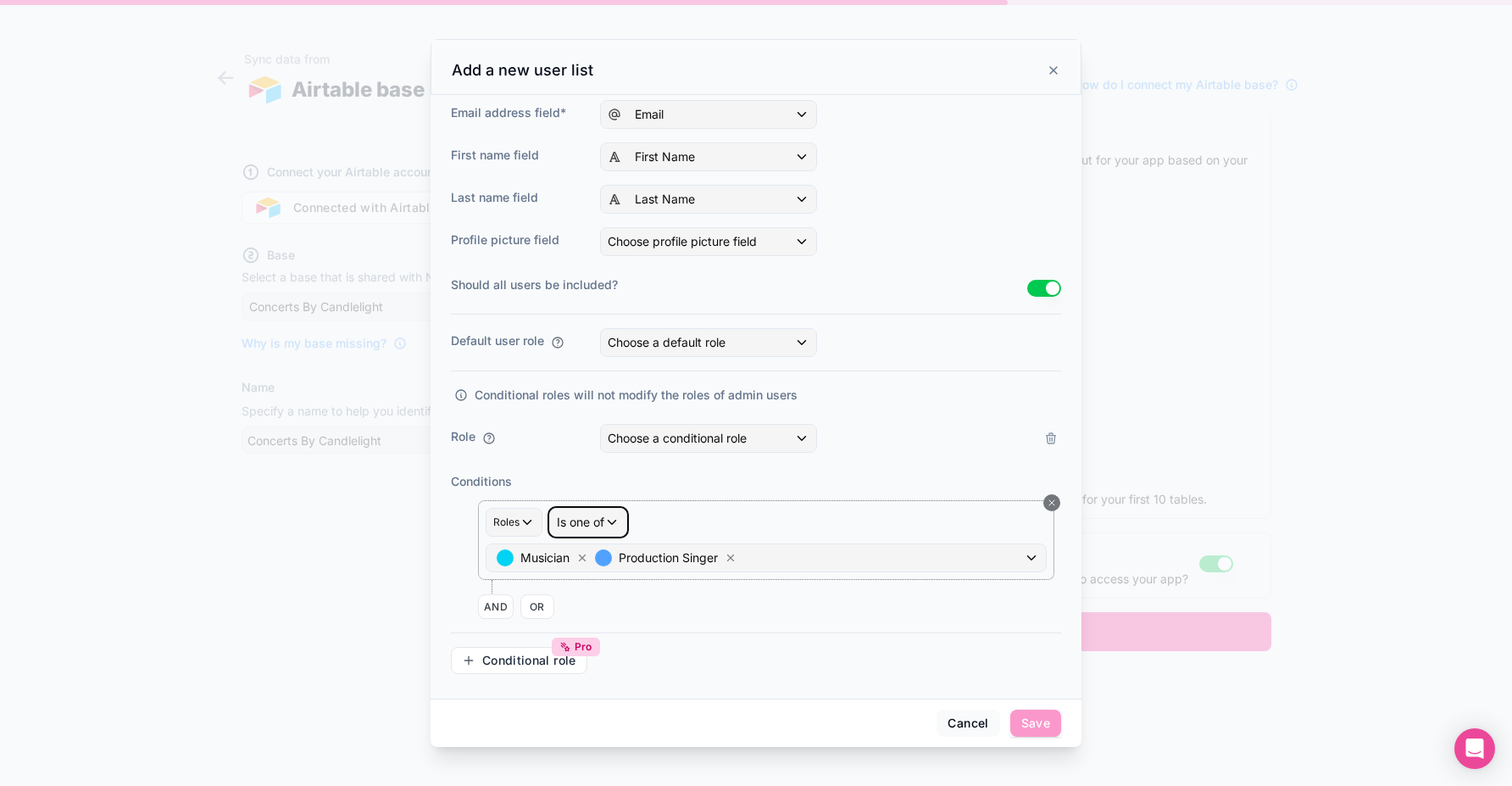
click at [596, 521] on span "Is one of" at bounding box center [580, 521] width 48 height 16
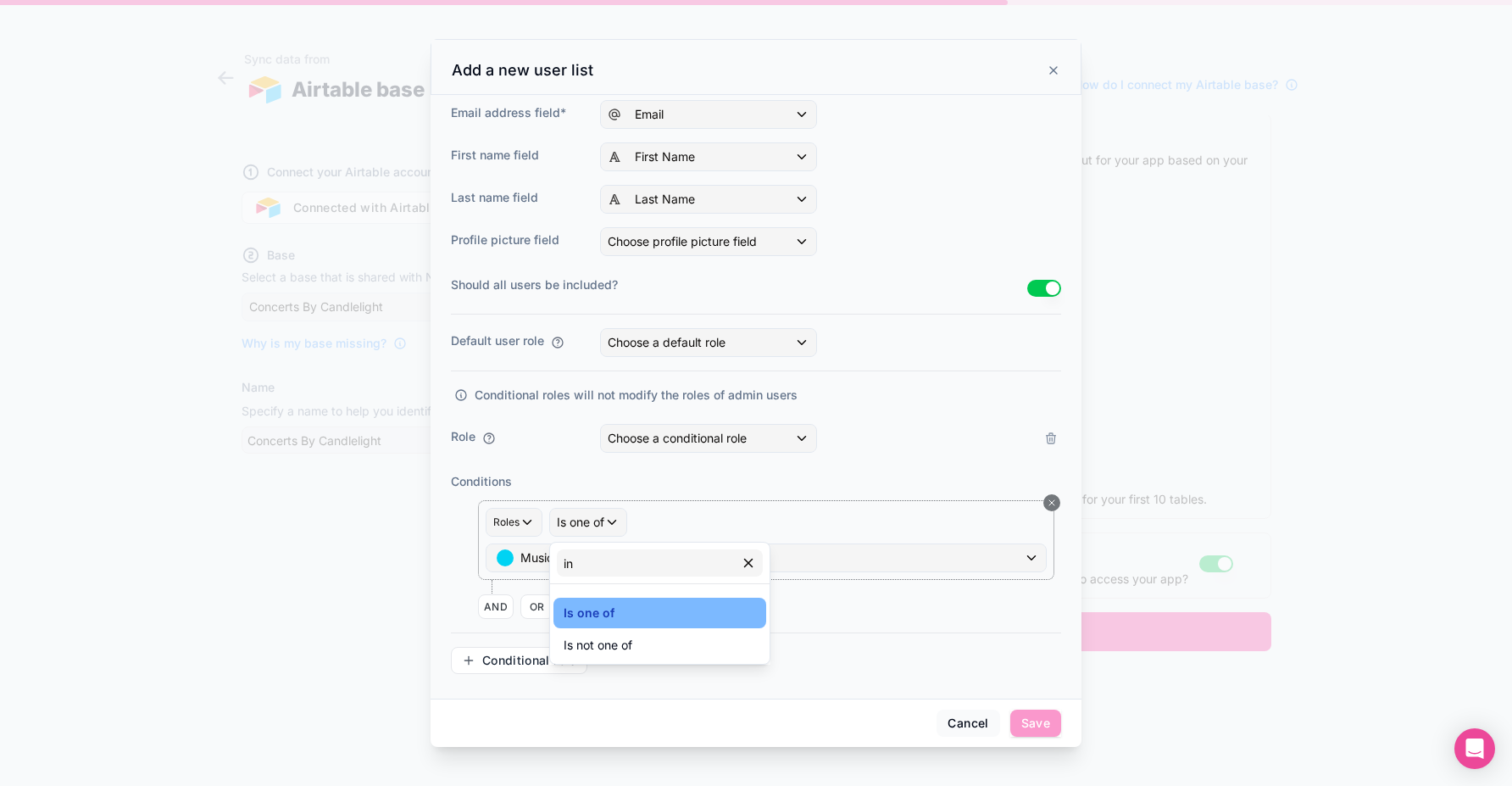
click at [740, 562] on icon "button" at bounding box center [748, 563] width 16 height 16
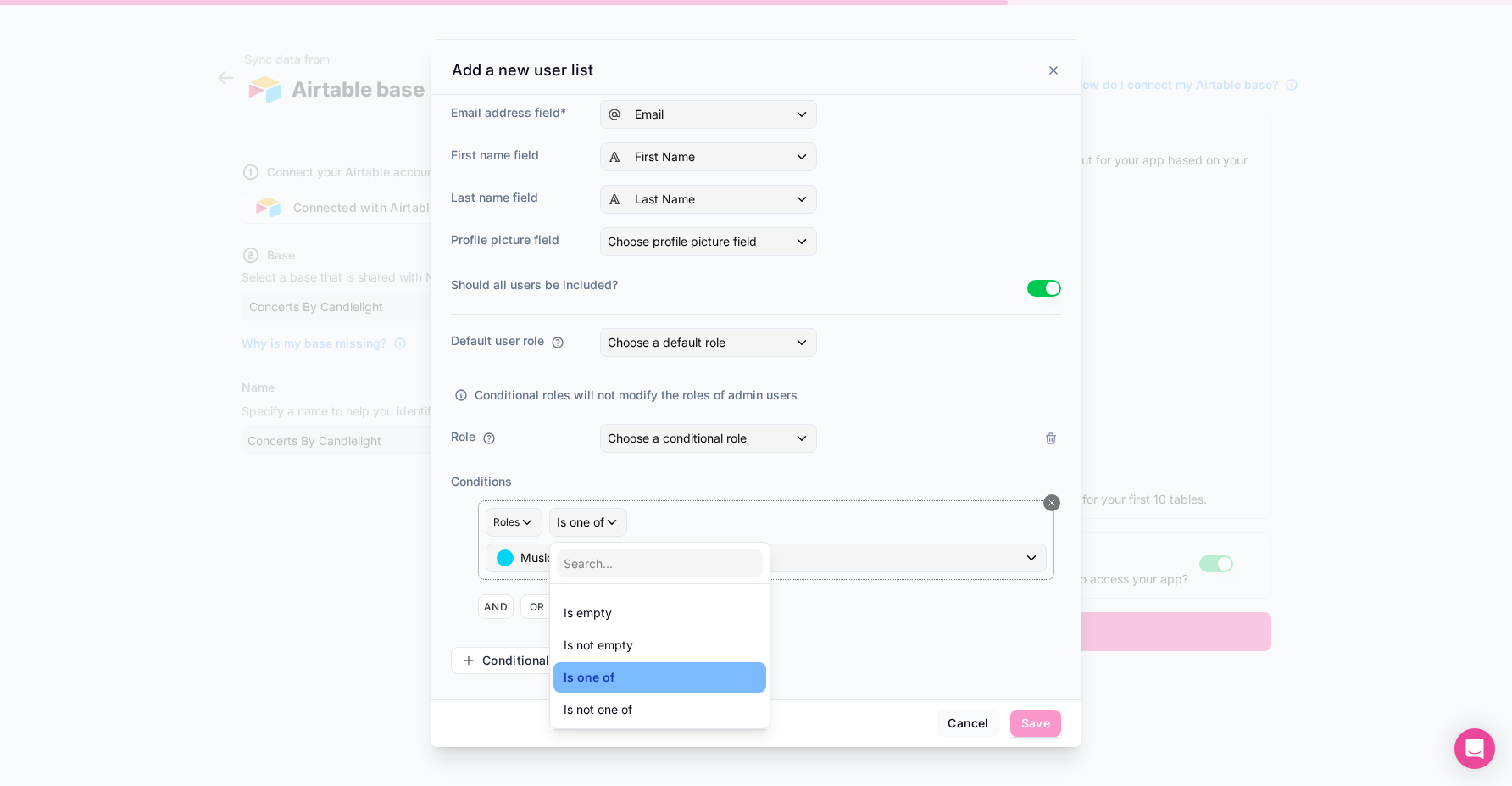
click at [851, 627] on div at bounding box center [756, 393] width 1512 height 786
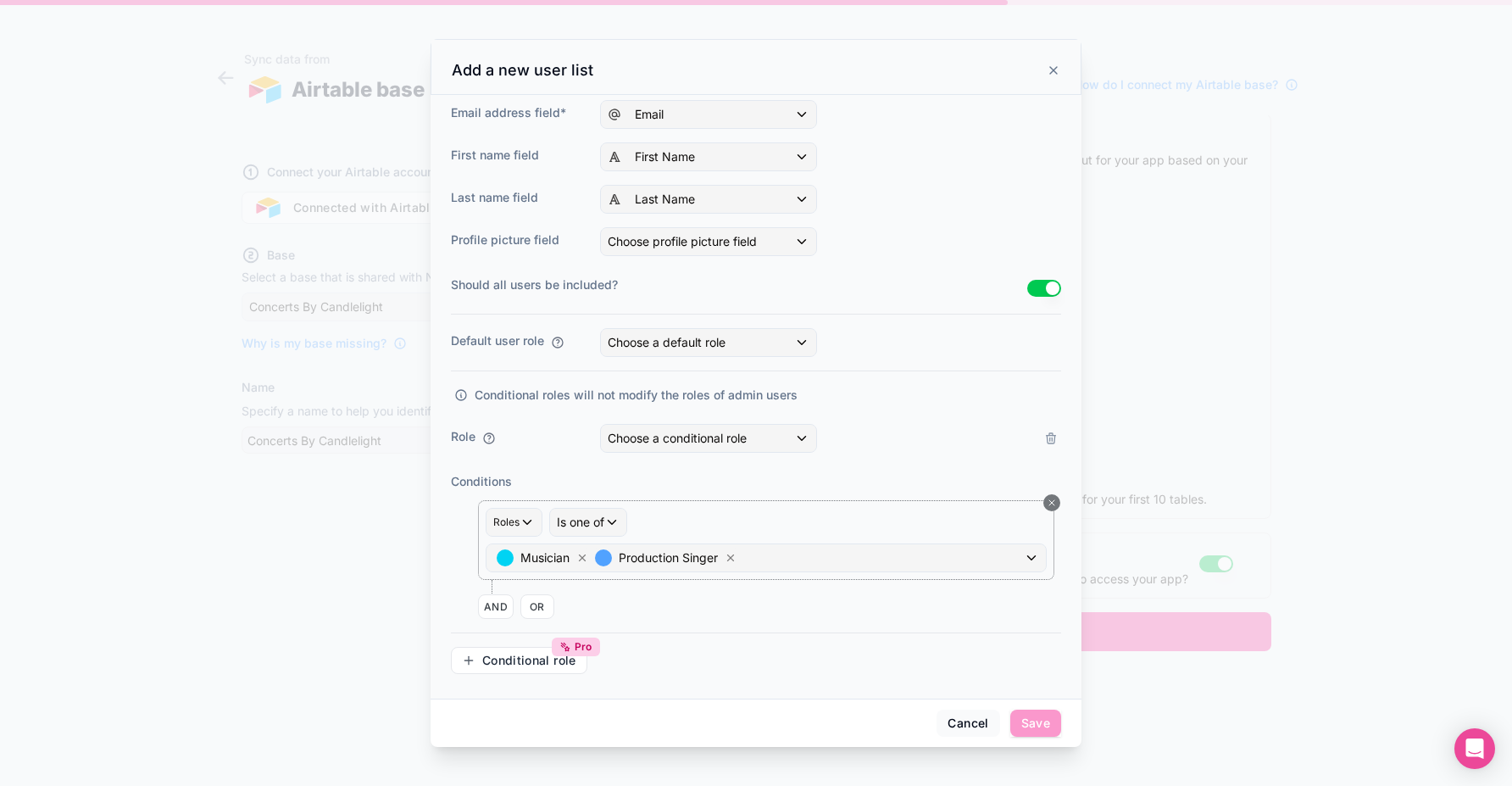
drag, startPoint x: 749, startPoint y: 612, endPoint x: 740, endPoint y: 601, distance: 14.2
click at [748, 612] on div "AND OR" at bounding box center [770, 606] width 583 height 25
click at [673, 436] on span "Choose a conditional role" at bounding box center [676, 438] width 139 height 15
drag, startPoint x: 783, startPoint y: 444, endPoint x: 822, endPoint y: 444, distance: 39.0
click at [783, 444] on div at bounding box center [756, 393] width 1512 height 786
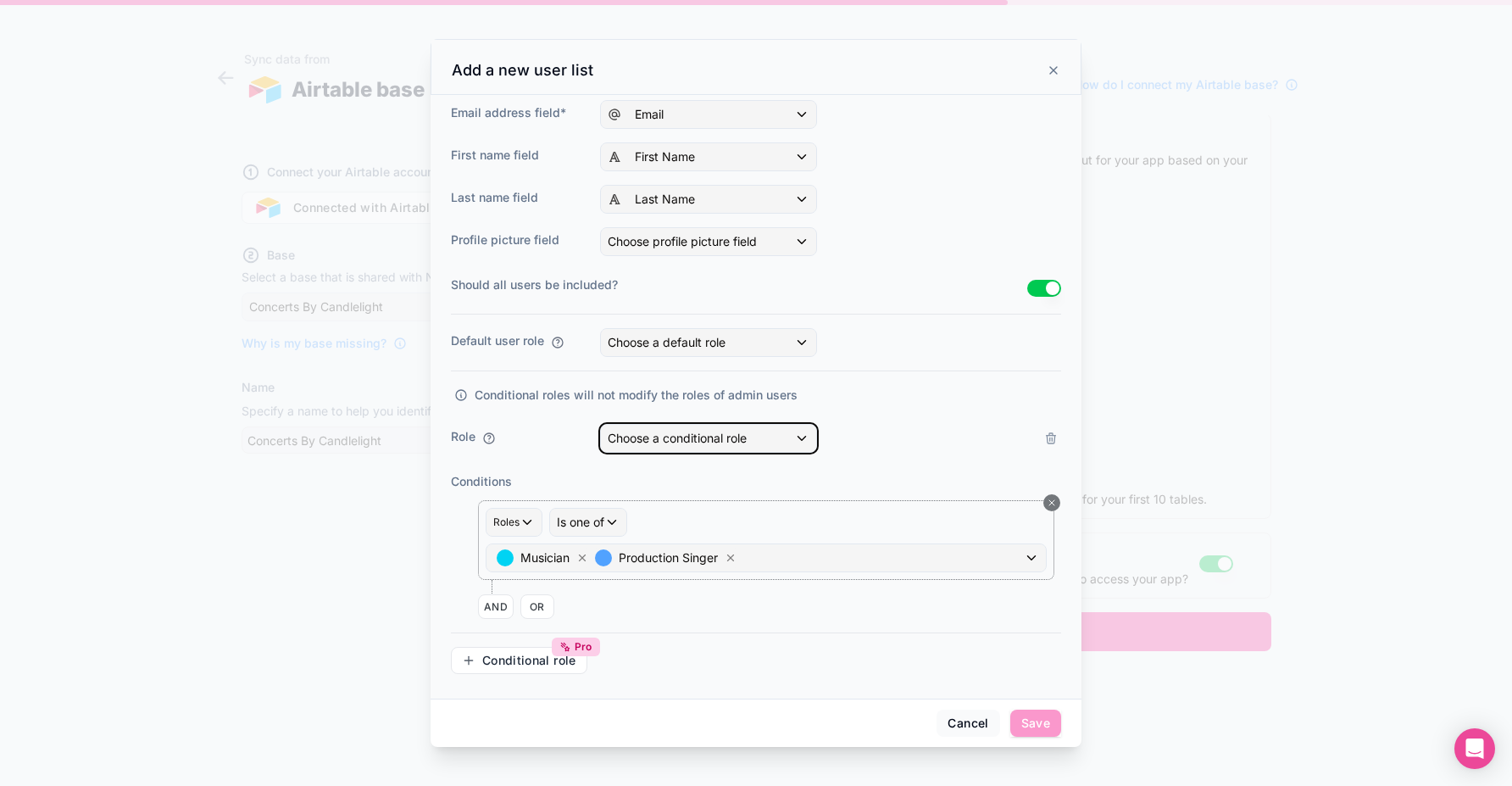
click at [674, 443] on span "Choose a conditional role" at bounding box center [676, 438] width 139 height 15
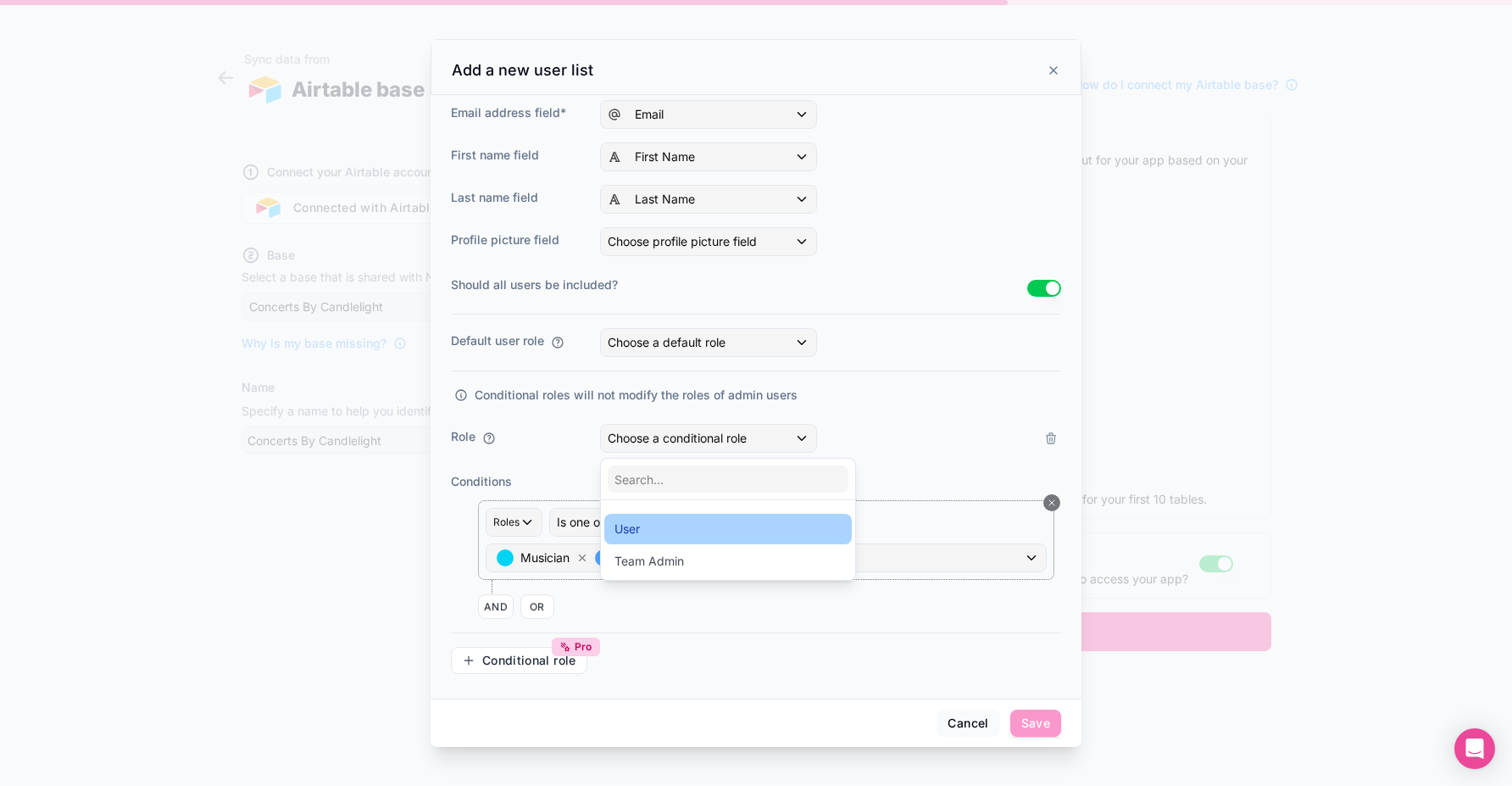
click at [681, 528] on div "User" at bounding box center [728, 529] width 227 height 20
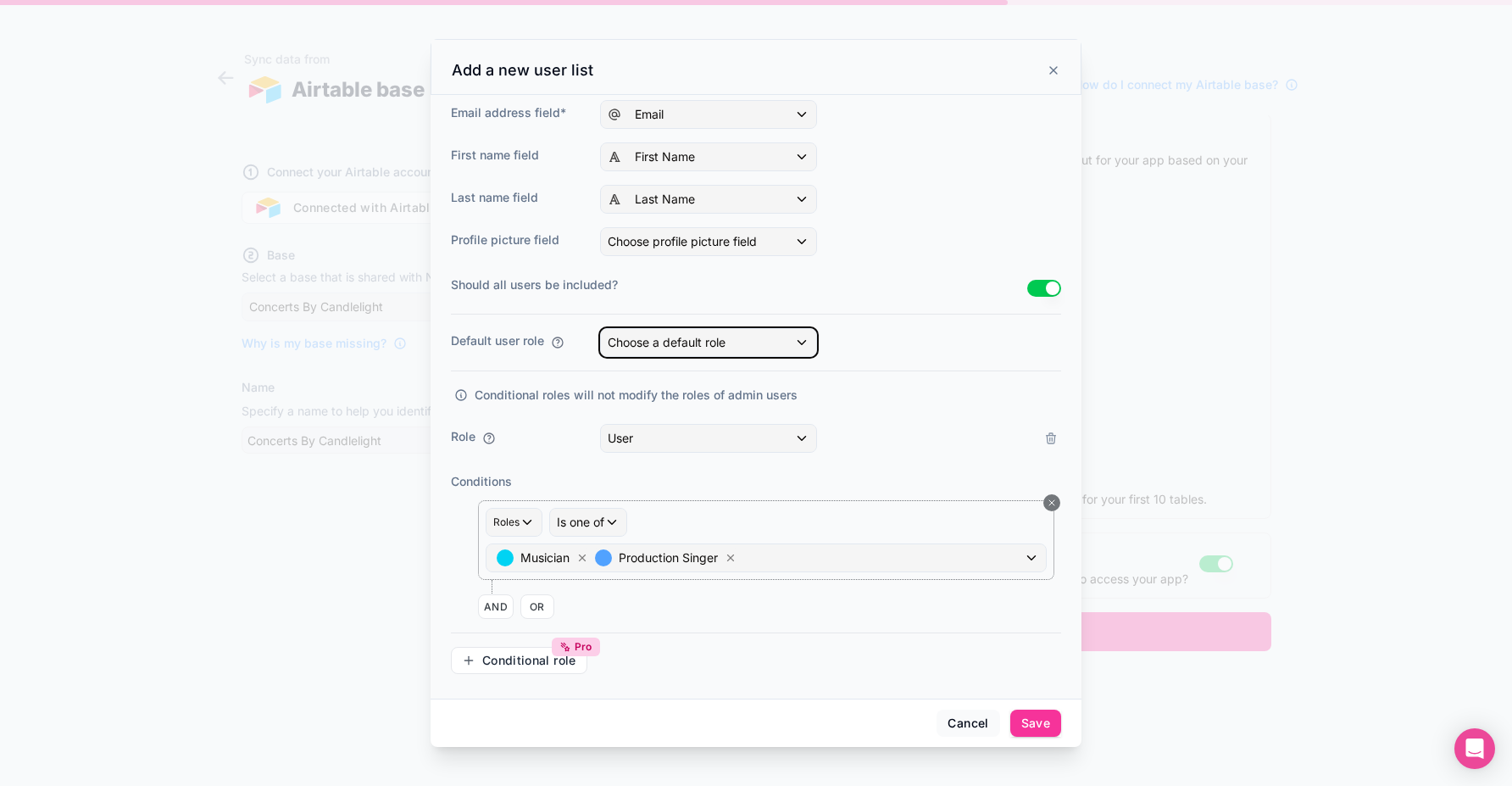
click at [740, 340] on div "Choose a default role" at bounding box center [708, 343] width 215 height 27
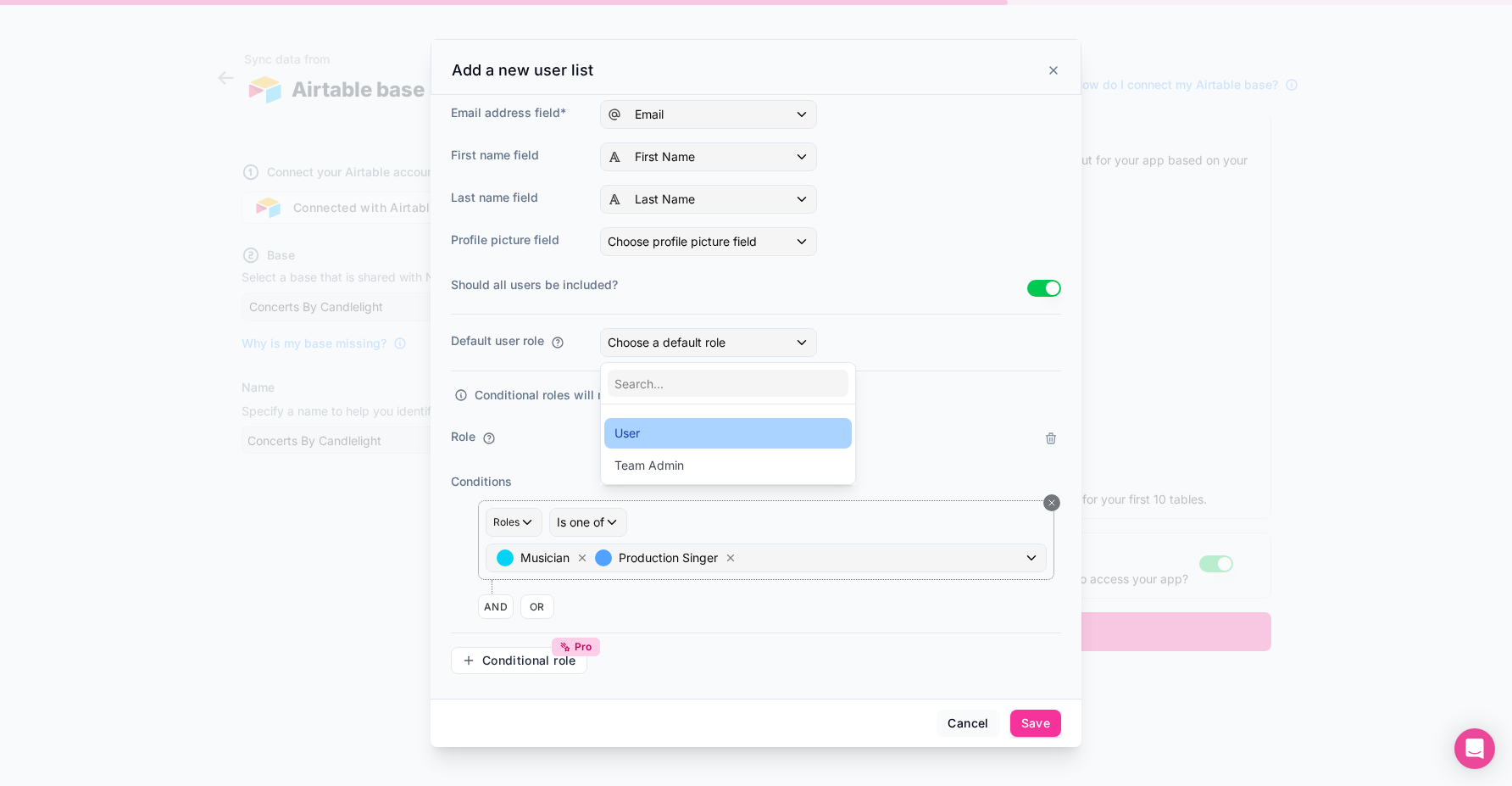
click at [732, 439] on div "User" at bounding box center [728, 433] width 227 height 20
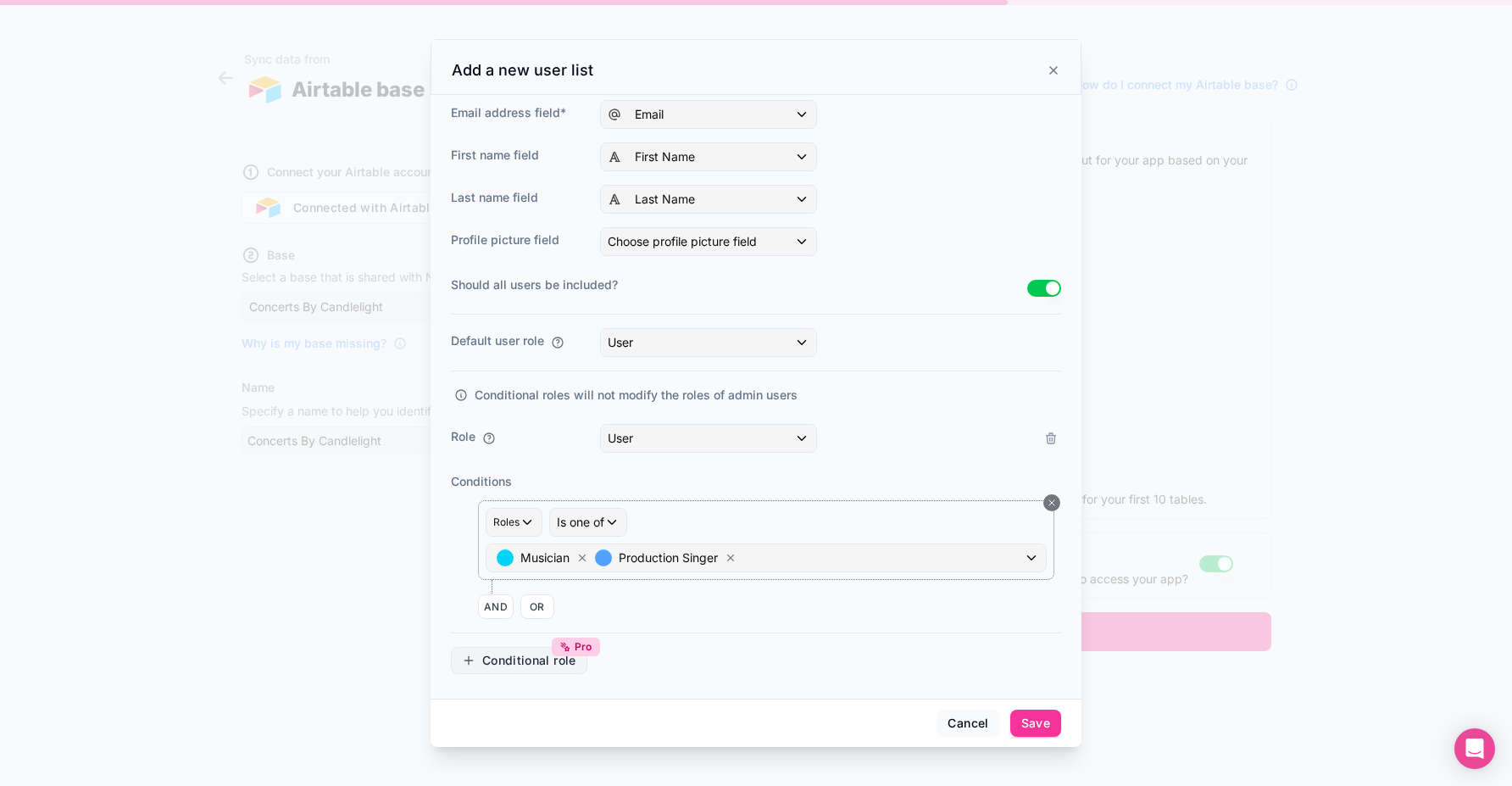
click at [501, 656] on span "Conditional role" at bounding box center [529, 661] width 94 height 16
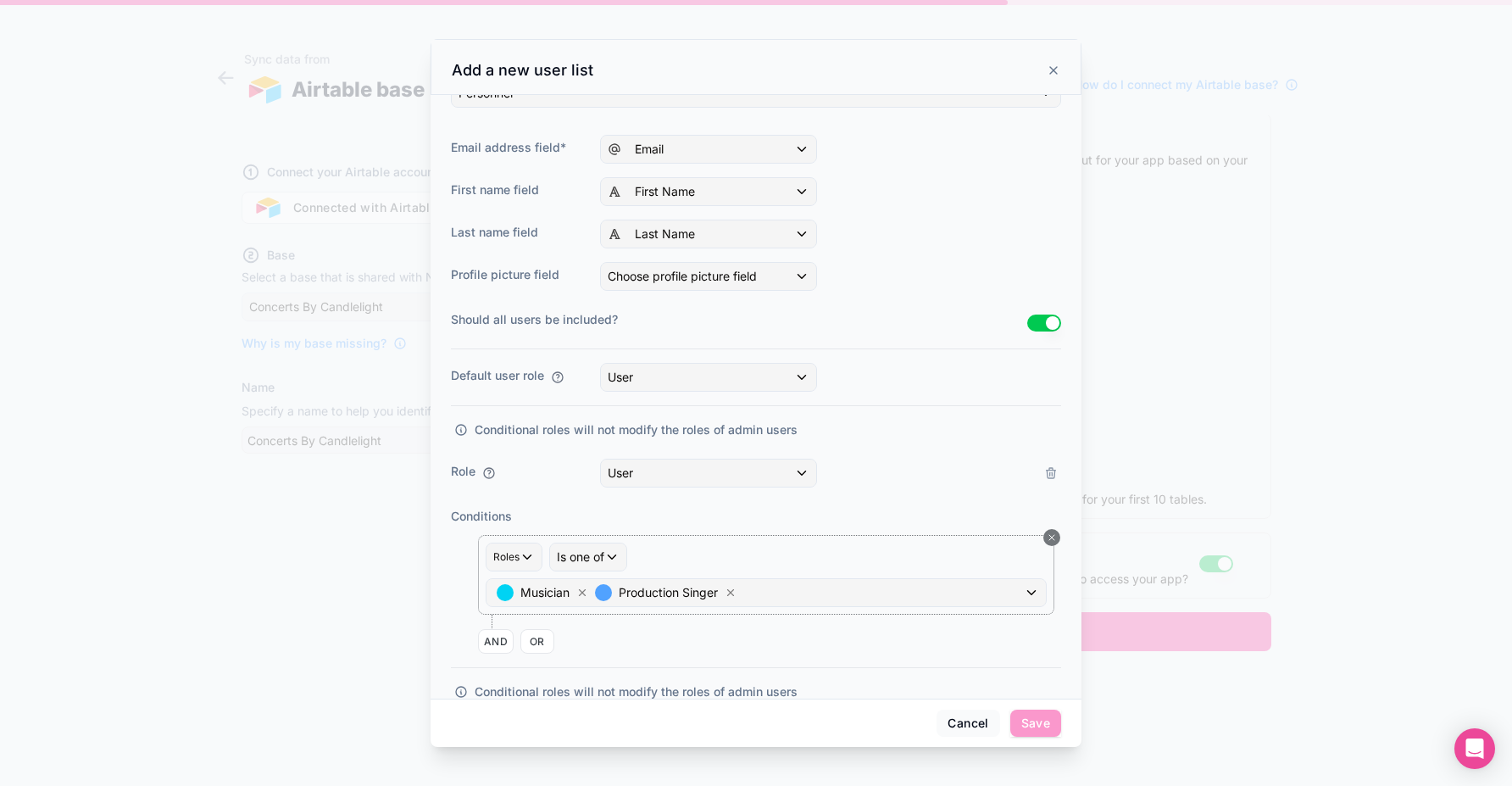
scroll to position [541, 0]
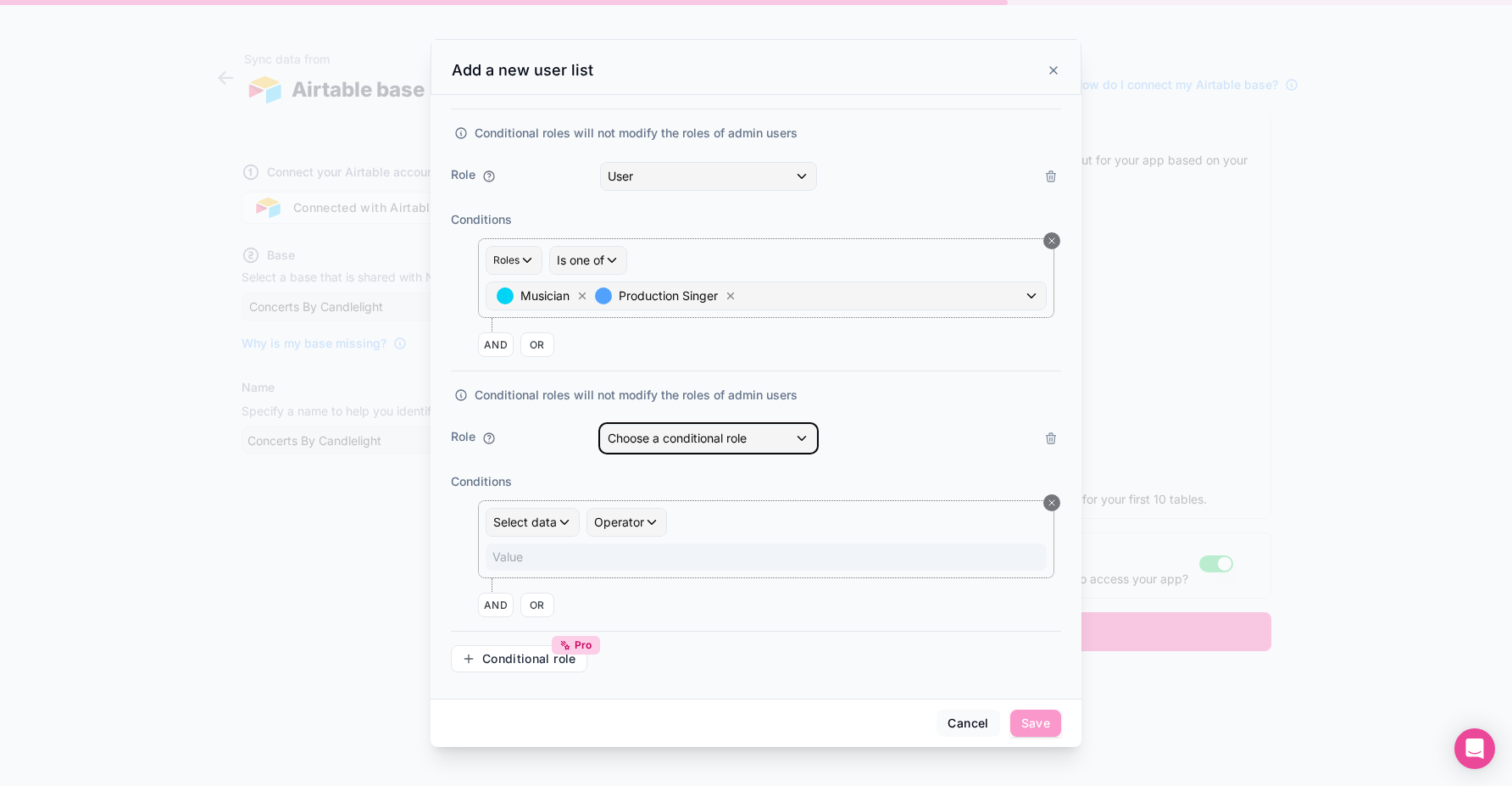
click at [699, 436] on span "Choose a conditional role" at bounding box center [676, 438] width 139 height 15
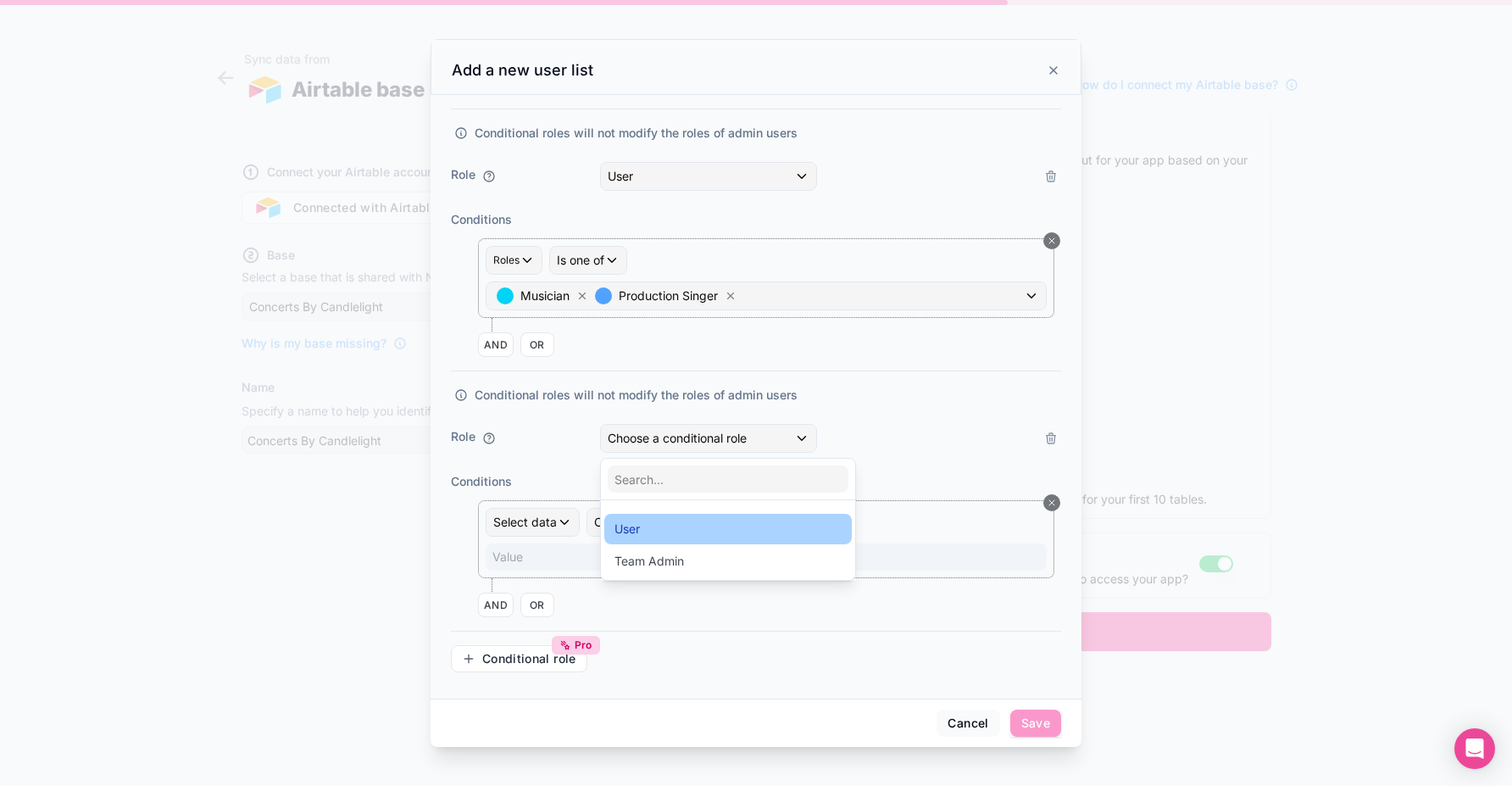
click at [686, 527] on div "User" at bounding box center [728, 529] width 227 height 20
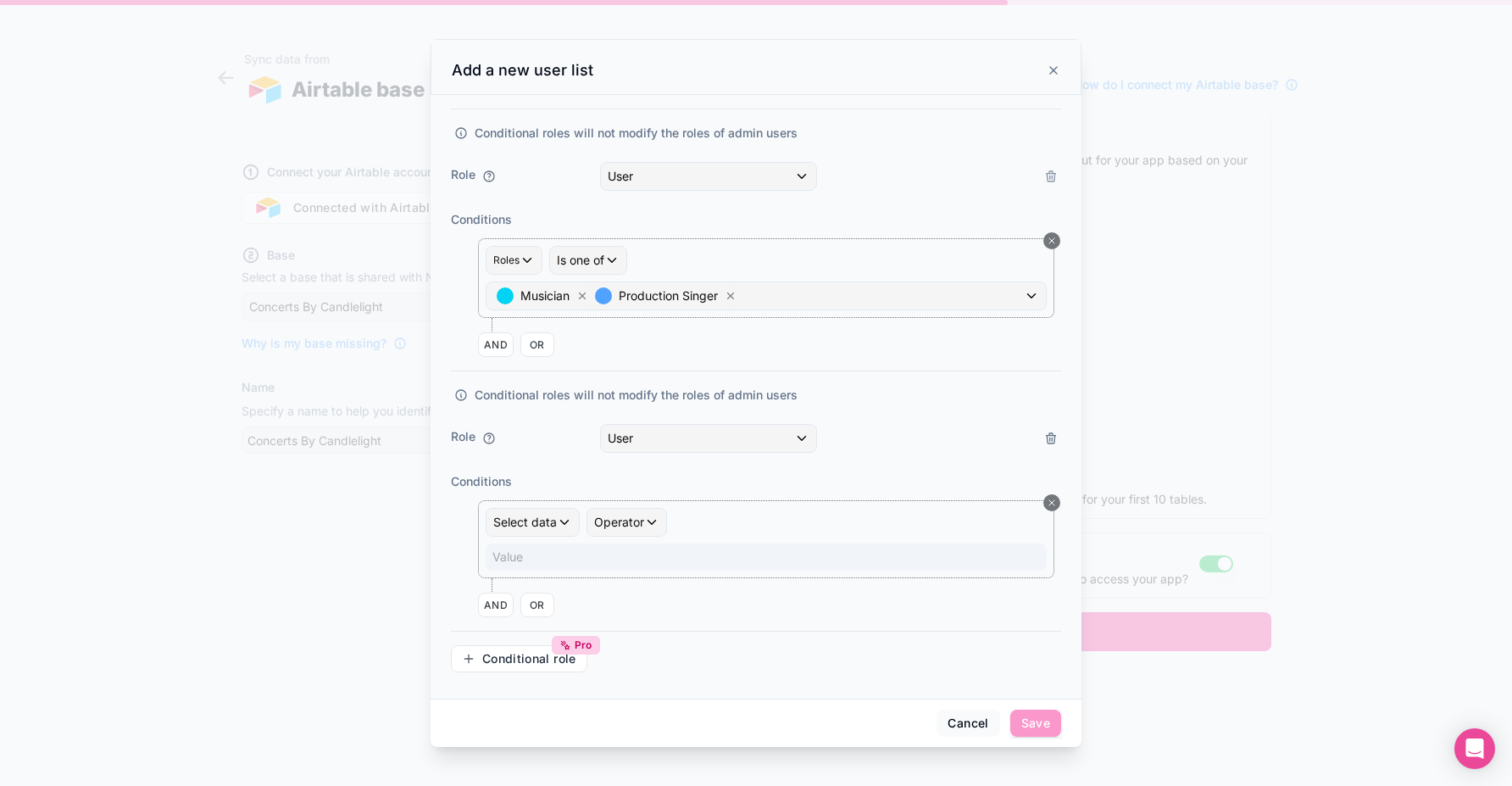
click at [1045, 433] on button at bounding box center [1051, 438] width 20 height 20
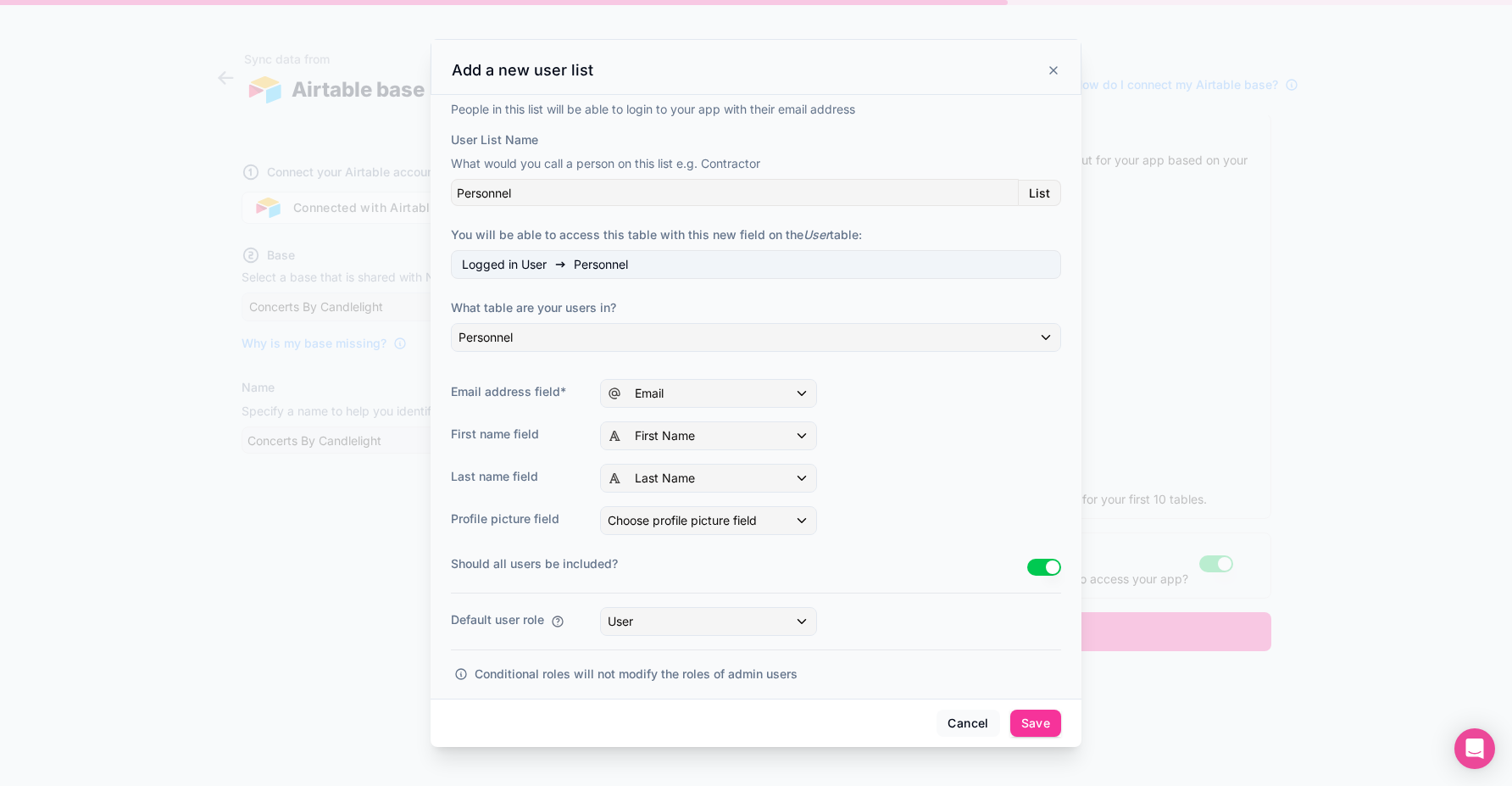
scroll to position [0, 0]
click at [1040, 729] on button "Save" at bounding box center [1035, 723] width 50 height 27
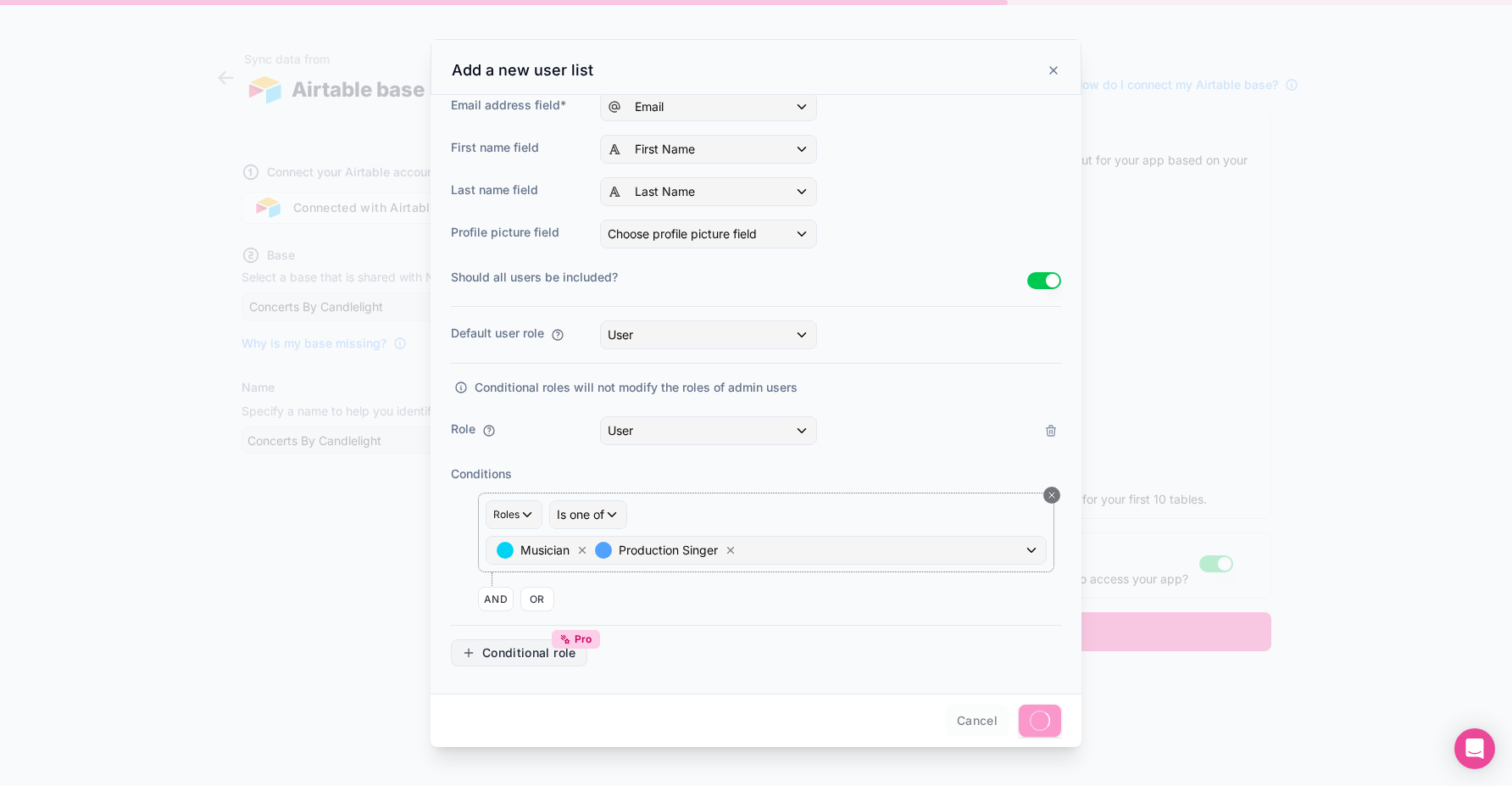
scroll to position [281, 0]
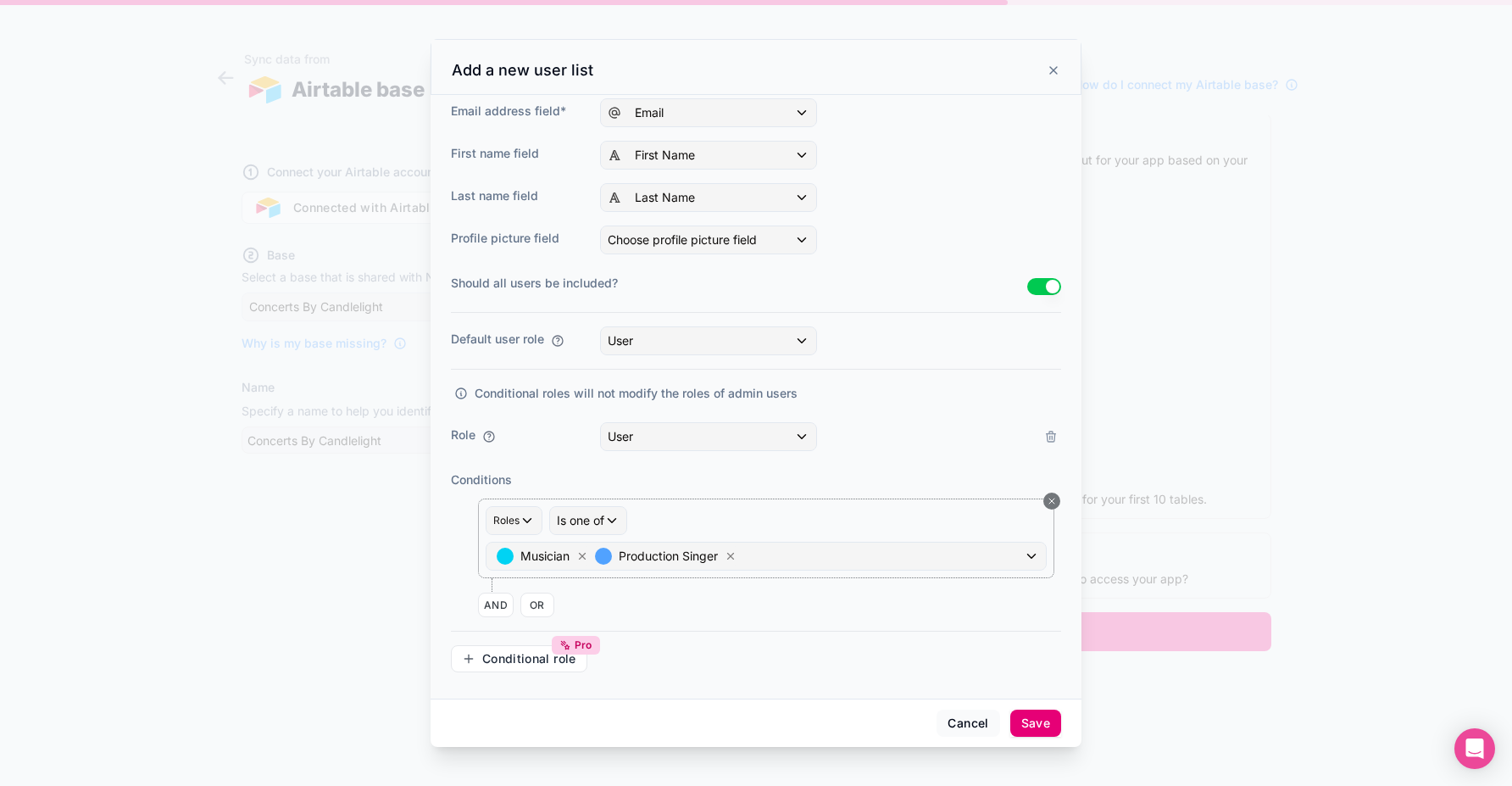
click at [1032, 728] on button "Save" at bounding box center [1035, 723] width 50 height 27
click at [952, 720] on button "Cancel" at bounding box center [968, 723] width 63 height 27
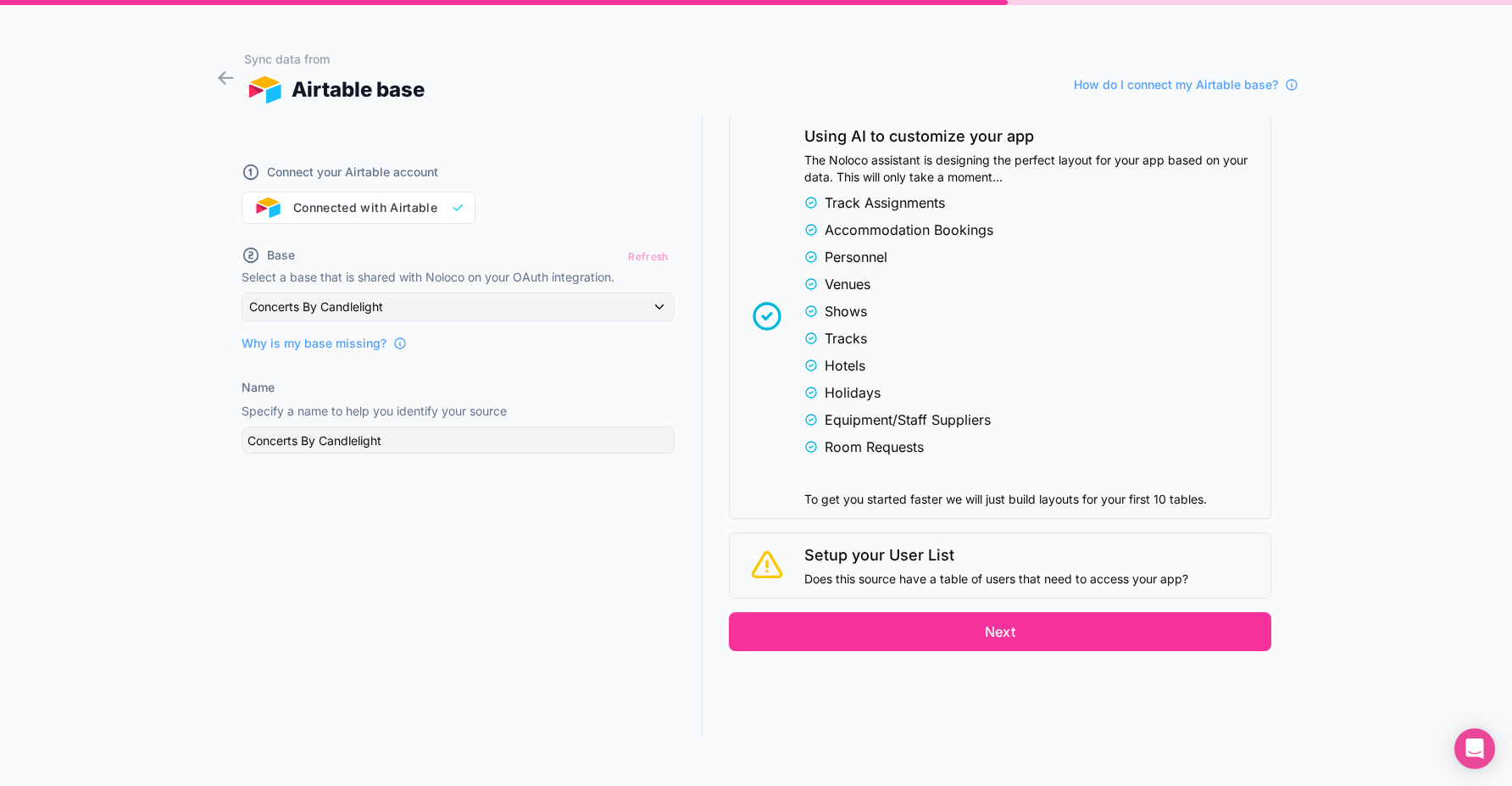
click at [880, 571] on span "Does this source have a table of users that need to access your app?" at bounding box center [997, 578] width 384 height 16
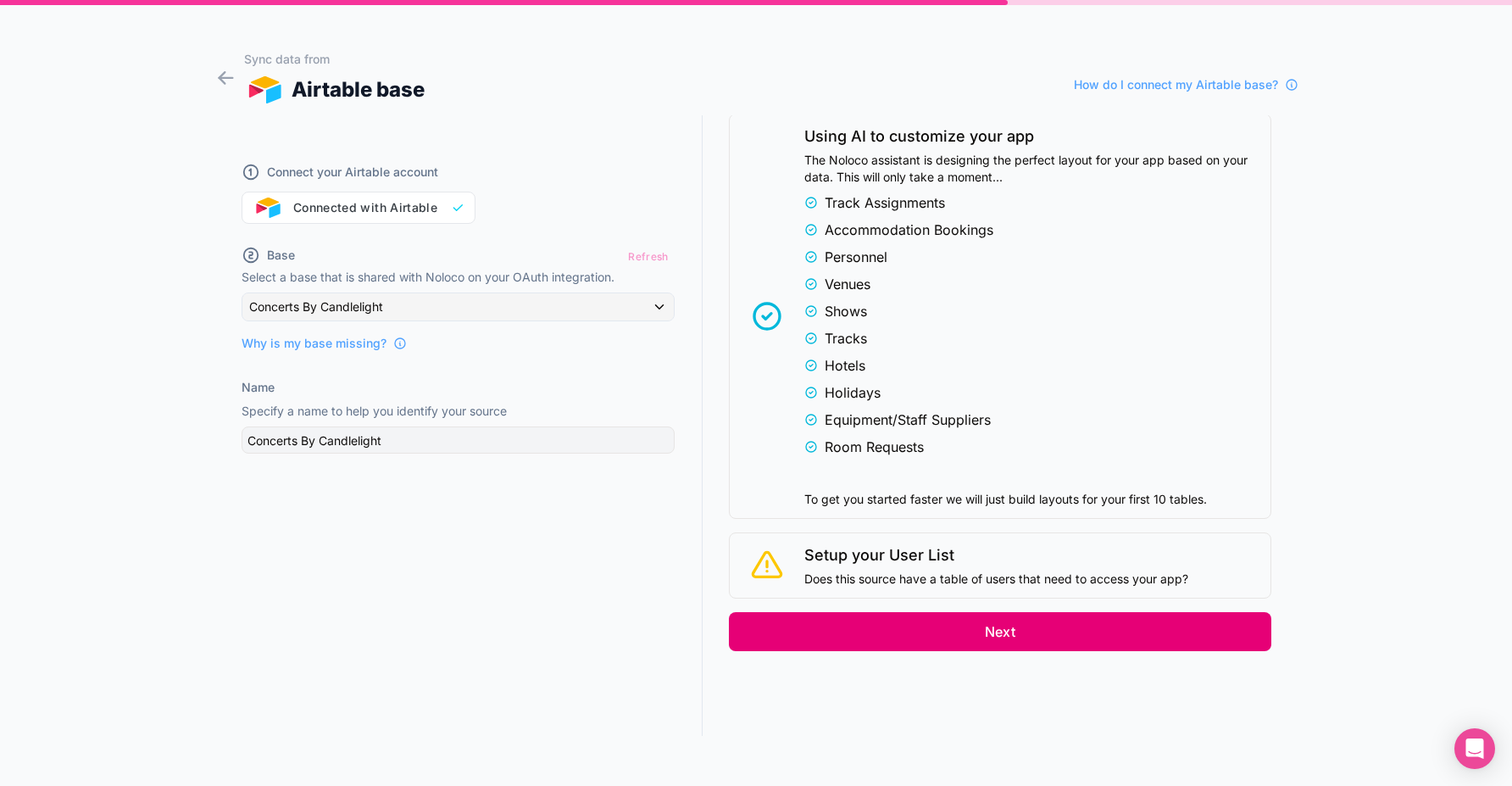
drag, startPoint x: 752, startPoint y: 567, endPoint x: 928, endPoint y: 639, distance: 190.2
click at [752, 567] on icon at bounding box center [767, 565] width 34 height 34
click at [927, 630] on button "Next" at bounding box center [1000, 632] width 542 height 39
